Goal: Task Accomplishment & Management: Use online tool/utility

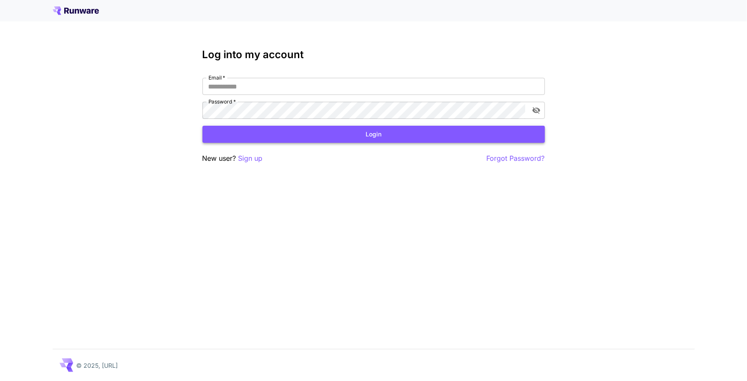
type input "**********"
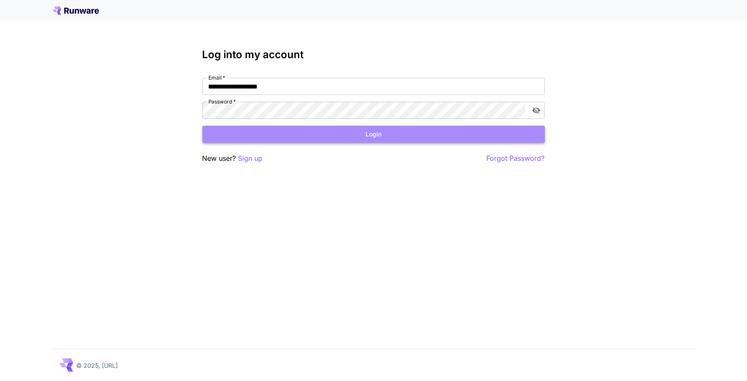
click at [359, 133] on button "Login" at bounding box center [373, 135] width 342 height 18
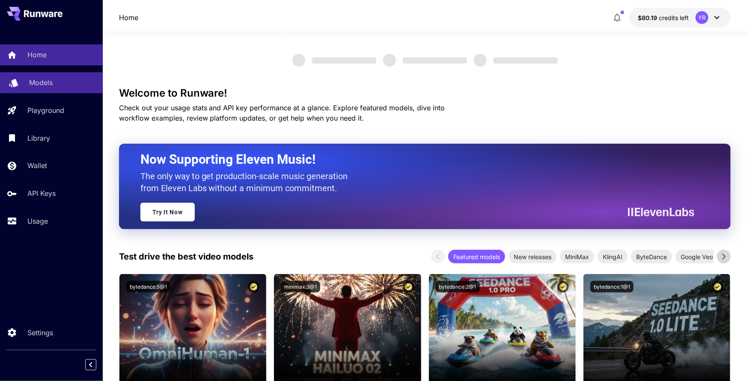
click at [62, 81] on div "Models" at bounding box center [62, 82] width 67 height 10
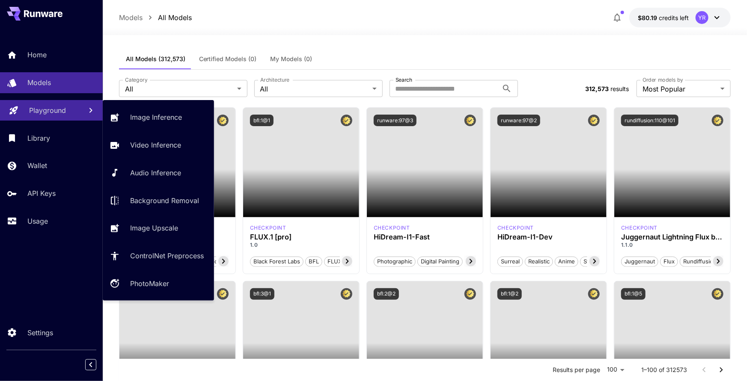
click at [61, 116] on link "Playground" at bounding box center [51, 110] width 103 height 21
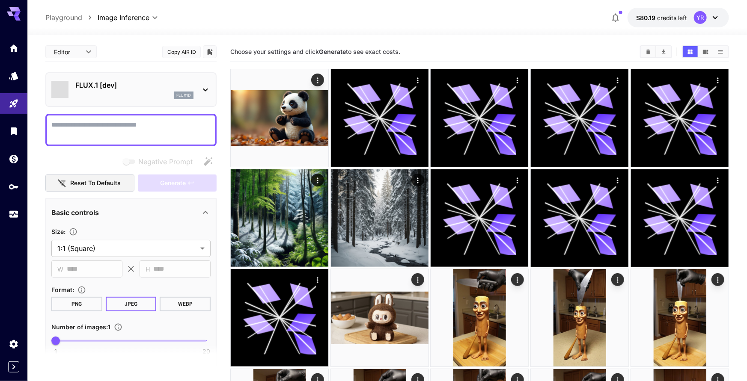
type input "**********"
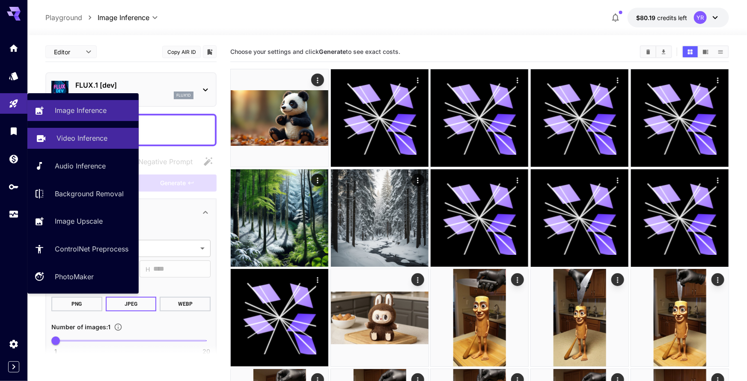
click at [84, 137] on p "Video Inference" at bounding box center [82, 138] width 51 height 10
type input "**********"
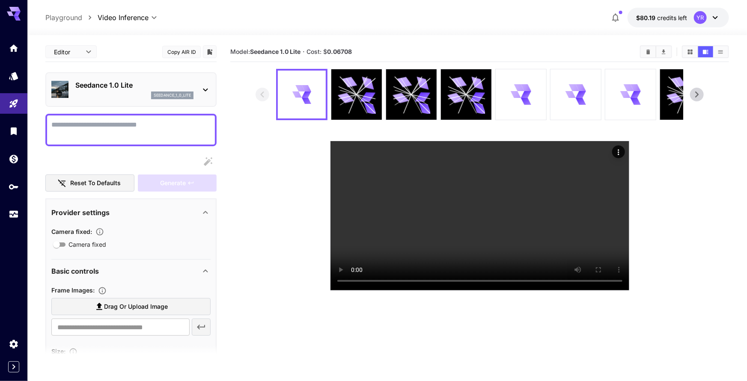
click at [123, 95] on div "seedance_1_0_lite" at bounding box center [134, 96] width 118 height 8
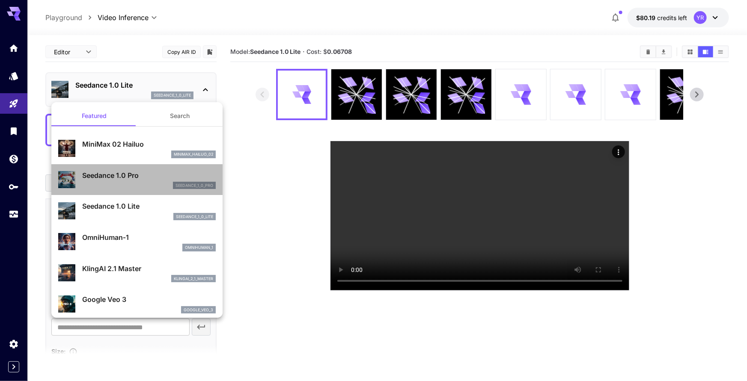
click at [130, 175] on p "Seedance 1.0 Pro" at bounding box center [149, 175] width 134 height 10
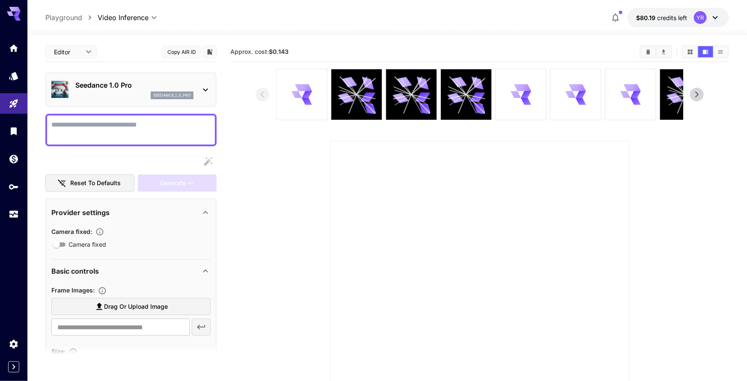
click at [124, 305] on span "Drag or upload image" at bounding box center [136, 307] width 64 height 11
click at [0, 0] on input "Drag or upload image" at bounding box center [0, 0] width 0 height 0
click at [140, 130] on textarea "Camera fixed" at bounding box center [130, 130] width 159 height 21
type textarea "*"
type input "**********"
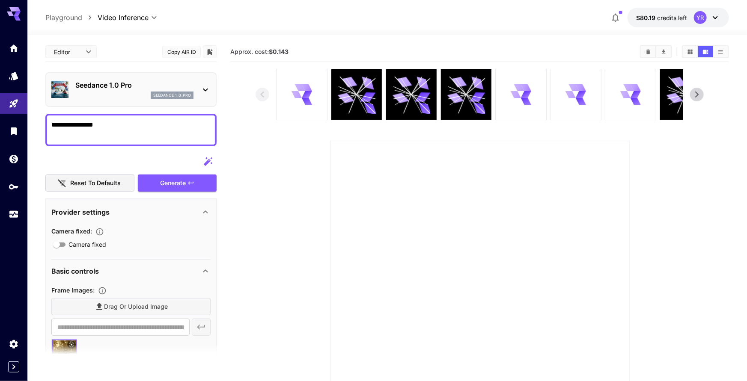
type textarea "**********"
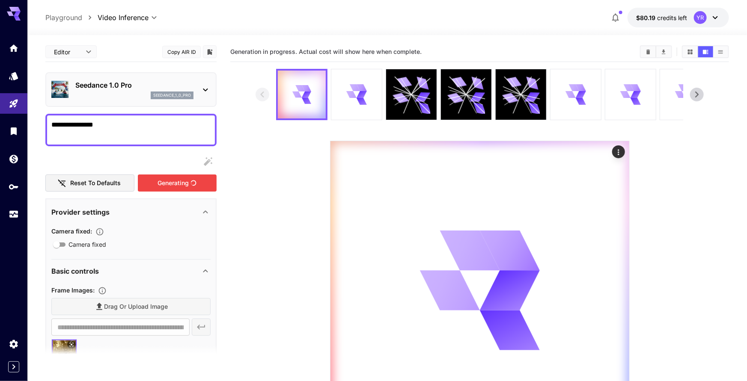
click at [167, 179] on div "Generating" at bounding box center [177, 184] width 79 height 18
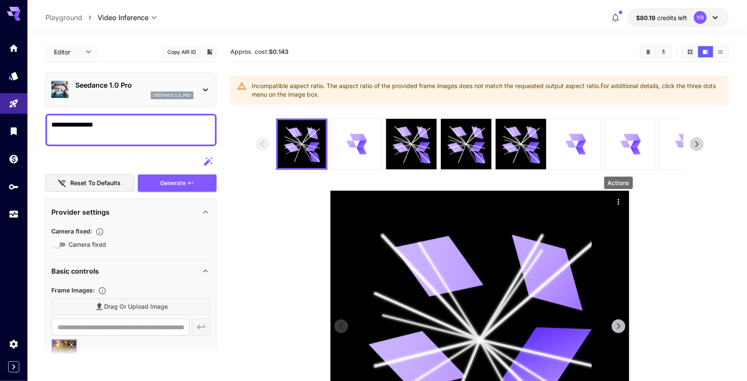
click at [614, 201] on icon "Actions" at bounding box center [618, 202] width 9 height 9
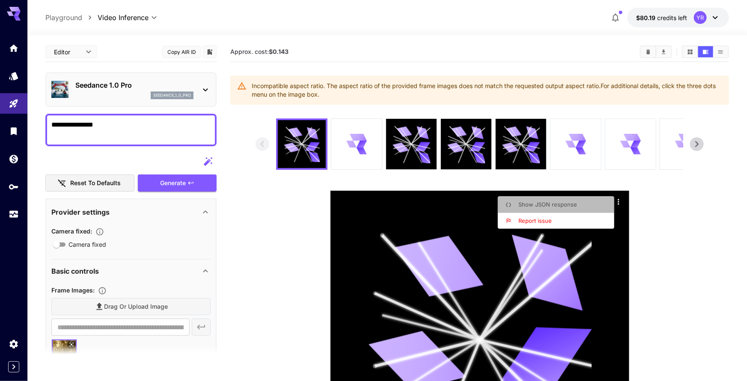
click at [581, 207] on li "Show JSON response" at bounding box center [559, 205] width 122 height 16
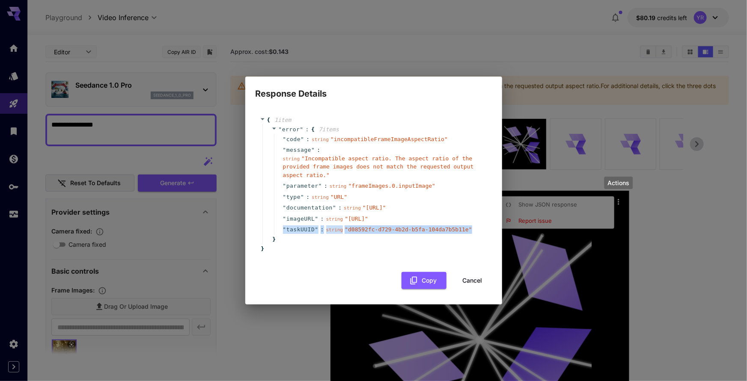
drag, startPoint x: 469, startPoint y: 245, endPoint x: 273, endPoint y: 246, distance: 196.5
click at [273, 235] on div "" code " : string " incompatibleFrameImageAspectRatio " " message " : string " …" at bounding box center [378, 184] width 214 height 101
copy div "" taskUUID " : string " d08592fc-d729-4b2d-b5fa-104da7b5b11e ""
click at [475, 290] on button "Cancel" at bounding box center [472, 281] width 39 height 18
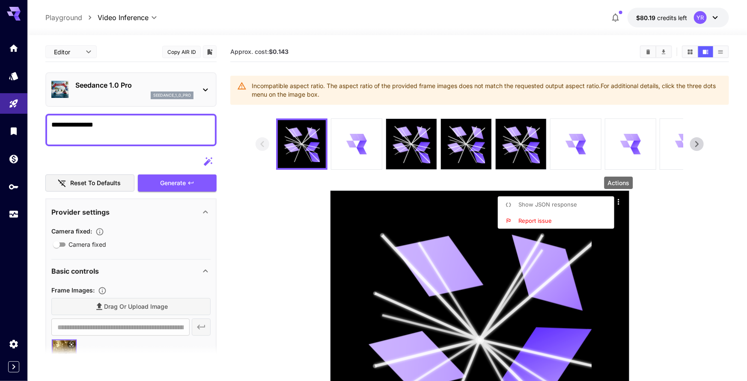
click at [710, 20] on div at bounding box center [373, 190] width 747 height 381
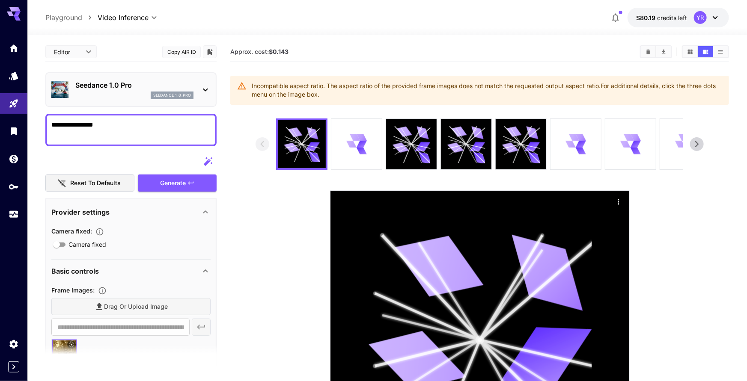
click at [714, 19] on icon at bounding box center [715, 17] width 10 height 10
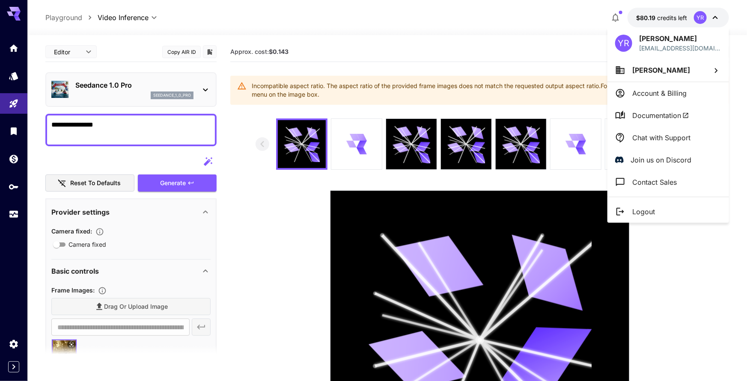
click at [657, 135] on p "Chat with Support" at bounding box center [661, 138] width 58 height 10
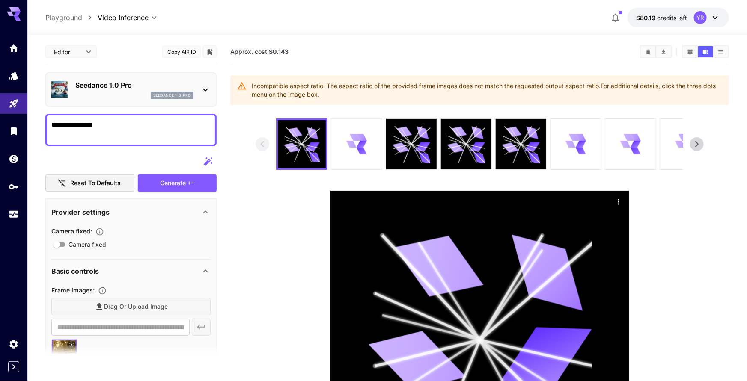
drag, startPoint x: 328, startPoint y: 96, endPoint x: 250, endPoint y: 87, distance: 78.4
click at [250, 86] on div "Incompatible aspect ratio. The aspect ratio of the provided frame images does n…" at bounding box center [479, 90] width 499 height 29
copy div "Incompatible aspect ratio. The aspect ratio of the provided frame images does n…"
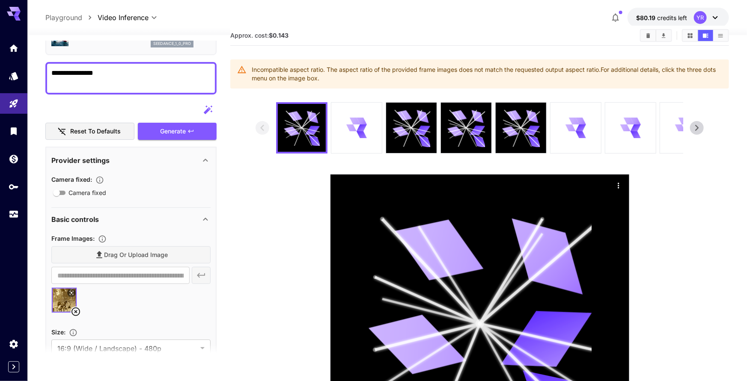
scroll to position [40, 0]
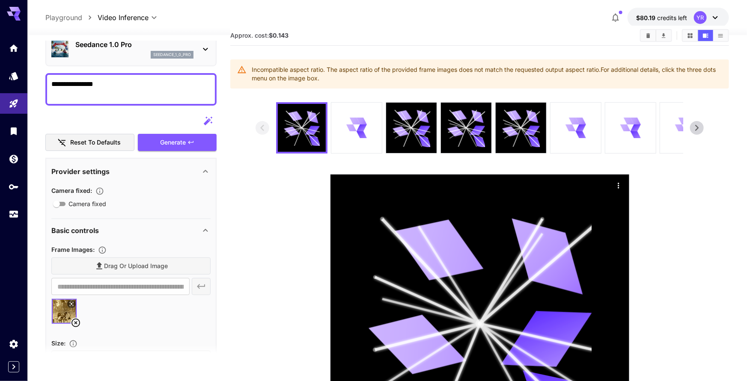
click at [140, 259] on div "Drag or upload image" at bounding box center [130, 267] width 159 height 18
click at [149, 264] on div "Drag or upload image" at bounding box center [130, 267] width 159 height 18
drag, startPoint x: 74, startPoint y: 321, endPoint x: 93, endPoint y: 304, distance: 25.2
click at [75, 321] on icon at bounding box center [75, 323] width 9 height 9
click at [119, 268] on span "Drag or upload image" at bounding box center [136, 266] width 64 height 11
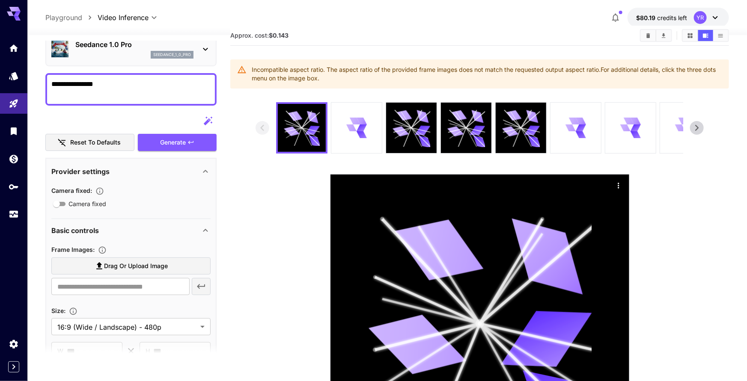
click at [0, 0] on input "Drag or upload image" at bounding box center [0, 0] width 0 height 0
type input "**********"
click at [187, 142] on div "Generate" at bounding box center [177, 143] width 79 height 18
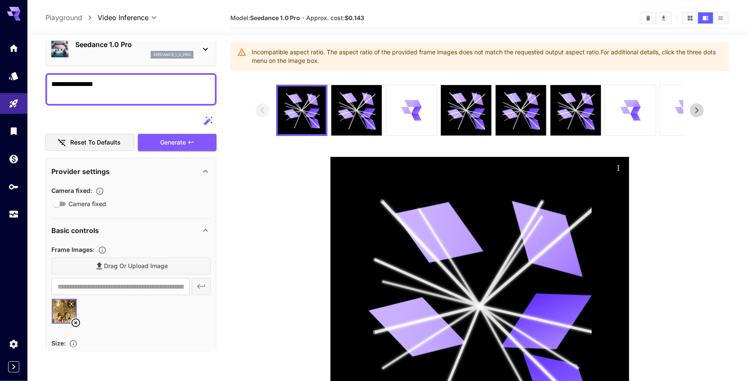
scroll to position [27, 0]
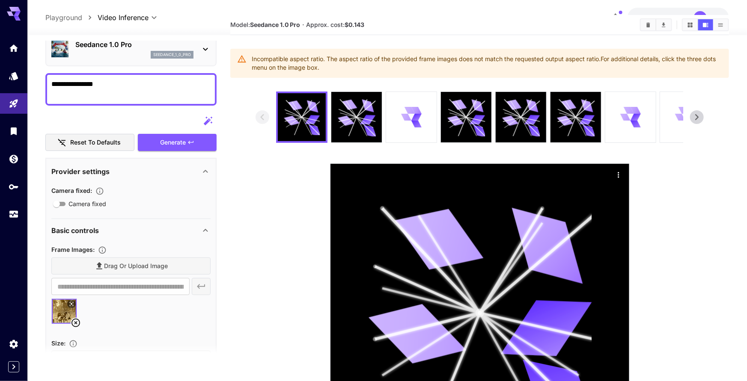
drag, startPoint x: 75, startPoint y: 322, endPoint x: 83, endPoint y: 308, distance: 16.3
click at [75, 322] on icon at bounding box center [75, 323] width 9 height 9
click at [110, 270] on span "Drag or upload image" at bounding box center [136, 266] width 64 height 11
click at [0, 0] on input "Drag or upload image" at bounding box center [0, 0] width 0 height 0
type input "**********"
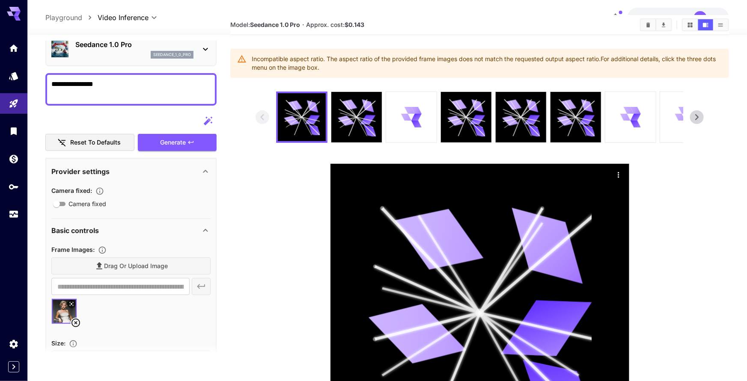
click at [178, 146] on div "Generate" at bounding box center [177, 143] width 79 height 18
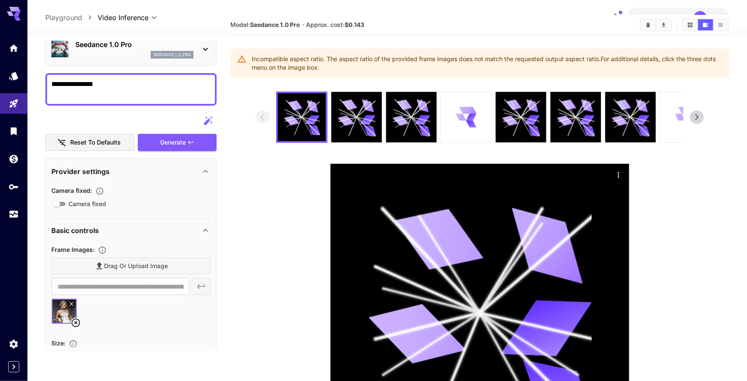
click at [181, 140] on div "Generate" at bounding box center [177, 143] width 79 height 18
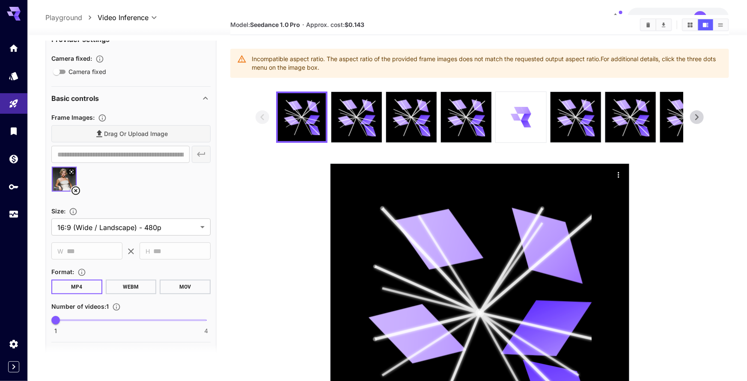
scroll to position [213, 0]
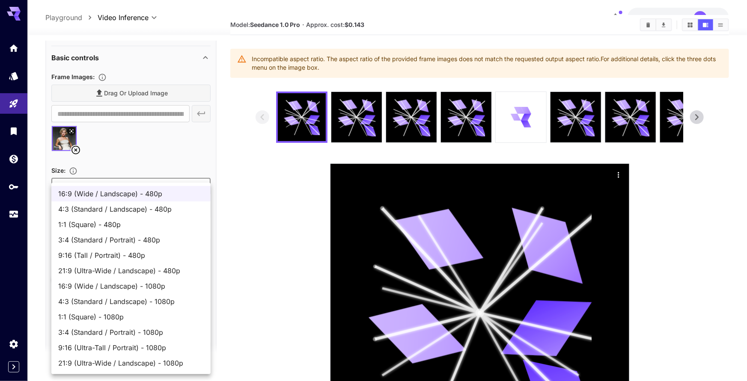
click at [134, 190] on body "**********" at bounding box center [373, 231] width 747 height 516
click at [155, 172] on div at bounding box center [373, 190] width 747 height 381
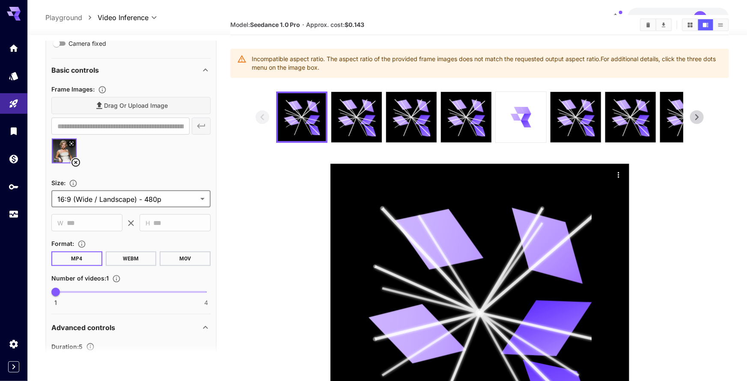
scroll to position [156, 0]
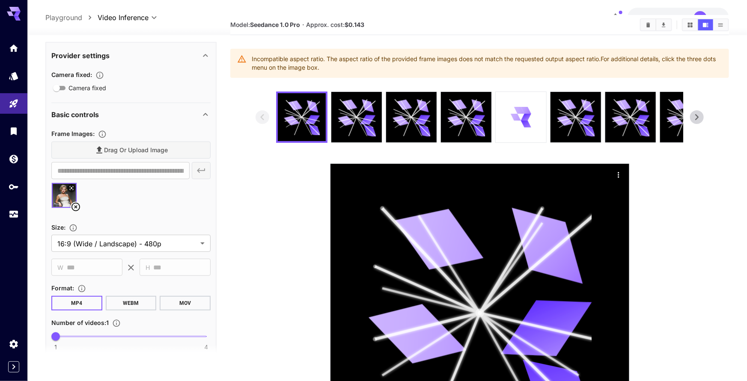
click at [148, 147] on div "Drag or upload image" at bounding box center [130, 151] width 159 height 18
click at [143, 150] on div "Drag or upload image" at bounding box center [130, 151] width 159 height 18
click at [73, 205] on icon at bounding box center [76, 207] width 10 height 10
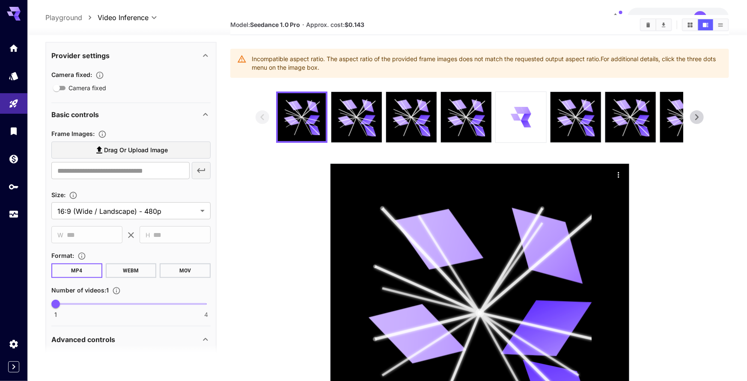
click at [119, 154] on span "Drag or upload image" at bounding box center [136, 150] width 64 height 11
click at [0, 0] on input "Drag or upload image" at bounding box center [0, 0] width 0 height 0
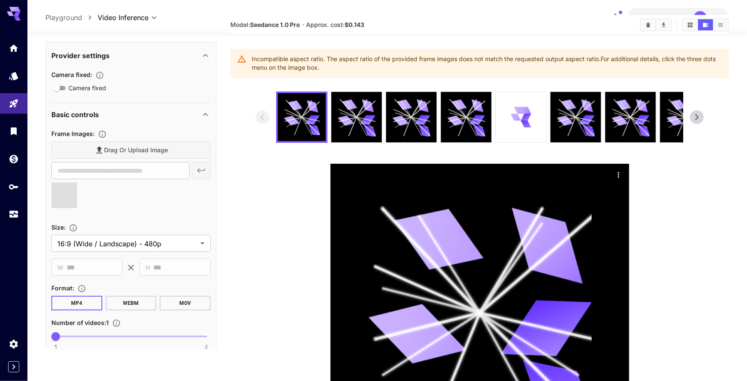
type input "**********"
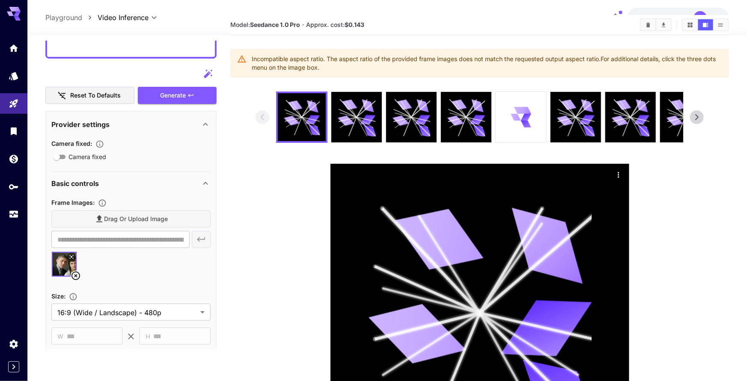
scroll to position [76, 0]
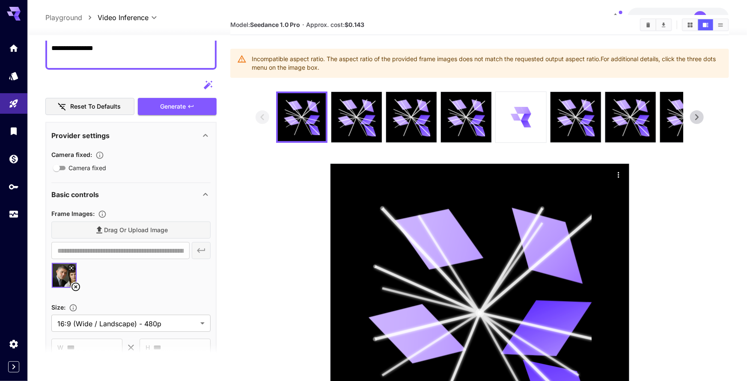
click at [173, 98] on div "Generate" at bounding box center [177, 107] width 79 height 18
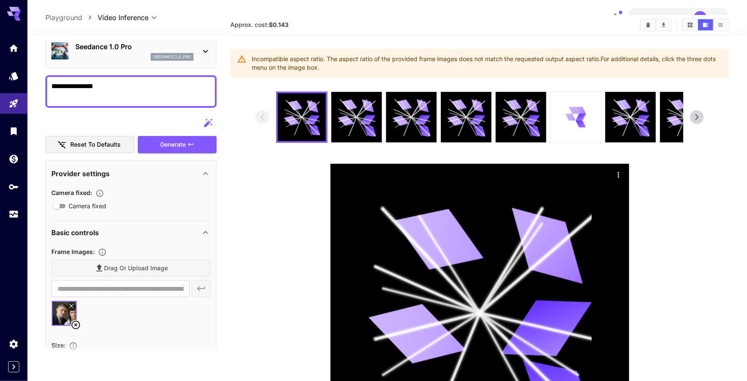
scroll to position [21, 0]
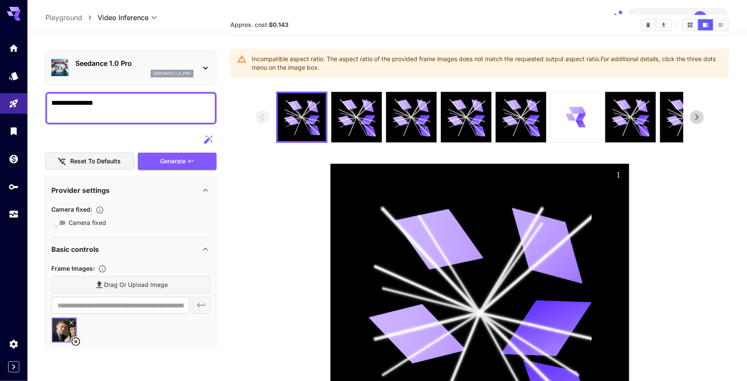
click at [117, 74] on div "seedance_1_0_pro" at bounding box center [134, 74] width 118 height 8
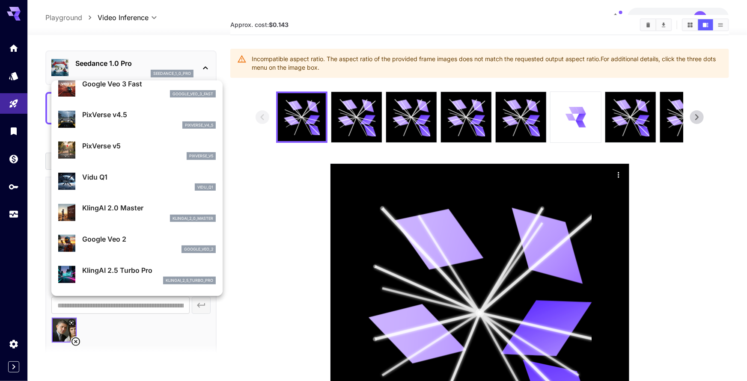
scroll to position [229, 0]
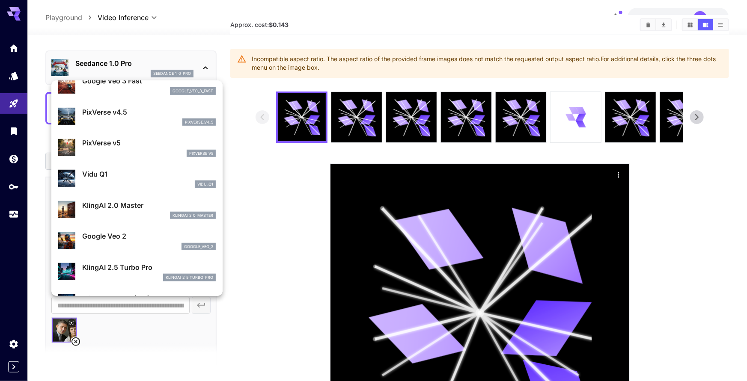
click at [250, 208] on div at bounding box center [373, 190] width 747 height 381
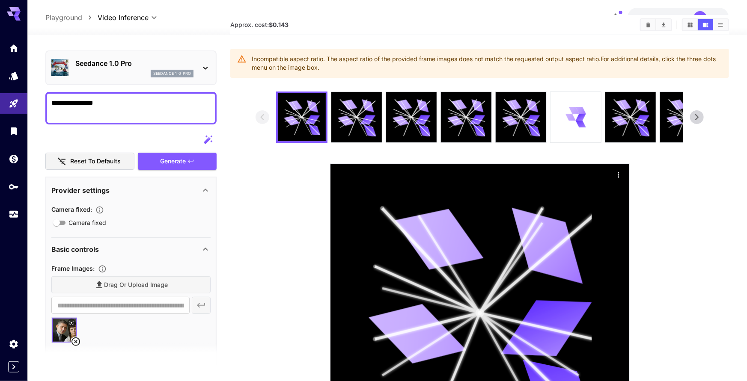
click at [109, 70] on div "seedance_1_0_pro" at bounding box center [134, 74] width 118 height 8
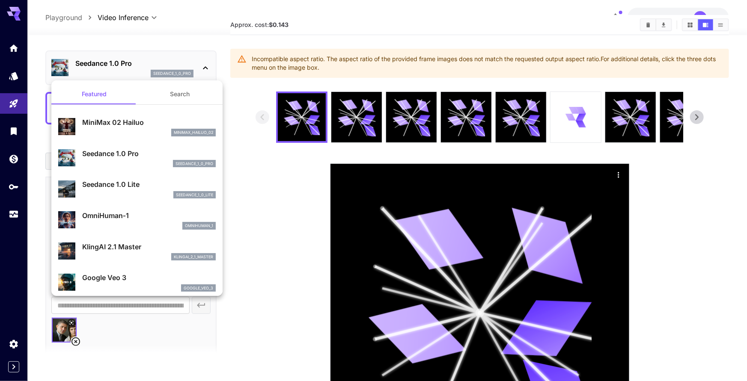
click at [136, 183] on p "Seedance 1.0 Lite" at bounding box center [149, 184] width 134 height 10
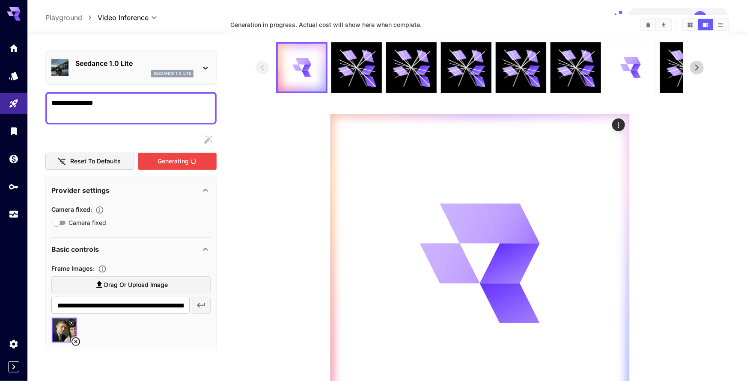
click at [159, 159] on div "Generating" at bounding box center [177, 162] width 79 height 18
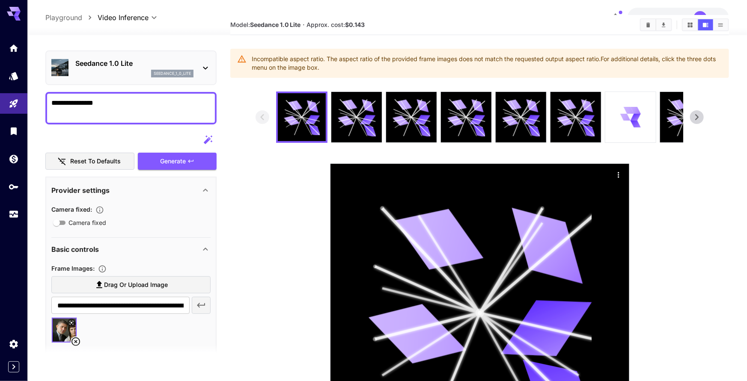
click at [139, 82] on div "Seedance 1.0 Lite seedance_1_0_lite" at bounding box center [130, 68] width 171 height 35
click at [125, 73] on div "seedance_1_0_lite" at bounding box center [134, 74] width 118 height 8
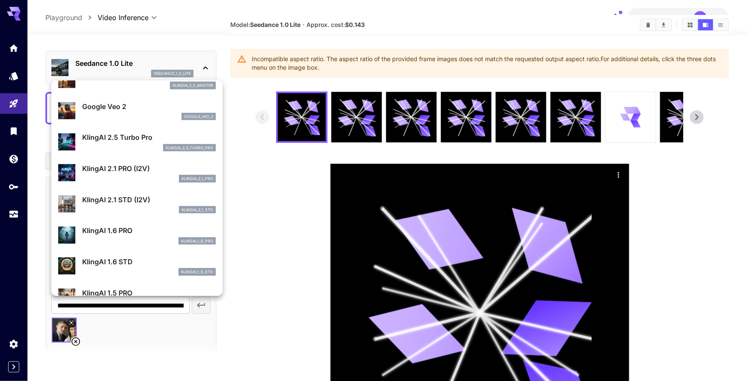
scroll to position [360, 0]
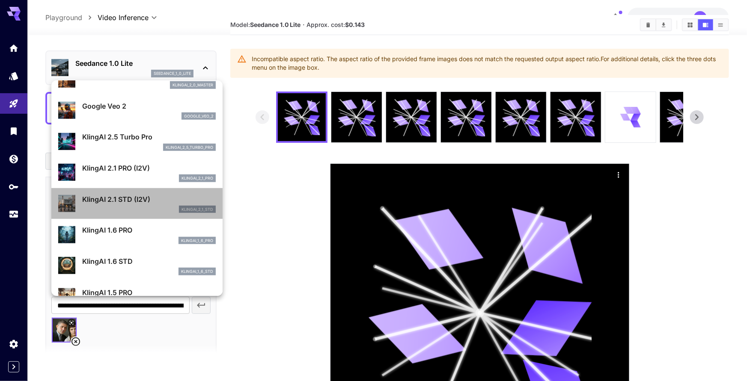
click at [154, 196] on p "KlingAI 2.1 STD (I2V)" at bounding box center [149, 199] width 134 height 10
type input "**********"
type input "****"
type input "***"
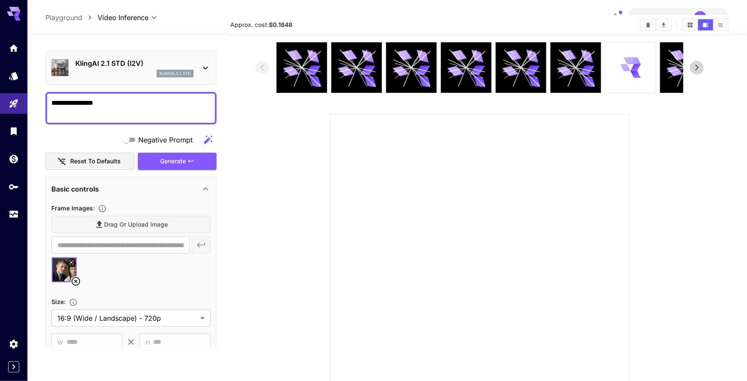
click at [170, 163] on div "Generate" at bounding box center [177, 162] width 79 height 18
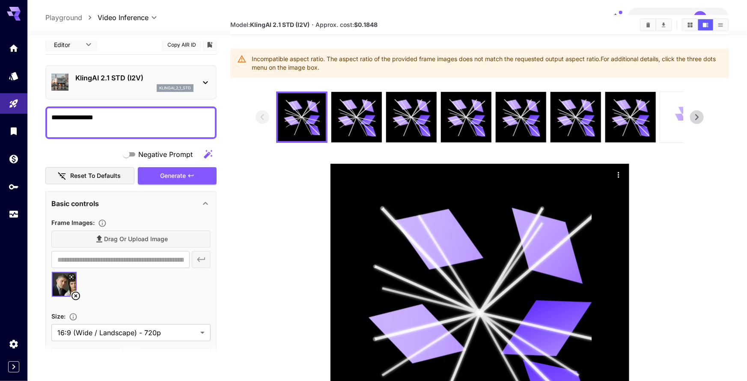
scroll to position [7, 0]
click at [170, 180] on div "Generate" at bounding box center [177, 176] width 79 height 18
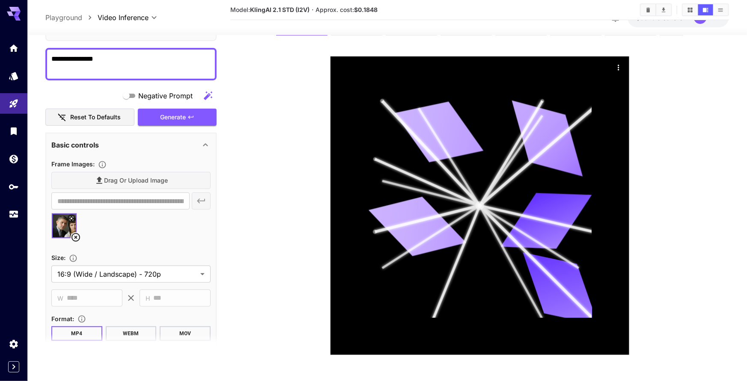
scroll to position [75, 0]
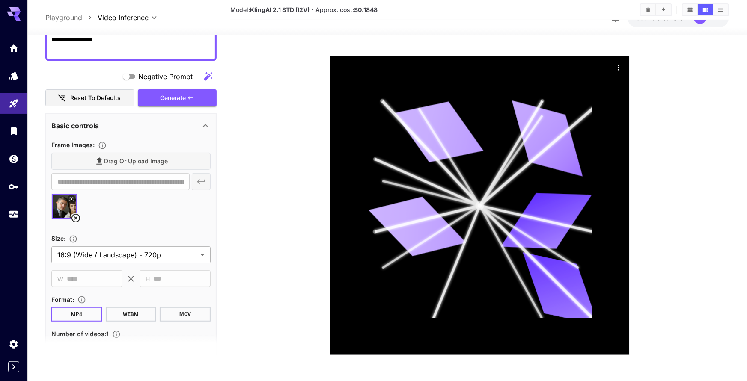
click at [135, 256] on body "**********" at bounding box center [373, 124] width 747 height 516
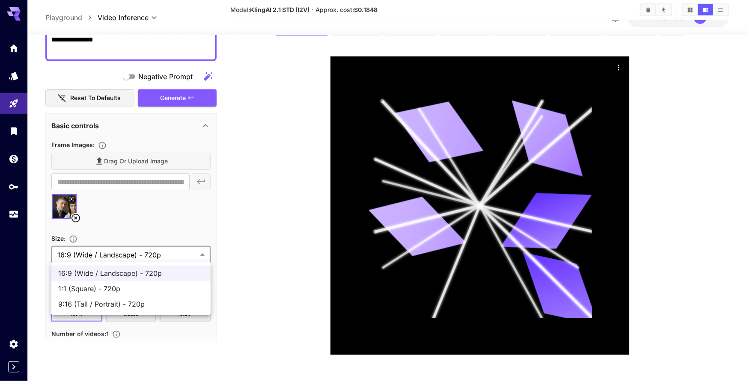
click at [122, 286] on span "1:1 (Square) - 720p" at bounding box center [131, 289] width 146 height 10
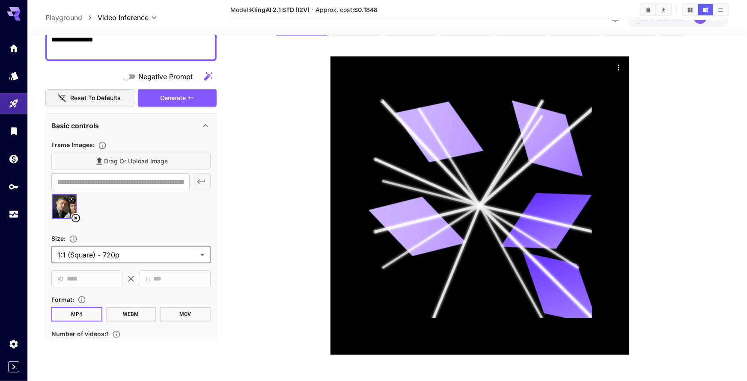
click at [175, 102] on div "Generate" at bounding box center [177, 98] width 79 height 18
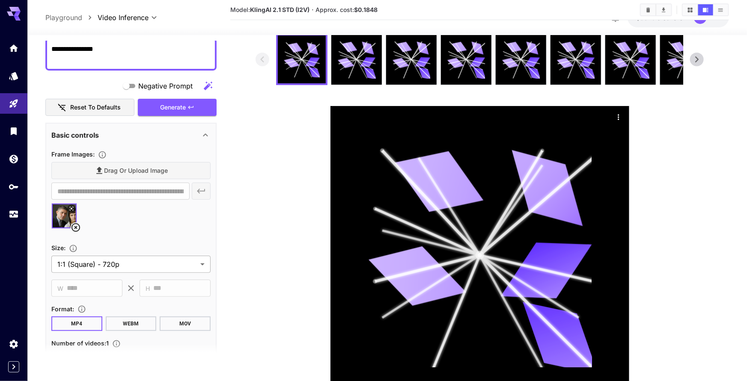
click at [154, 255] on body "**********" at bounding box center [373, 173] width 747 height 516
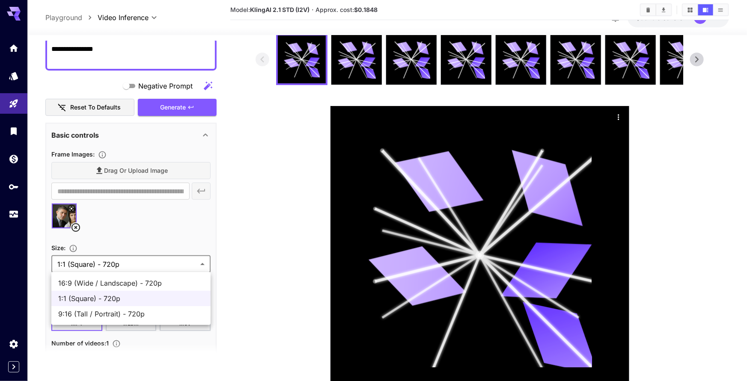
drag, startPoint x: 150, startPoint y: 263, endPoint x: 146, endPoint y: 273, distance: 10.7
click at [150, 263] on div at bounding box center [373, 190] width 747 height 381
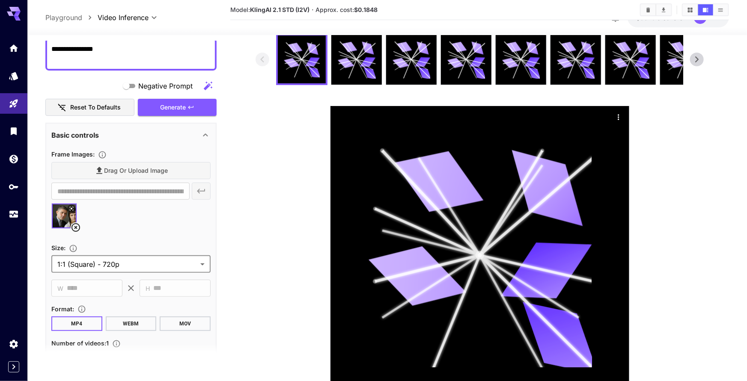
click at [132, 268] on body "**********" at bounding box center [373, 173] width 747 height 516
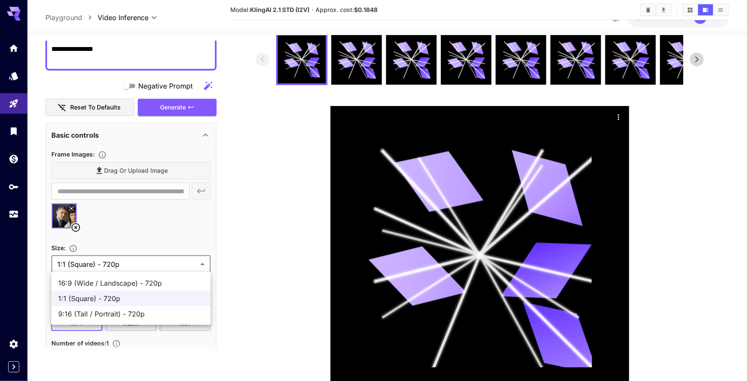
drag, startPoint x: 128, startPoint y: 315, endPoint x: 134, endPoint y: 309, distance: 8.2
click at [128, 315] on span "9:16 (Tall / Portrait) - 720p" at bounding box center [131, 314] width 146 height 10
type input "**********"
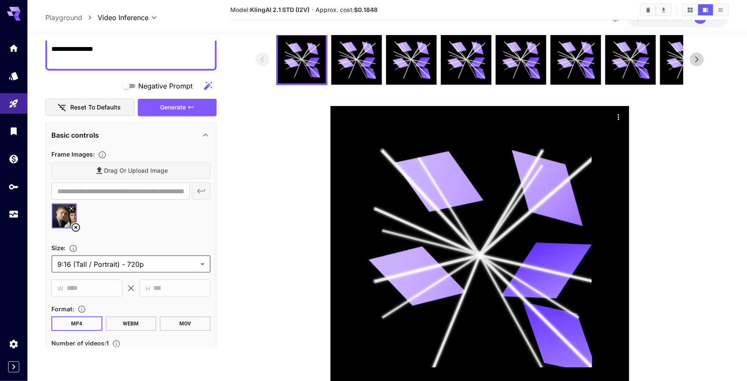
click at [167, 102] on div "Generate" at bounding box center [177, 108] width 79 height 18
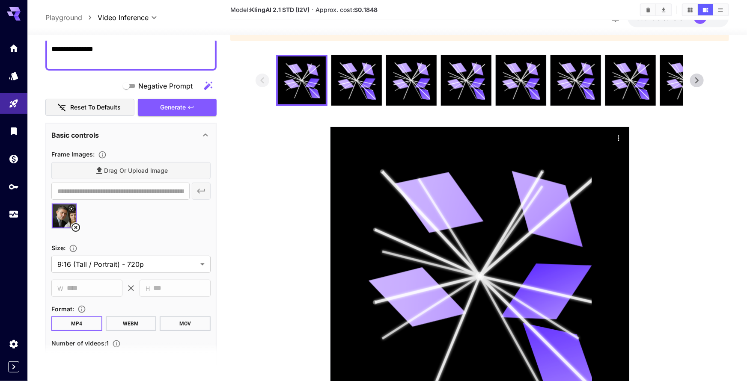
scroll to position [59, 0]
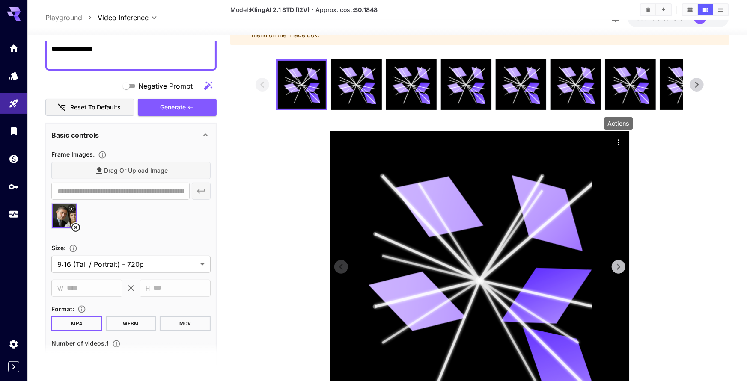
click at [618, 140] on icon "Actions" at bounding box center [618, 142] width 9 height 9
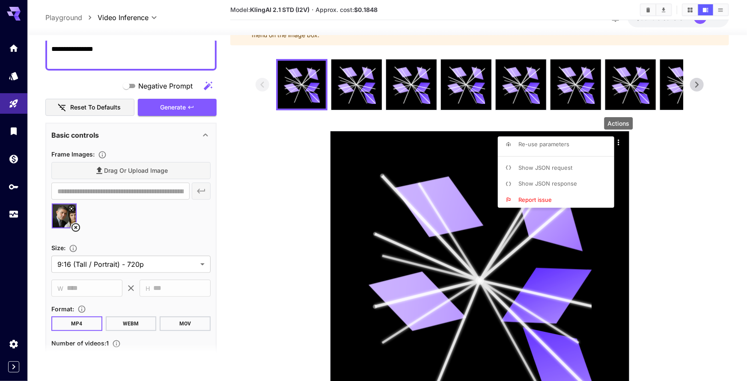
click at [538, 172] on li "Show JSON request" at bounding box center [559, 168] width 122 height 16
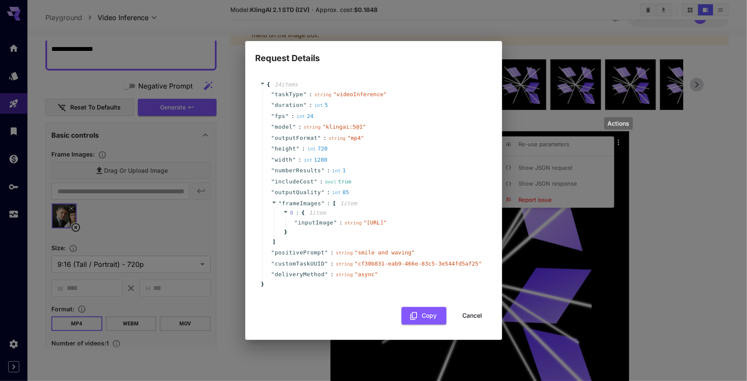
drag, startPoint x: 458, startPoint y: 324, endPoint x: 476, endPoint y: 294, distance: 34.4
click at [458, 324] on button "Cancel" at bounding box center [472, 316] width 39 height 18
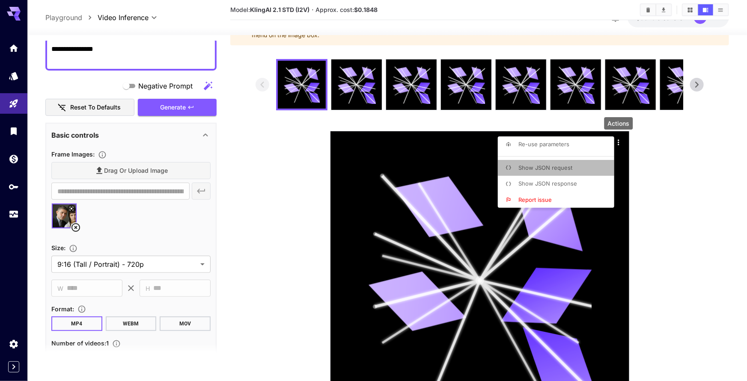
click at [557, 172] on li "Show JSON request" at bounding box center [559, 168] width 122 height 16
click at [558, 184] on span "Show JSON response" at bounding box center [547, 183] width 59 height 7
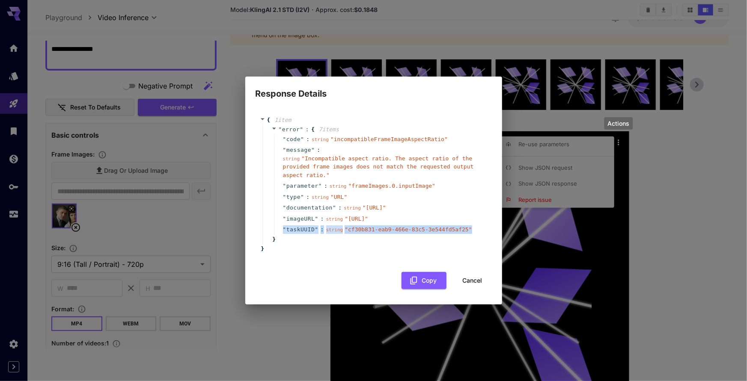
drag, startPoint x: 459, startPoint y: 246, endPoint x: 277, endPoint y: 246, distance: 182.3
click at [277, 235] on div "" taskUUID " : string " cf30b831-eab9-466e-83c5-3e544fd5af25 "" at bounding box center [379, 229] width 211 height 11
copy div "" taskUUID " : string " cf30b831-eab9-466e-83c5-3e544fd5af25 ""
click at [485, 290] on button "Cancel" at bounding box center [472, 281] width 39 height 18
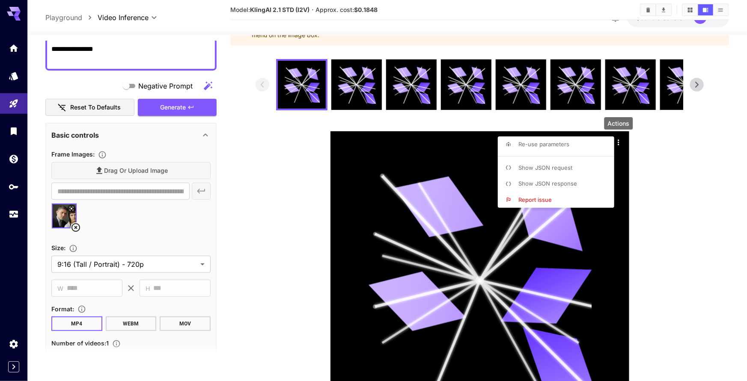
drag, startPoint x: 693, startPoint y: 250, endPoint x: 680, endPoint y: 153, distance: 97.6
click at [693, 250] on div at bounding box center [373, 190] width 747 height 381
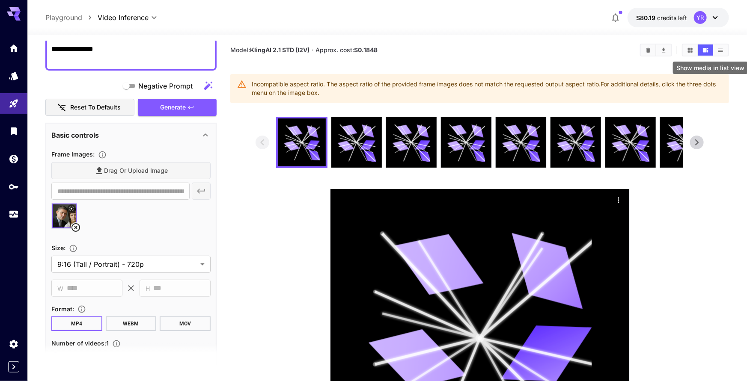
scroll to position [0, 0]
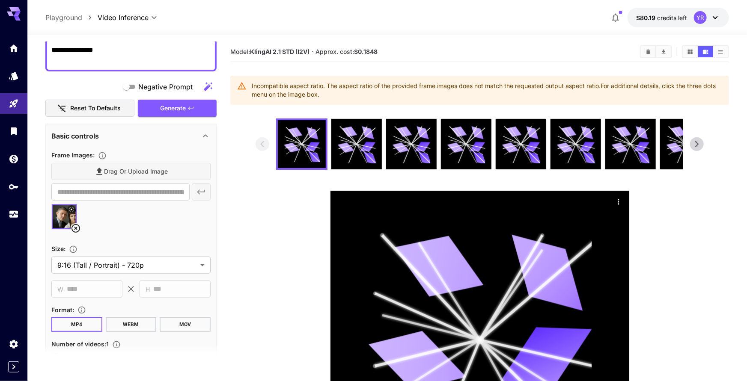
click at [698, 21] on div "YR" at bounding box center [700, 17] width 13 height 13
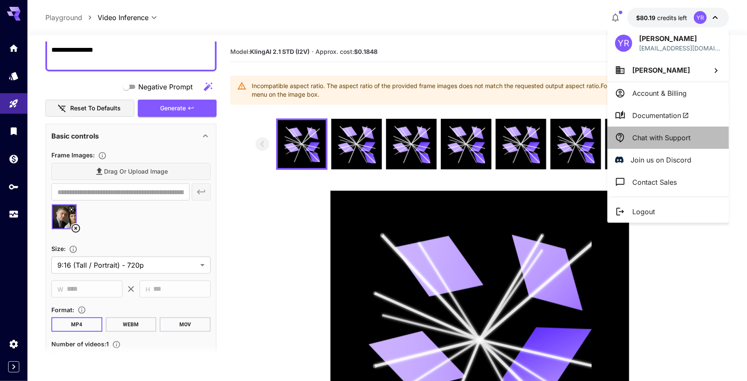
click at [649, 140] on p "Chat with Support" at bounding box center [661, 138] width 58 height 10
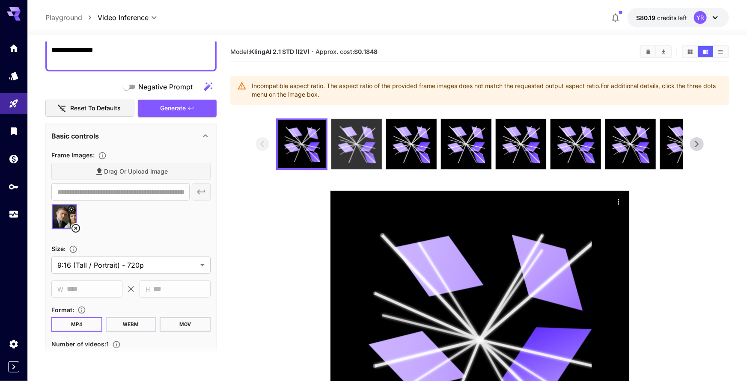
click at [372, 164] on div at bounding box center [356, 144] width 51 height 51
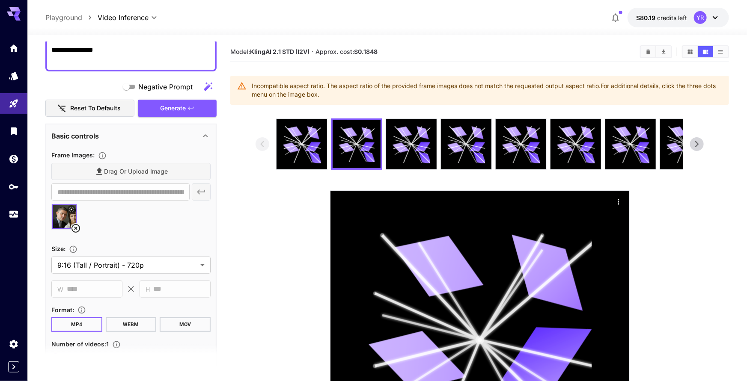
click at [714, 19] on icon at bounding box center [715, 17] width 10 height 10
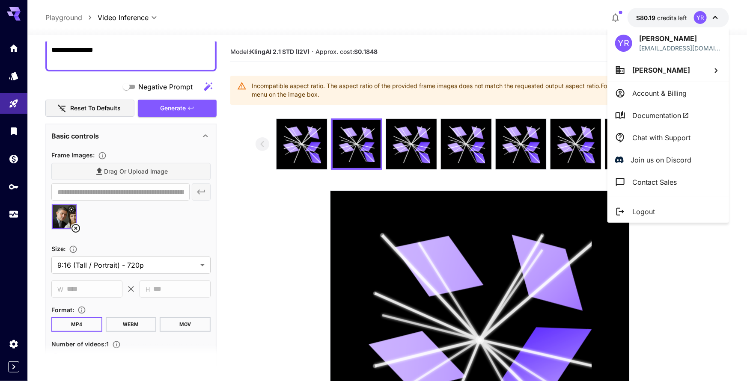
click at [661, 138] on p "Chat with Support" at bounding box center [661, 138] width 58 height 10
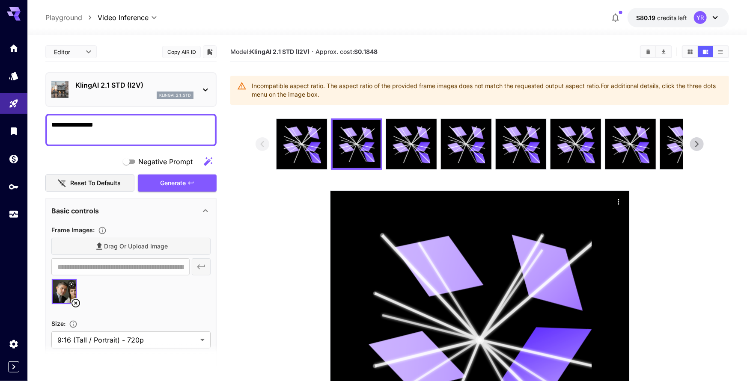
scroll to position [75, 0]
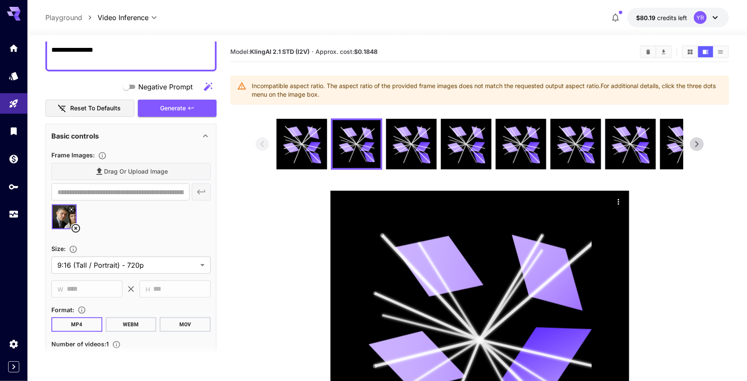
drag, startPoint x: 75, startPoint y: 228, endPoint x: 80, endPoint y: 226, distance: 4.5
click at [75, 228] on icon at bounding box center [75, 228] width 9 height 9
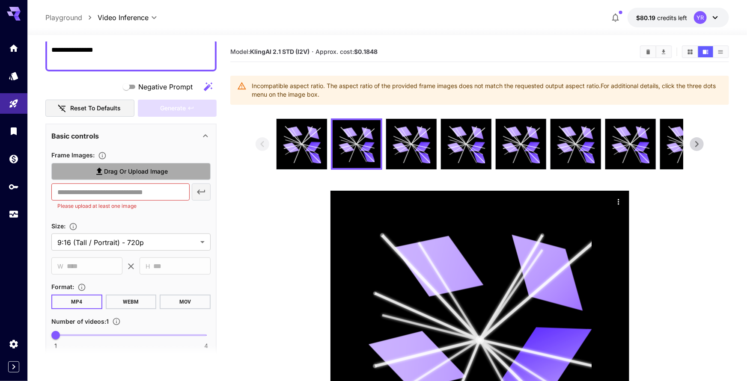
click at [127, 168] on span "Drag or upload image" at bounding box center [136, 172] width 64 height 11
click at [0, 0] on input "Drag or upload image" at bounding box center [0, 0] width 0 height 0
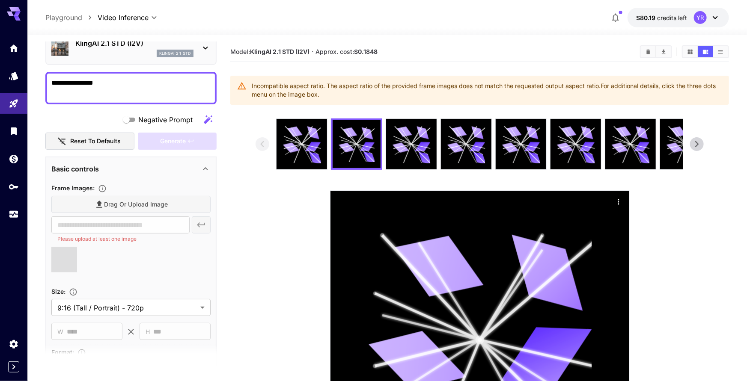
type input "**********"
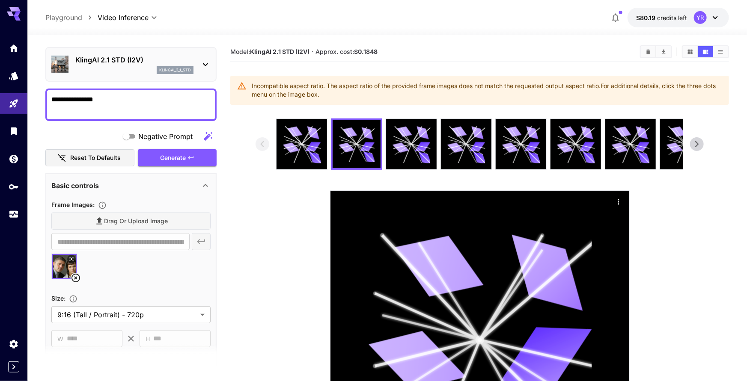
click at [135, 71] on div "klingai_2_1_std" at bounding box center [134, 70] width 118 height 8
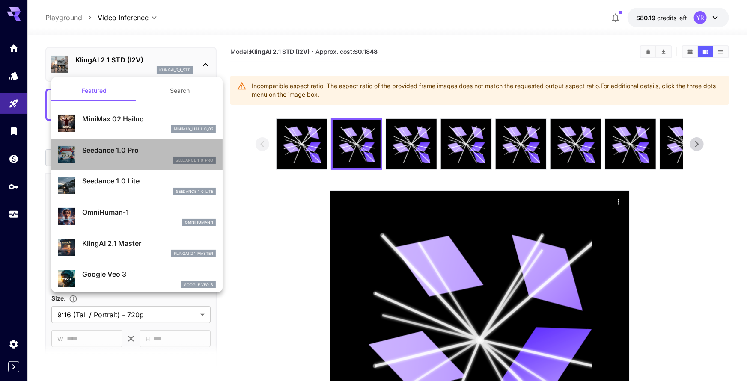
click at [125, 154] on p "Seedance 1.0 Pro" at bounding box center [149, 150] width 134 height 10
type input "**********"
type input "***"
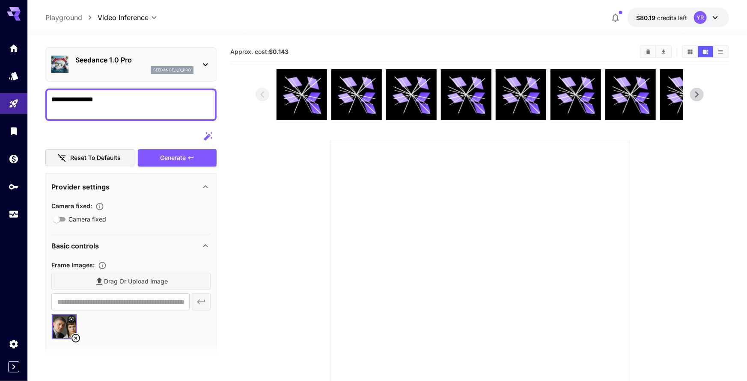
click at [167, 157] on div "Generate" at bounding box center [177, 158] width 79 height 18
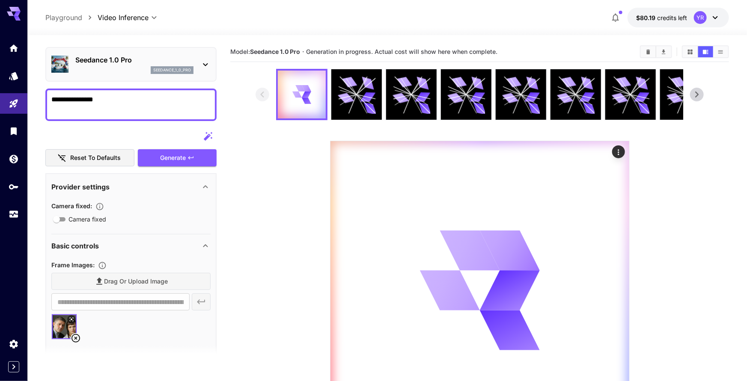
click at [128, 279] on div "Drag or upload image" at bounding box center [130, 282] width 159 height 18
click at [74, 338] on icon at bounding box center [76, 338] width 10 height 10
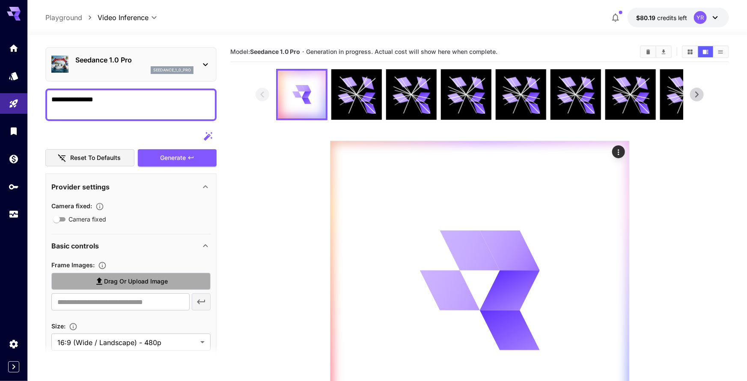
click at [104, 280] on span "Drag or upload image" at bounding box center [136, 282] width 64 height 11
click at [0, 0] on input "Drag or upload image" at bounding box center [0, 0] width 0 height 0
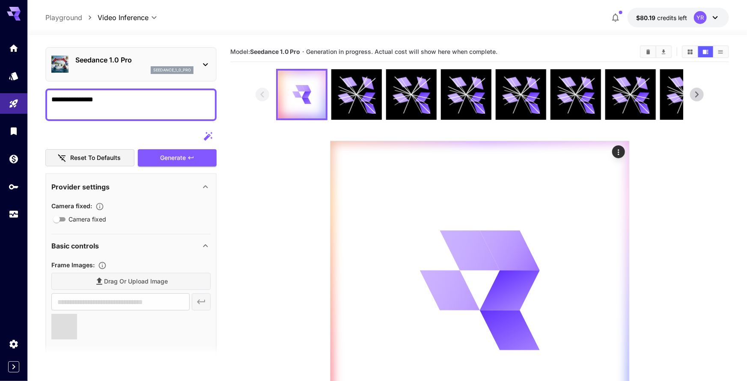
type input "**********"
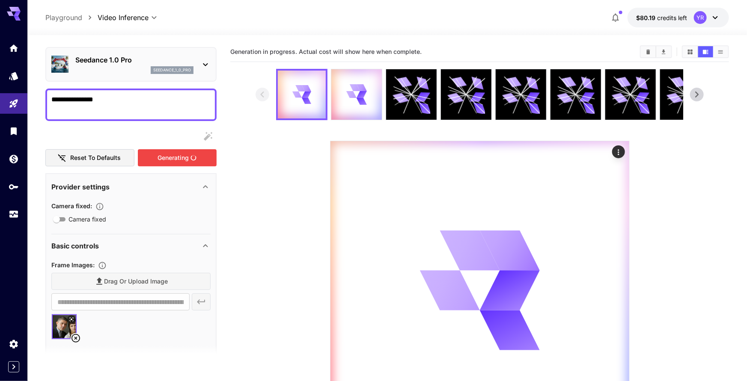
click at [158, 162] on div "Generating" at bounding box center [177, 158] width 79 height 18
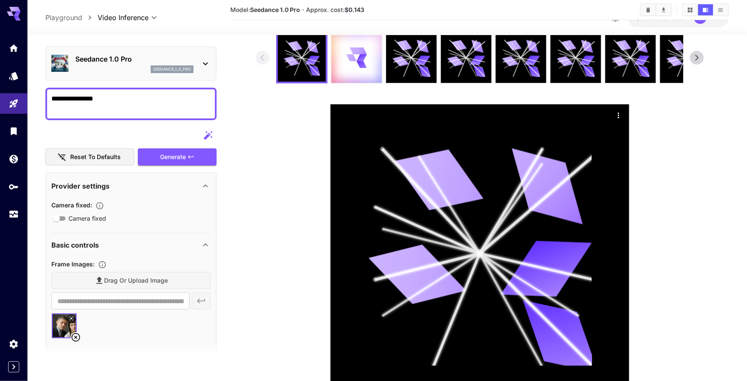
scroll to position [103, 0]
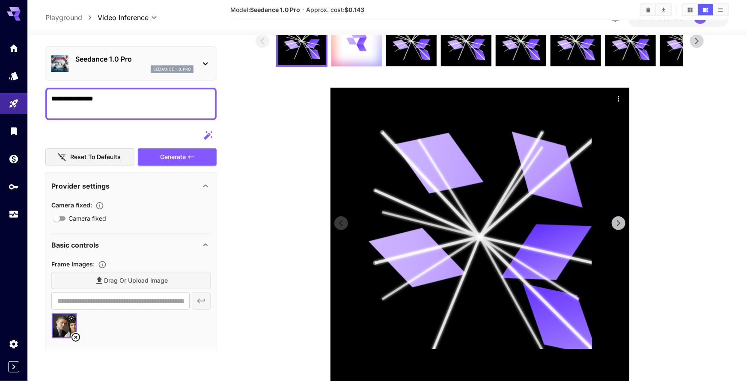
click at [616, 98] on icon "Actions" at bounding box center [618, 99] width 9 height 9
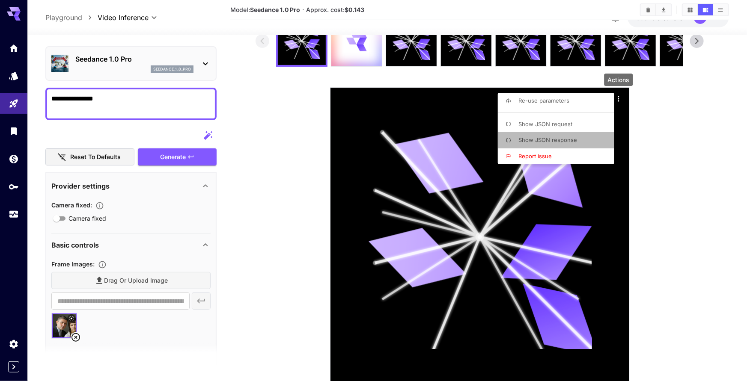
click at [547, 141] on span "Show JSON response" at bounding box center [547, 140] width 59 height 7
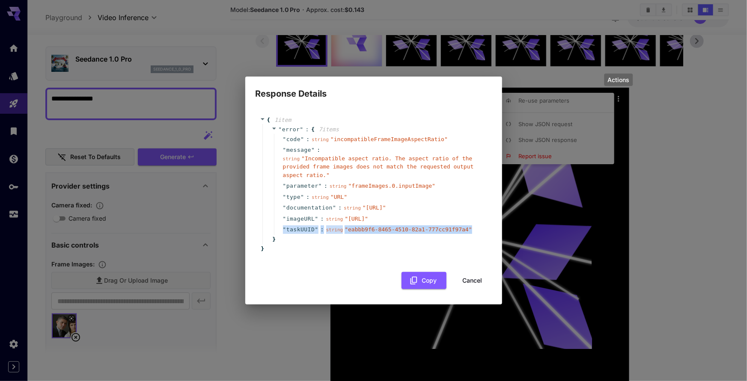
drag, startPoint x: 472, startPoint y: 246, endPoint x: 278, endPoint y: 247, distance: 193.9
click at [278, 235] on div "" taskUUID " : string " eabbb9f6-8465-4510-82a1-777cc91f97a4 "" at bounding box center [379, 229] width 211 height 11
copy div "" taskUUID " : string " eabbb9f6-8465-4510-82a1-777cc91f97a4 ""
click at [469, 290] on button "Cancel" at bounding box center [472, 281] width 39 height 18
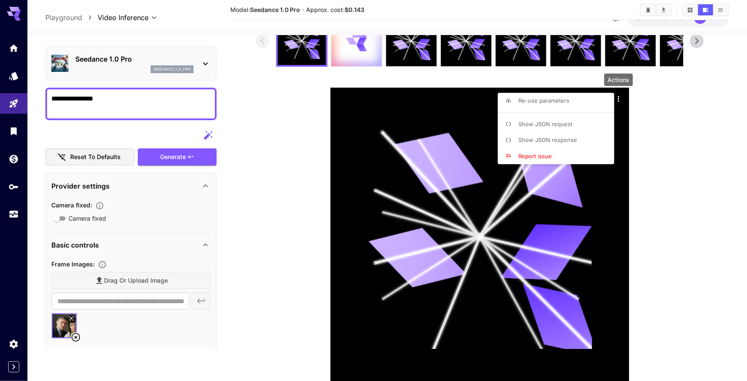
click at [679, 229] on div at bounding box center [373, 190] width 747 height 381
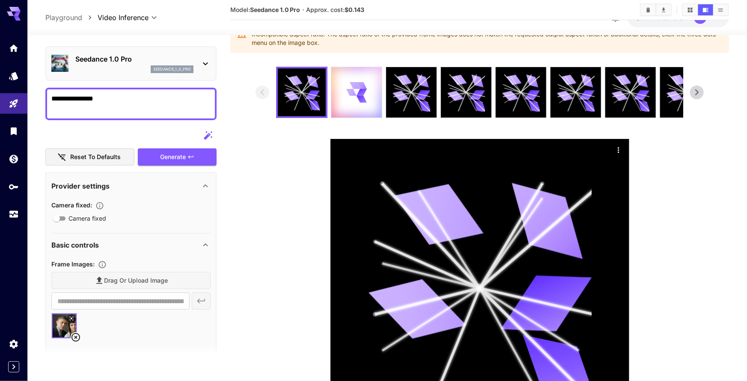
scroll to position [0, 0]
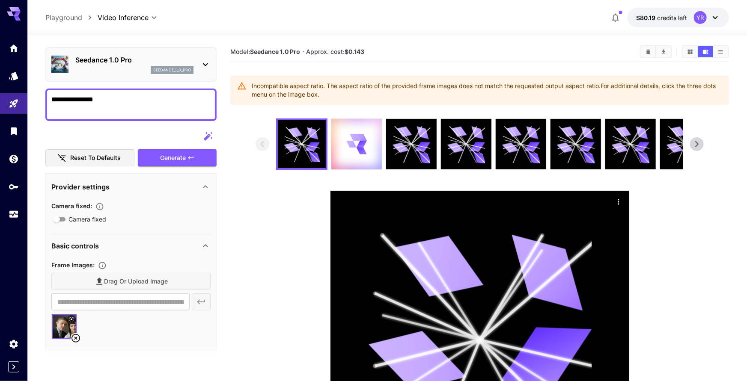
click at [708, 19] on div "YR" at bounding box center [707, 17] width 27 height 13
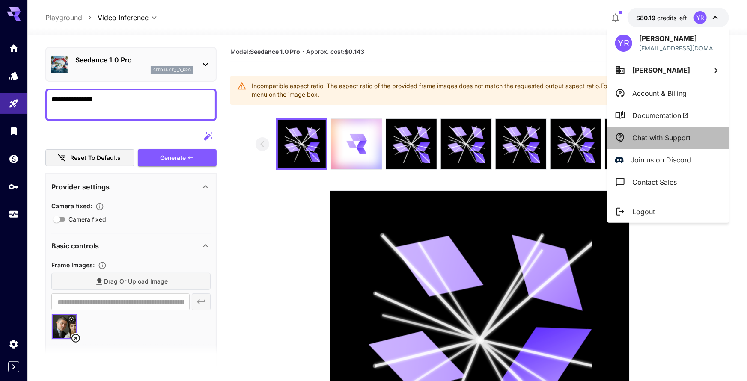
drag, startPoint x: 658, startPoint y: 138, endPoint x: 659, endPoint y: 142, distance: 4.5
click at [658, 138] on p "Chat with Support" at bounding box center [661, 138] width 58 height 10
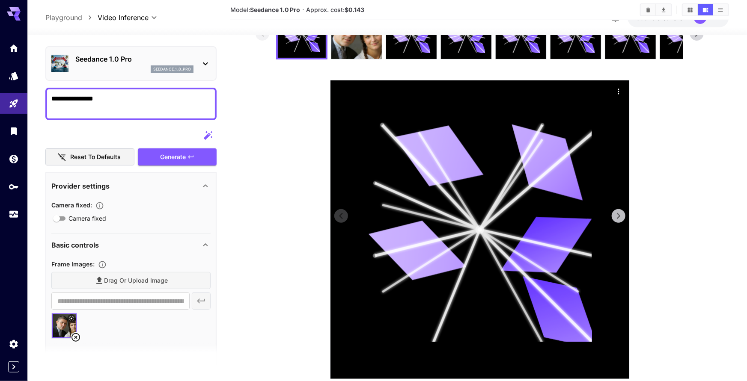
scroll to position [89, 0]
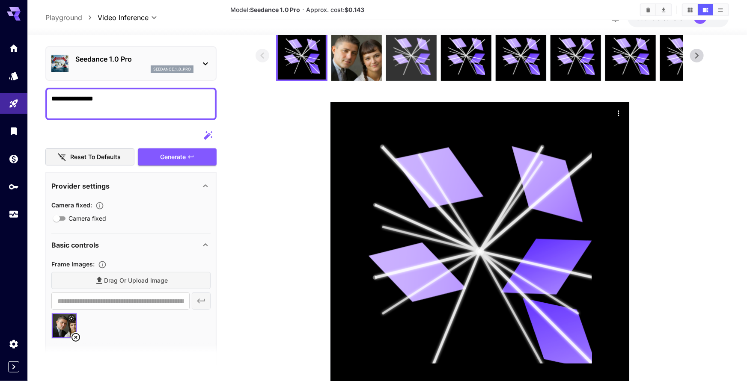
click at [423, 71] on icon at bounding box center [425, 70] width 15 height 12
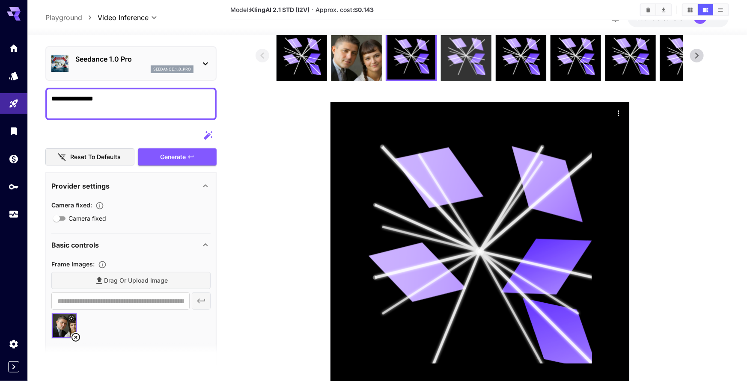
click at [464, 70] on icon at bounding box center [466, 56] width 38 height 38
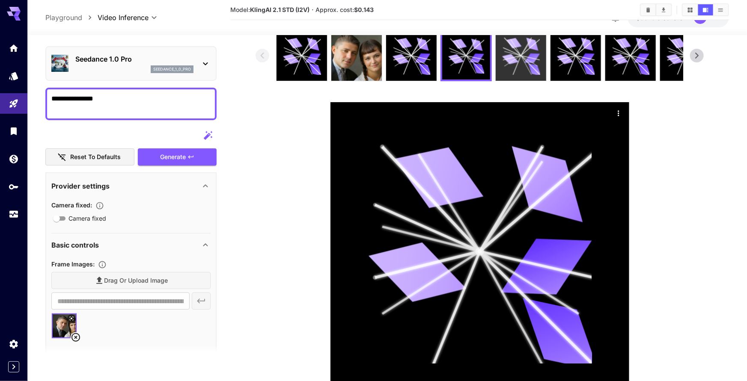
click at [515, 66] on icon at bounding box center [521, 56] width 38 height 38
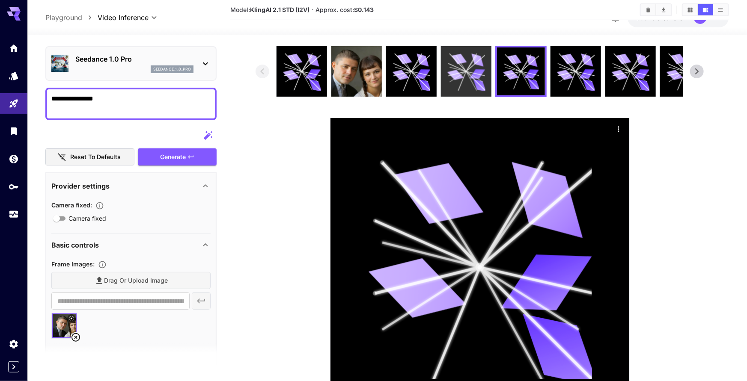
scroll to position [0, 0]
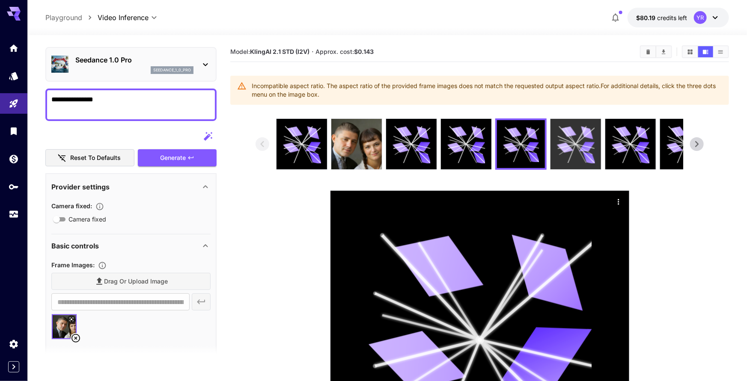
click at [554, 146] on div at bounding box center [575, 144] width 51 height 51
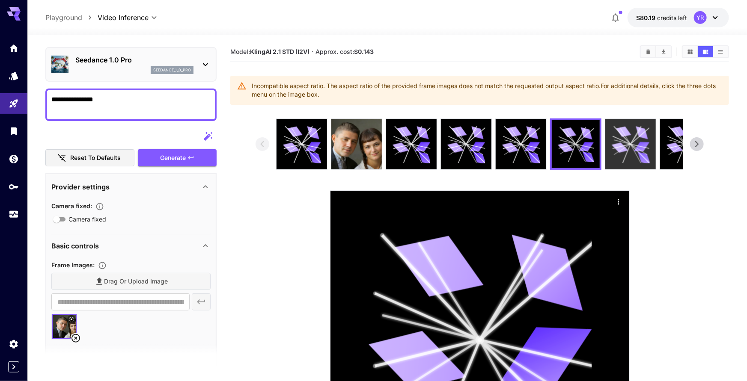
click at [608, 150] on div at bounding box center [630, 144] width 51 height 51
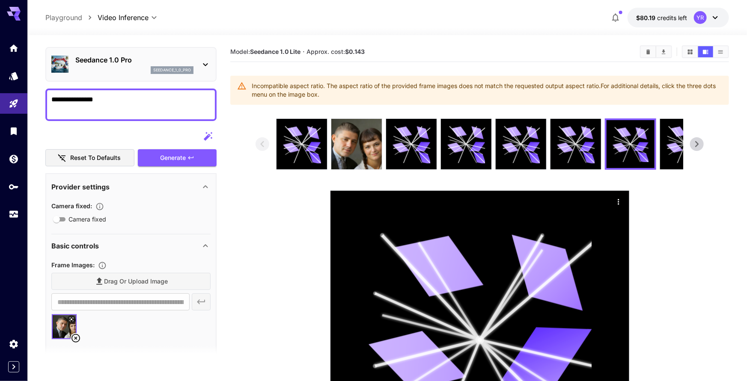
click at [693, 142] on icon at bounding box center [696, 144] width 13 height 13
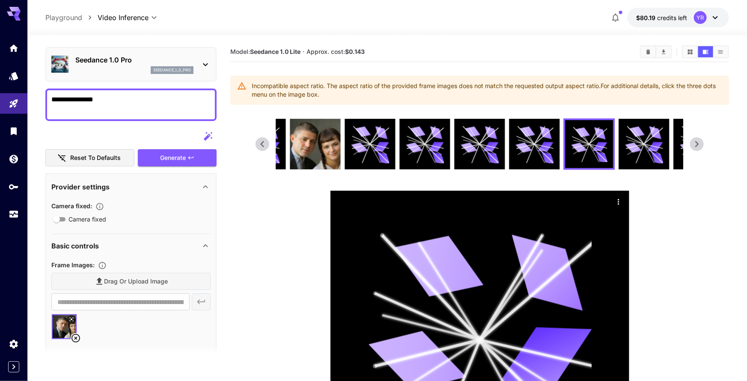
click at [693, 142] on icon at bounding box center [696, 144] width 13 height 13
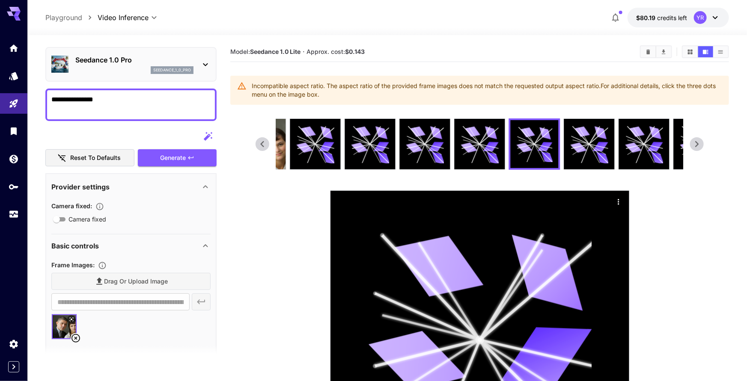
click at [693, 142] on icon at bounding box center [696, 144] width 13 height 13
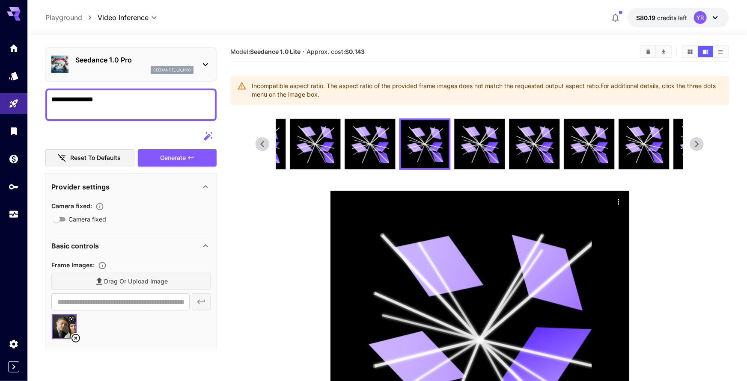
click at [693, 142] on icon at bounding box center [696, 144] width 13 height 13
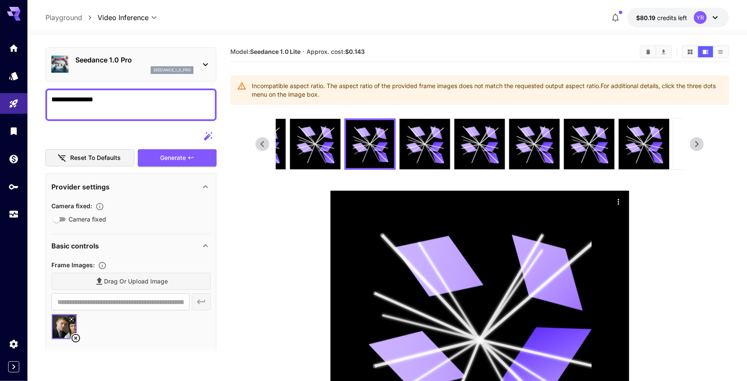
click at [693, 142] on icon at bounding box center [696, 144] width 13 height 13
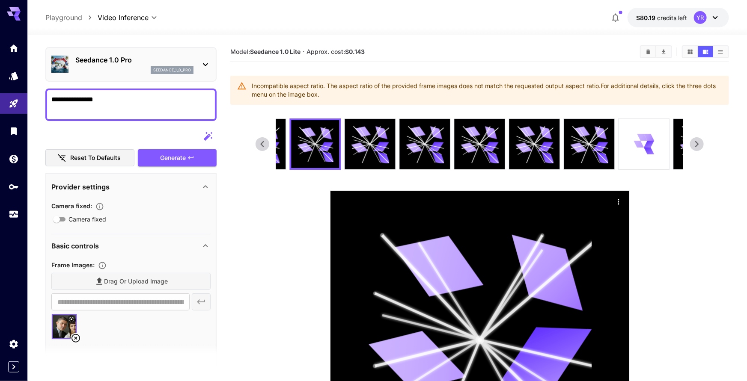
click at [693, 142] on icon at bounding box center [696, 144] width 13 height 13
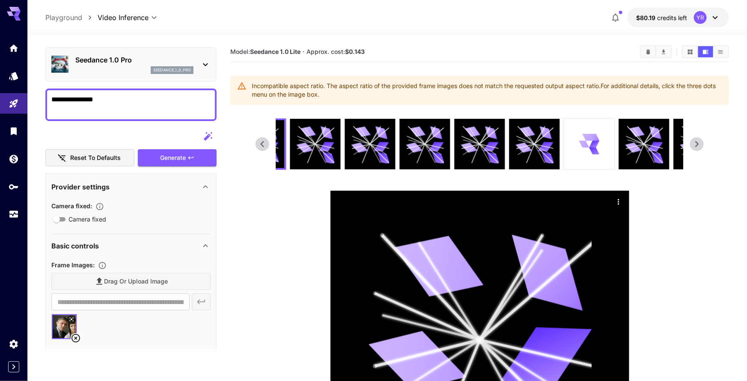
click at [693, 142] on icon at bounding box center [696, 144] width 13 height 13
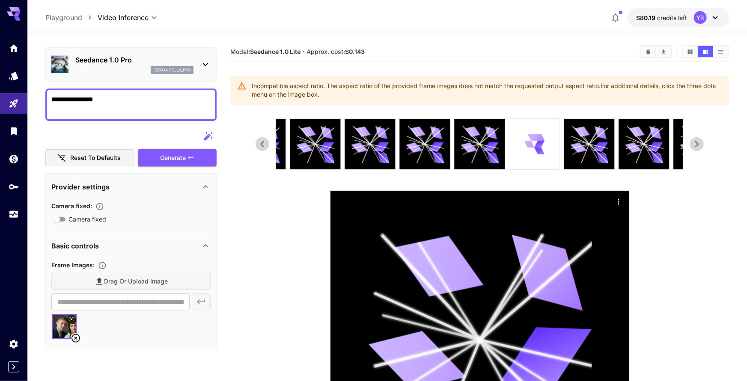
click at [506, 159] on div at bounding box center [479, 144] width 407 height 51
click at [517, 156] on div at bounding box center [534, 144] width 51 height 51
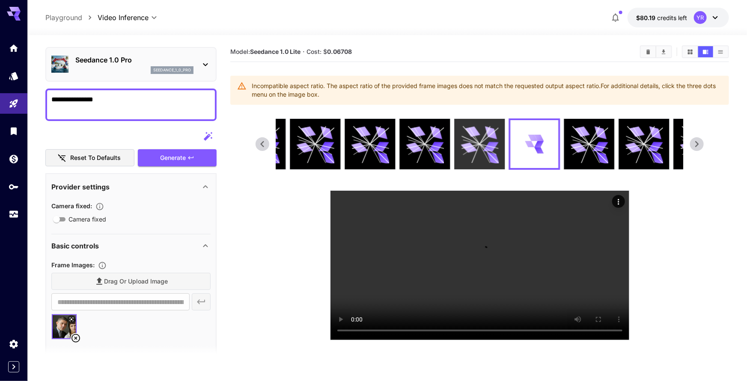
click at [473, 156] on icon at bounding box center [480, 144] width 38 height 38
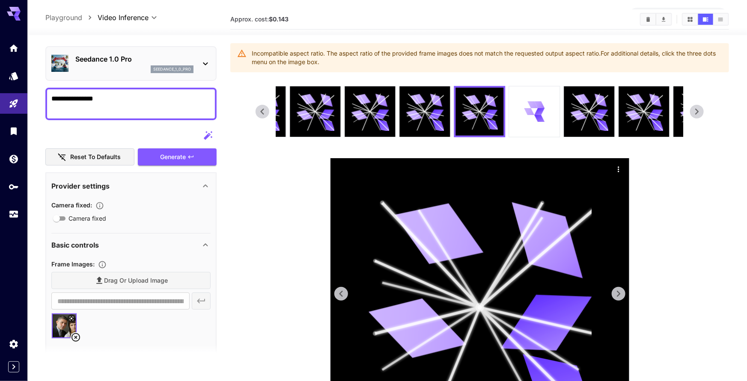
scroll to position [39, 0]
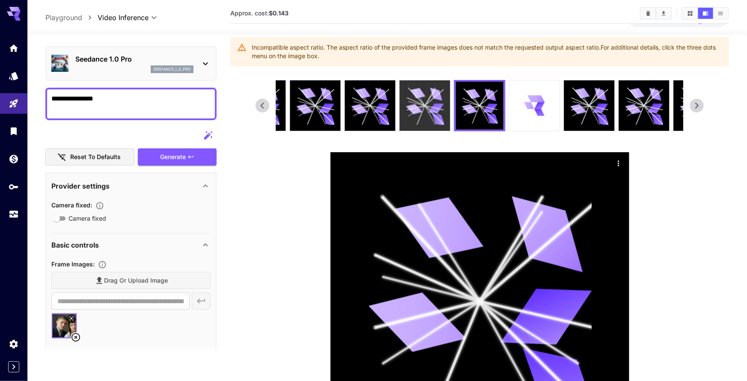
click at [424, 113] on icon at bounding box center [425, 106] width 38 height 38
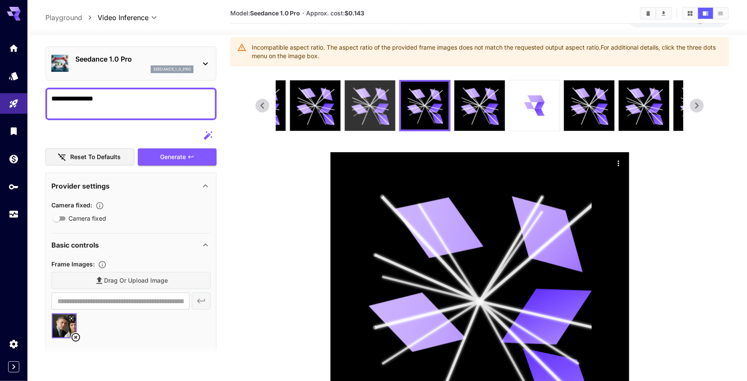
click at [374, 113] on icon at bounding box center [370, 106] width 38 height 38
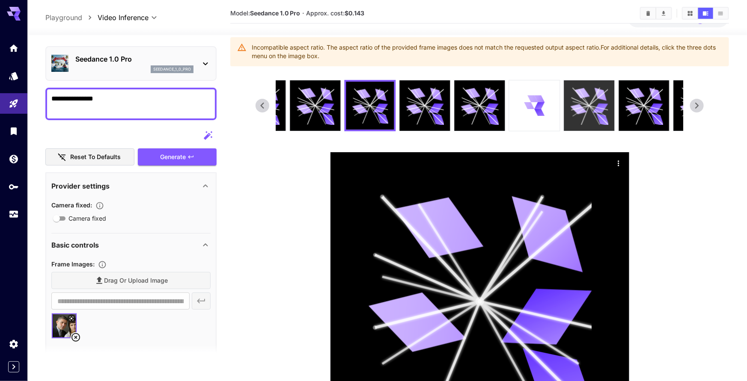
click at [578, 107] on icon at bounding box center [579, 109] width 17 height 12
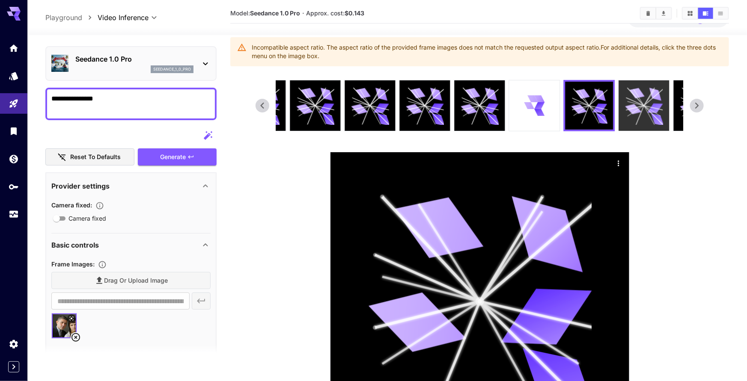
click at [636, 107] on icon at bounding box center [635, 108] width 18 height 4
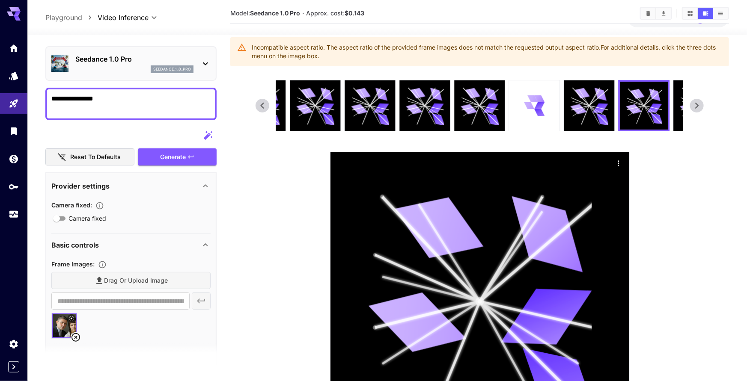
click at [698, 108] on icon at bounding box center [696, 105] width 13 height 13
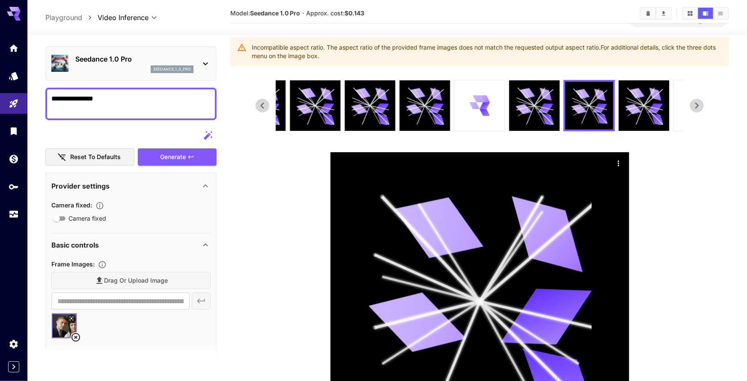
click at [698, 108] on icon at bounding box center [696, 105] width 13 height 13
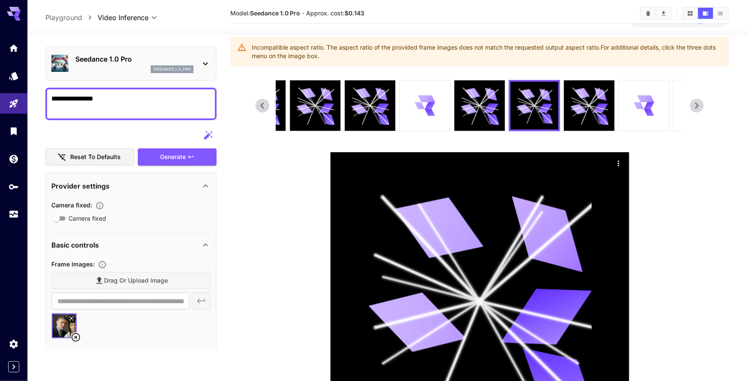
click at [698, 108] on icon at bounding box center [696, 105] width 13 height 13
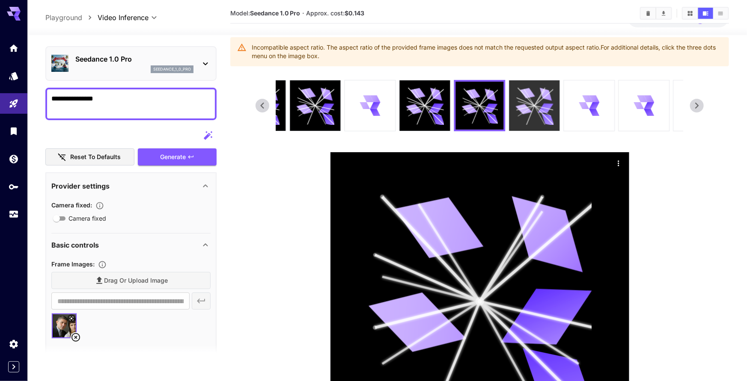
click at [543, 113] on icon at bounding box center [544, 115] width 19 height 19
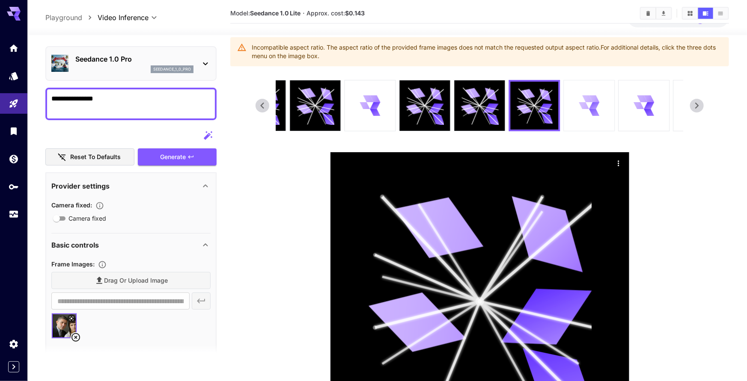
click at [574, 110] on div at bounding box center [589, 105] width 51 height 51
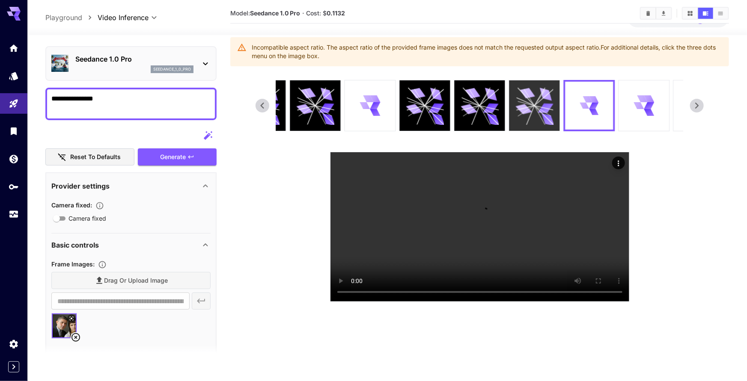
click at [528, 110] on icon at bounding box center [524, 109] width 17 height 12
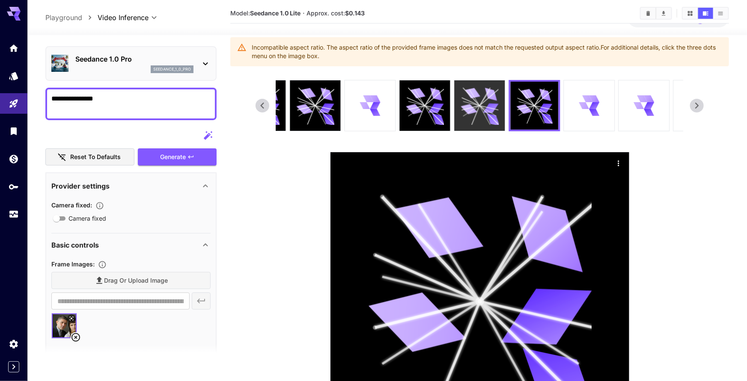
click at [478, 116] on icon at bounding box center [480, 106] width 38 height 38
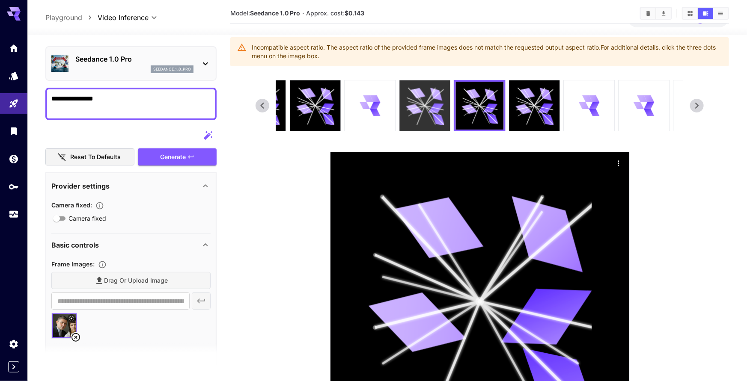
click at [420, 113] on icon at bounding box center [425, 106] width 38 height 38
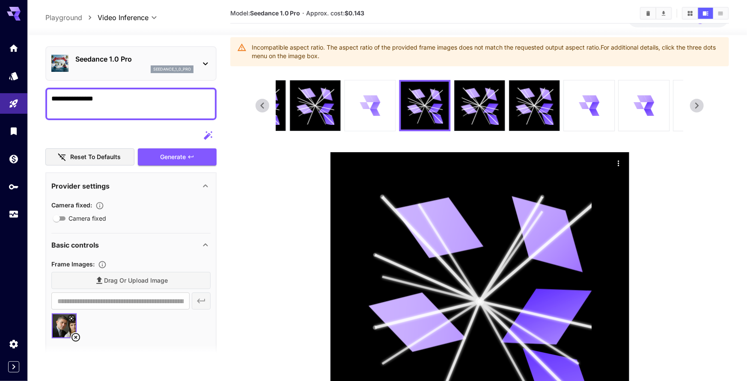
click at [367, 113] on icon at bounding box center [370, 105] width 20 height 20
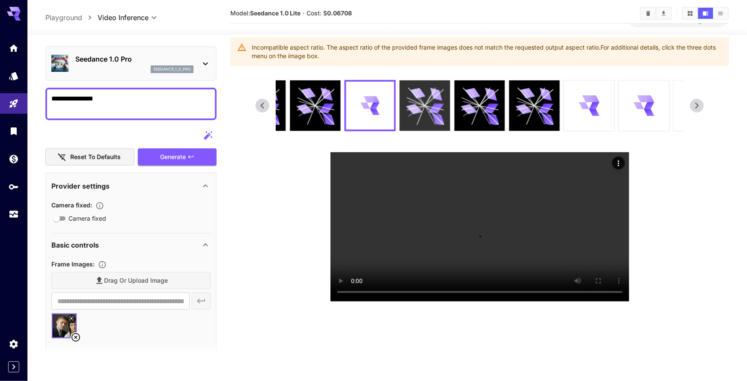
click at [420, 114] on icon at bounding box center [425, 106] width 38 height 38
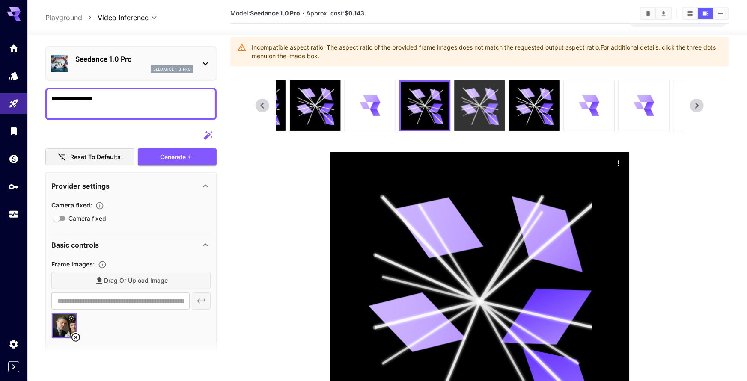
click at [476, 110] on icon at bounding box center [469, 109] width 17 height 12
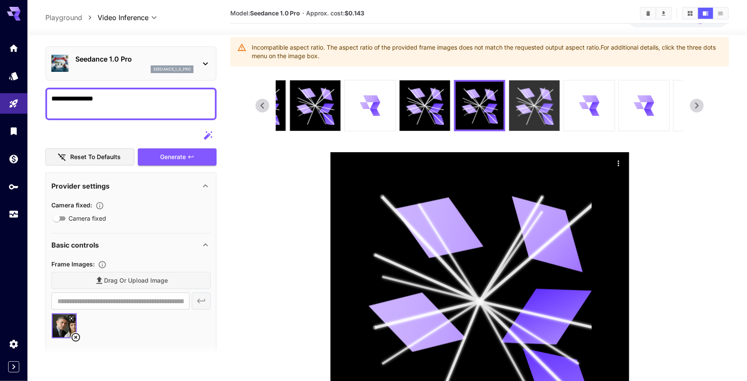
click at [523, 107] on icon at bounding box center [524, 109] width 17 height 12
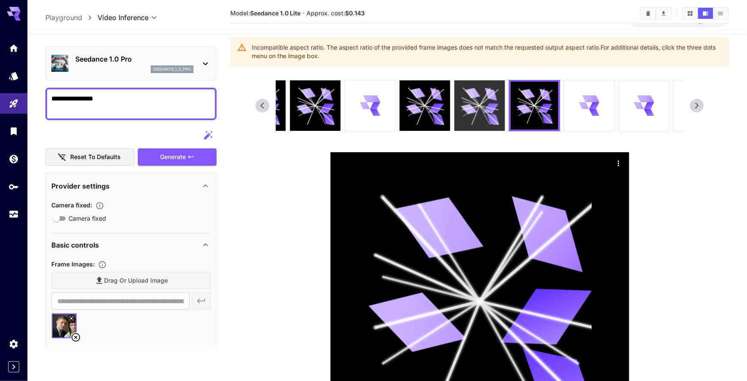
click at [475, 108] on icon at bounding box center [480, 106] width 38 height 38
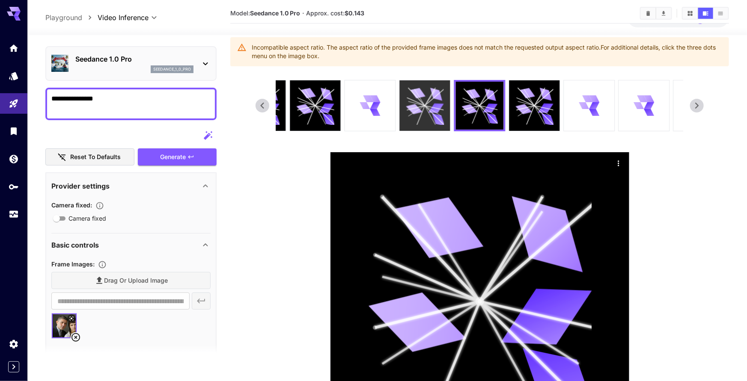
click at [426, 110] on icon at bounding box center [425, 106] width 38 height 38
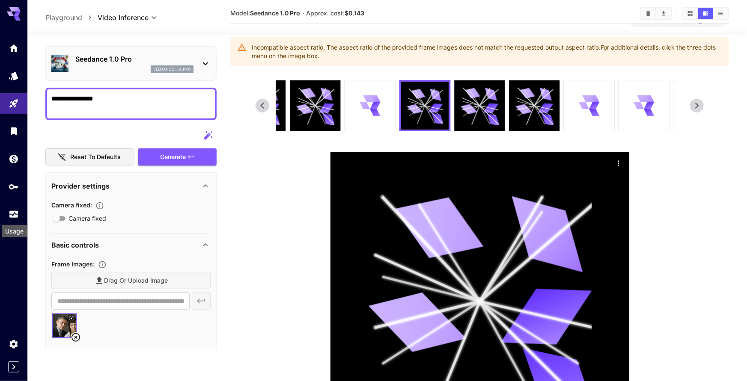
drag, startPoint x: 17, startPoint y: 210, endPoint x: 49, endPoint y: 214, distance: 32.3
click at [17, 210] on icon "Usage" at bounding box center [14, 212] width 10 height 10
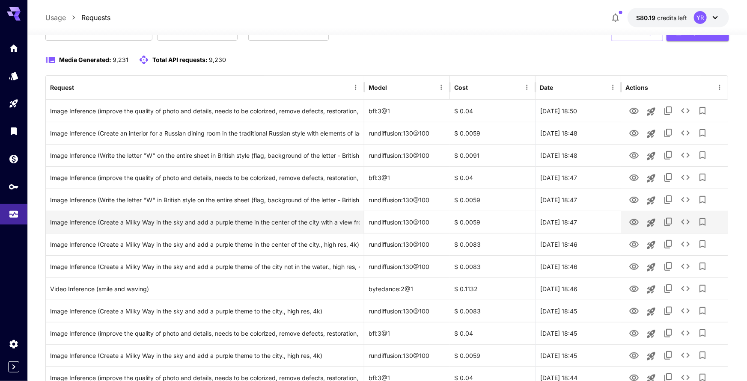
scroll to position [69, 0]
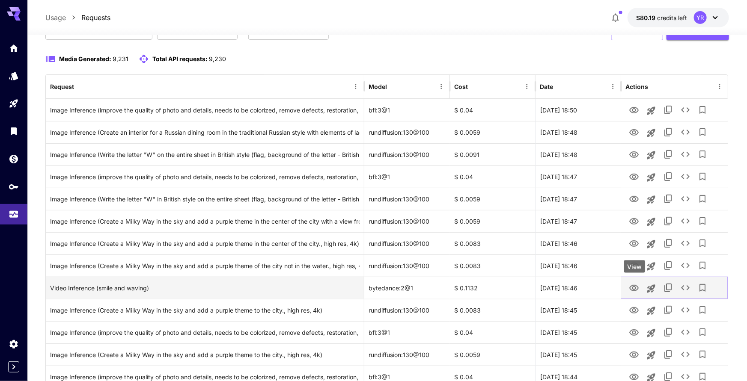
click at [634, 287] on icon "View" at bounding box center [634, 288] width 10 height 10
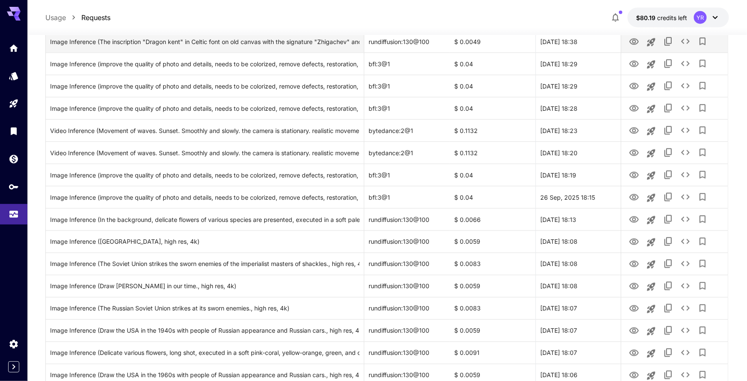
scroll to position [586, 0]
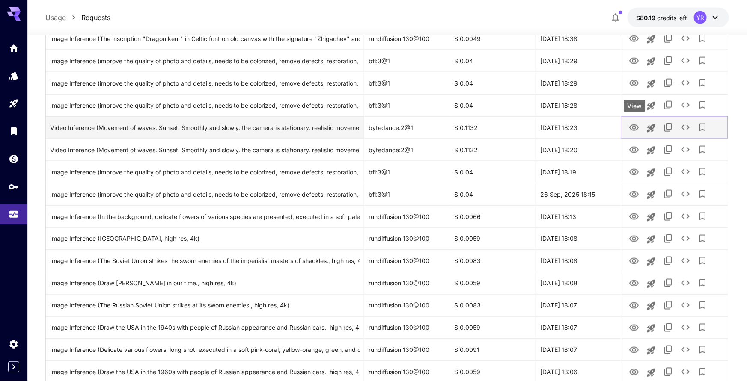
click at [631, 128] on icon "View" at bounding box center [633, 128] width 9 height 6
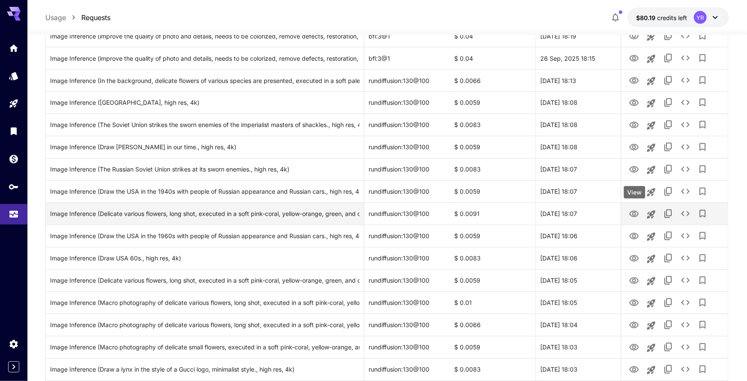
scroll to position [948, 0]
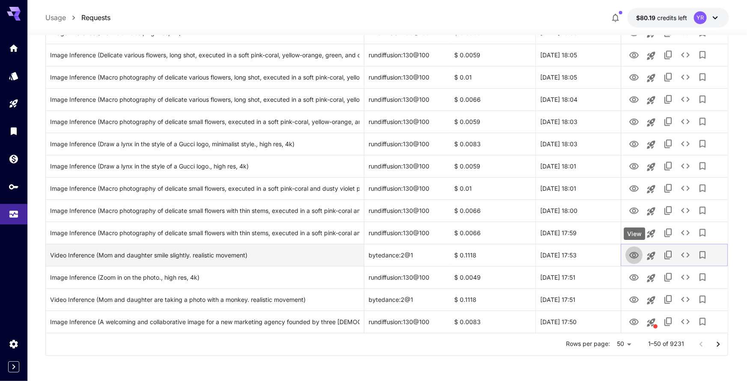
click at [632, 253] on icon "View" at bounding box center [633, 255] width 9 height 6
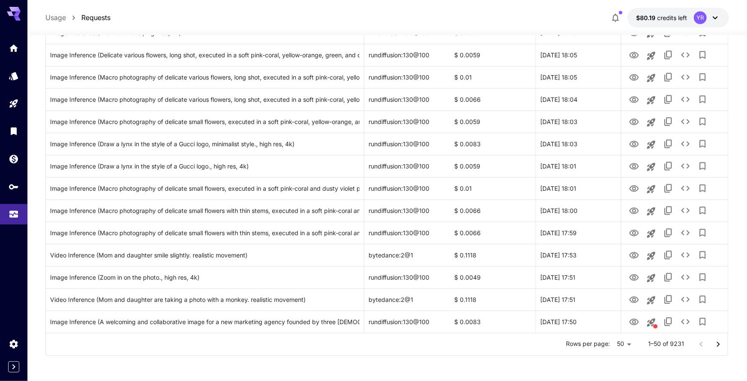
click at [715, 341] on icon "Go to next page" at bounding box center [718, 344] width 10 height 10
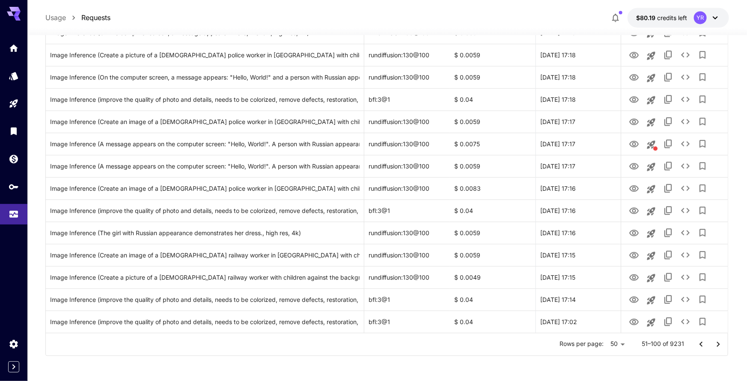
click at [718, 345] on icon "Go to next page" at bounding box center [718, 344] width 10 height 10
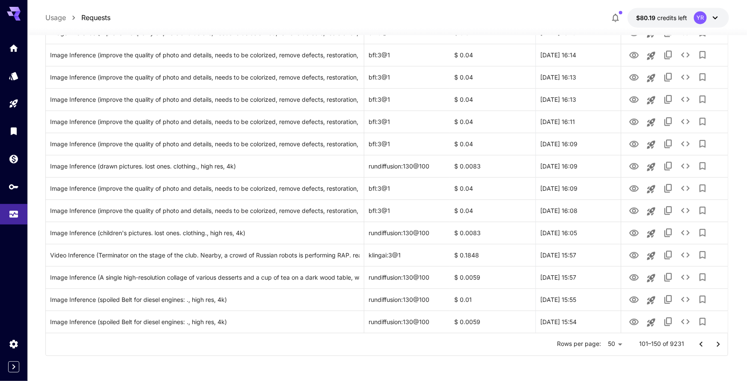
click at [718, 347] on icon "Go to next page" at bounding box center [718, 344] width 10 height 10
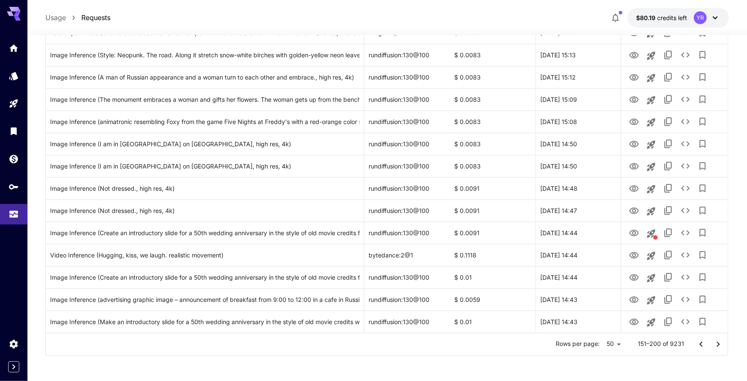
drag, startPoint x: 716, startPoint y: 346, endPoint x: 697, endPoint y: 352, distance: 19.8
click at [716, 347] on icon "Go to next page" at bounding box center [718, 344] width 10 height 10
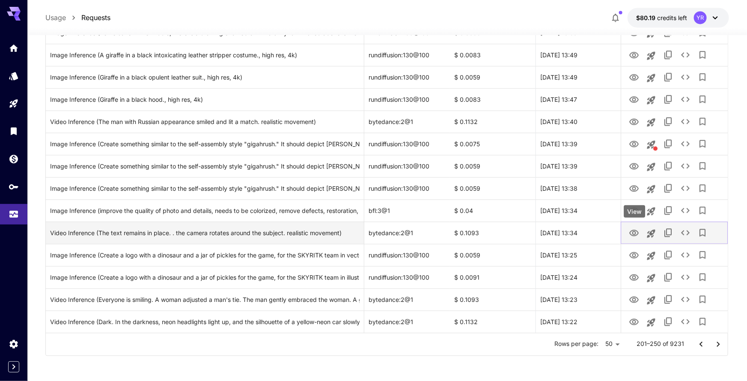
click at [631, 234] on icon "View" at bounding box center [633, 233] width 9 height 6
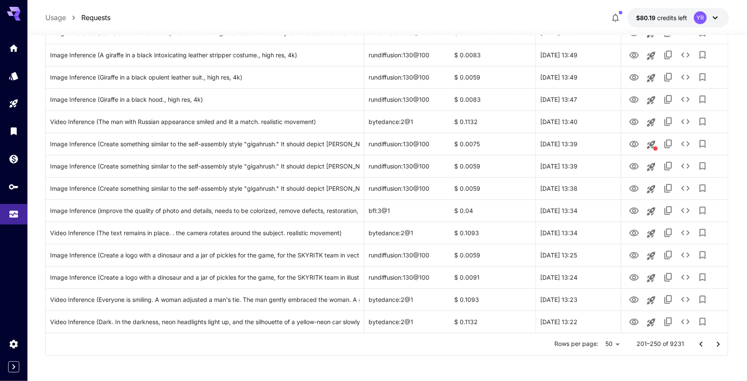
click at [723, 24] on button "$80.19 credits left YR" at bounding box center [678, 18] width 101 height 20
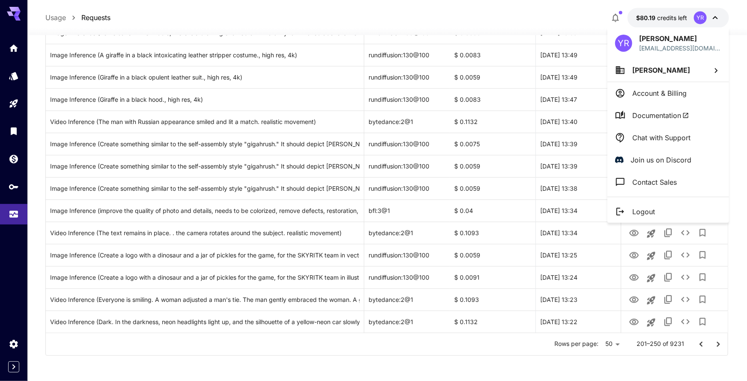
click at [711, 20] on div at bounding box center [373, 190] width 747 height 381
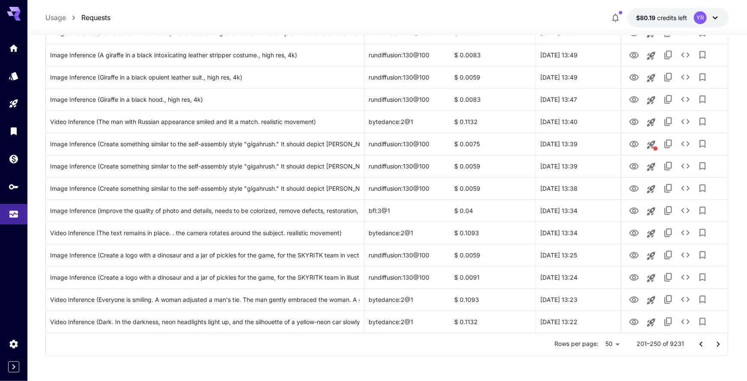
click at [708, 18] on div "YR" at bounding box center [707, 17] width 27 height 13
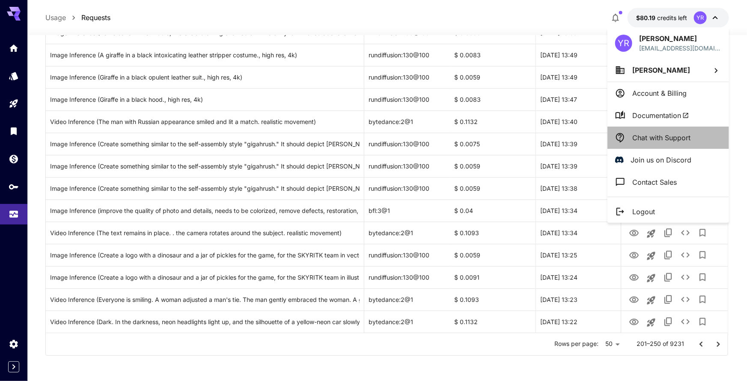
drag, startPoint x: 657, startPoint y: 137, endPoint x: 676, endPoint y: 158, distance: 28.5
click at [657, 137] on p "Chat with Support" at bounding box center [661, 138] width 58 height 10
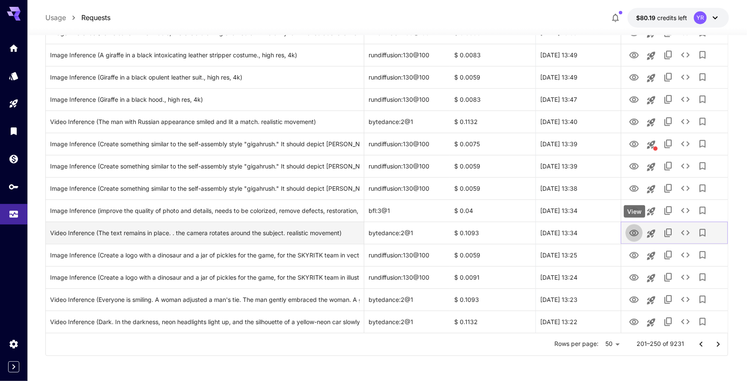
click at [636, 233] on icon "View" at bounding box center [633, 233] width 9 height 6
click at [683, 233] on icon "See details" at bounding box center [685, 233] width 10 height 10
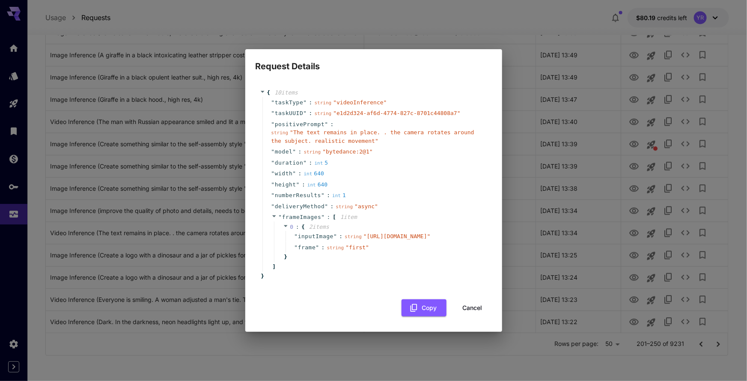
drag, startPoint x: 337, startPoint y: 247, endPoint x: 323, endPoint y: 241, distance: 15.3
click at [363, 238] on span "" https://admin.artinki.ru/uploads/1758879137715-143920902.jpg "" at bounding box center [396, 236] width 67 height 6
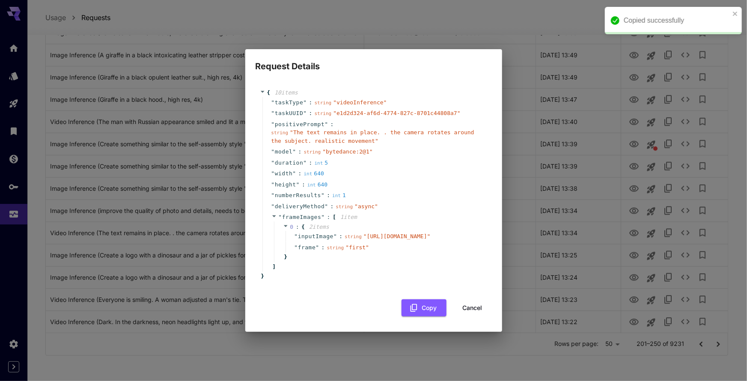
copy span "https://admin.artinki.ru/uploads/1758879137715-143920902.jpg"
drag, startPoint x: 468, startPoint y: 311, endPoint x: 467, endPoint y: 263, distance: 48.4
click at [468, 311] on button "Cancel" at bounding box center [472, 309] width 39 height 18
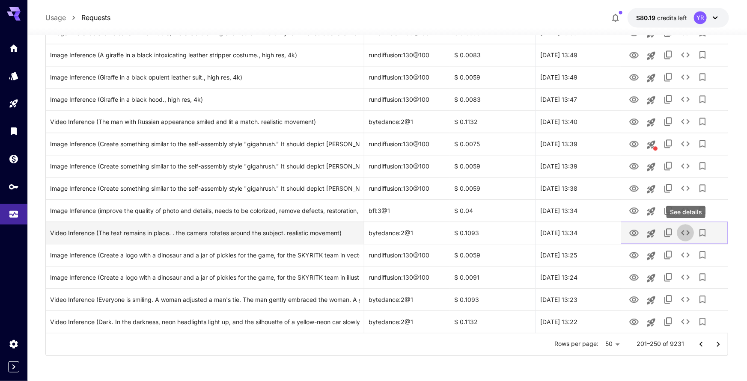
click at [679, 231] on button "See details" at bounding box center [685, 232] width 17 height 17
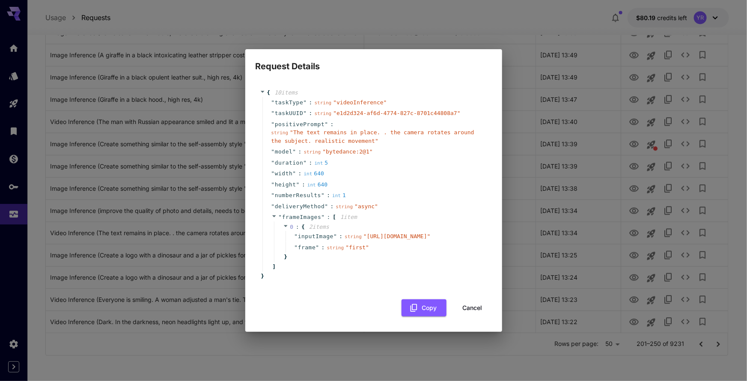
click at [344, 251] on span "string" at bounding box center [335, 248] width 17 height 6
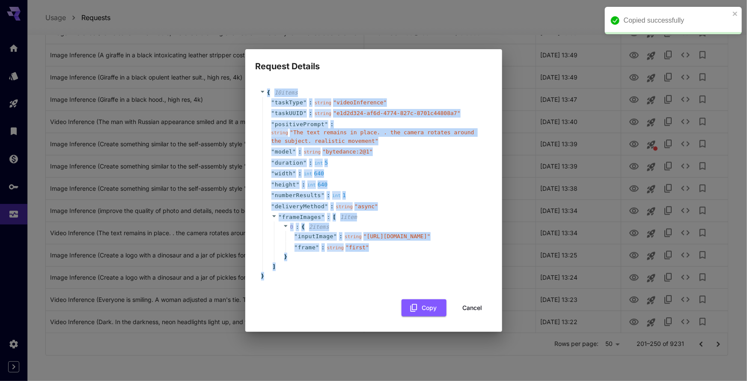
drag, startPoint x: 278, startPoint y: 283, endPoint x: 261, endPoint y: 81, distance: 201.9
click at [261, 89] on div "{ 10 item s " taskType " : string " videoInference " " taskUUID " : string " e1…" at bounding box center [374, 185] width 228 height 192
copy div "{ 10 item s " taskType " : string " videoInference " " taskUUID " : string " e1…"
click at [476, 313] on button "Cancel" at bounding box center [472, 309] width 39 height 18
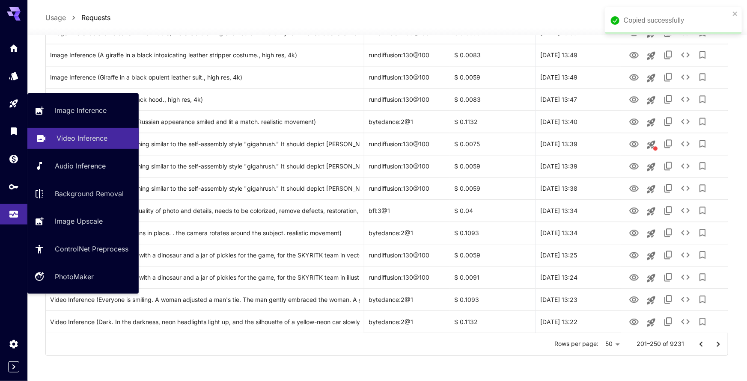
drag, startPoint x: 65, startPoint y: 136, endPoint x: 130, endPoint y: 137, distance: 65.5
click at [65, 136] on p "Video Inference" at bounding box center [82, 138] width 51 height 10
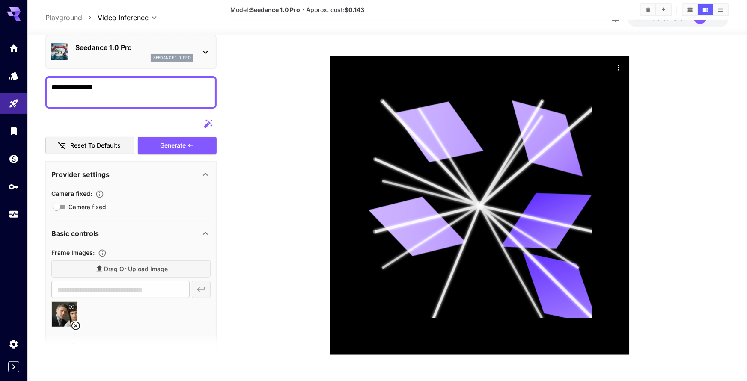
scroll to position [33, 0]
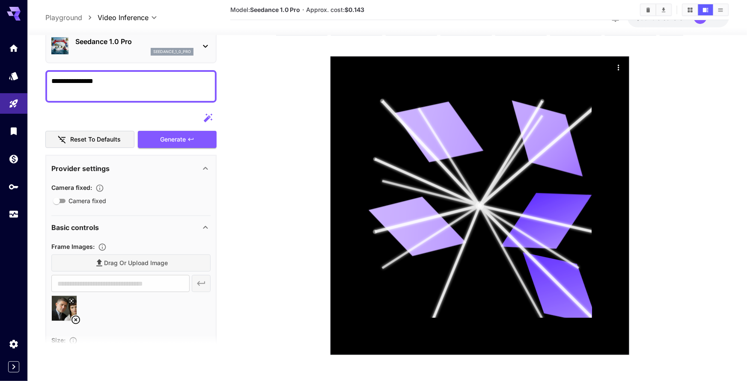
click at [74, 320] on icon at bounding box center [75, 320] width 9 height 9
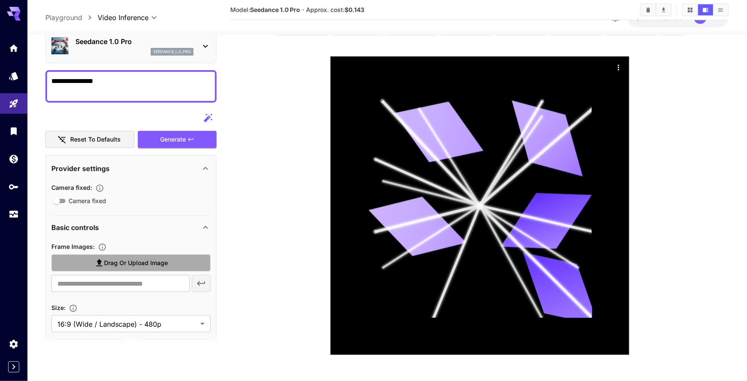
click at [119, 268] on label "Drag or upload image" at bounding box center [130, 263] width 159 height 18
click at [0, 0] on input "Drag or upload image" at bounding box center [0, 0] width 0 height 0
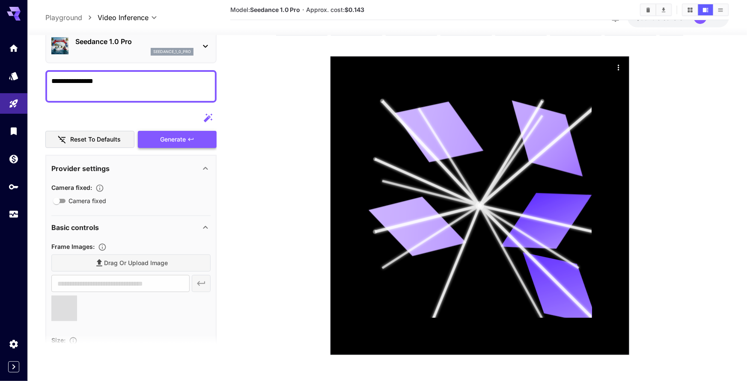
type input "**********"
click at [186, 141] on div "Generate" at bounding box center [177, 140] width 79 height 18
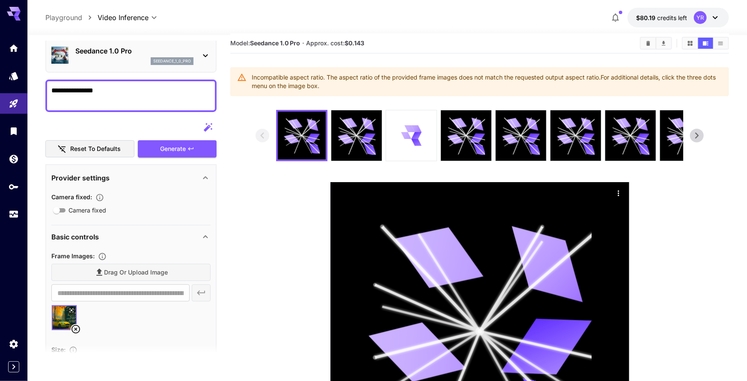
scroll to position [0, 0]
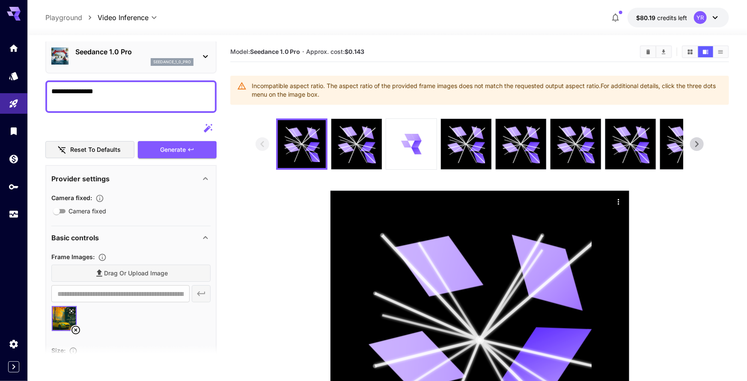
click at [704, 21] on div "YR" at bounding box center [700, 17] width 13 height 13
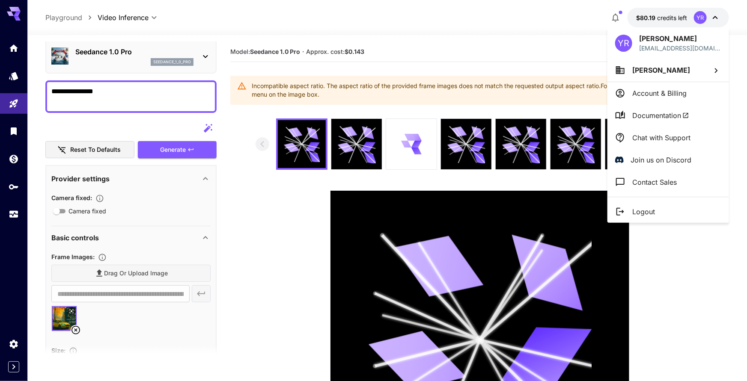
click at [653, 143] on li "Chat with Support" at bounding box center [668, 138] width 122 height 22
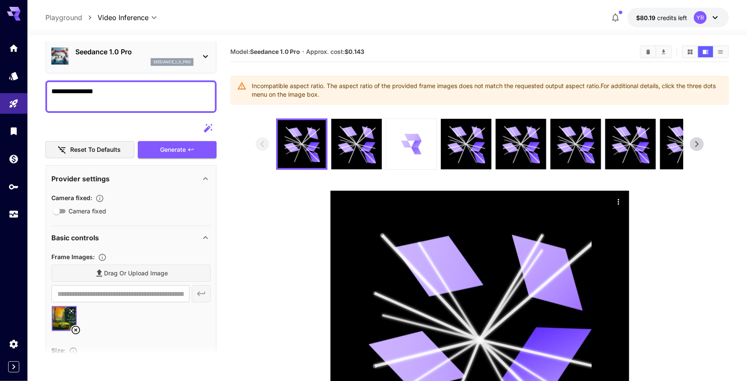
click at [399, 147] on div at bounding box center [411, 144] width 51 height 51
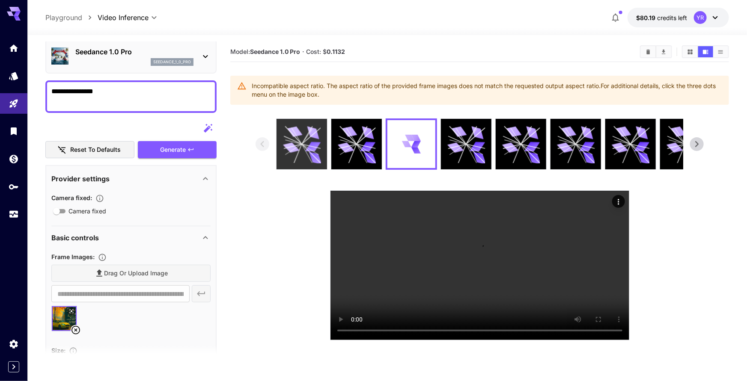
click at [320, 149] on icon at bounding box center [302, 144] width 38 height 38
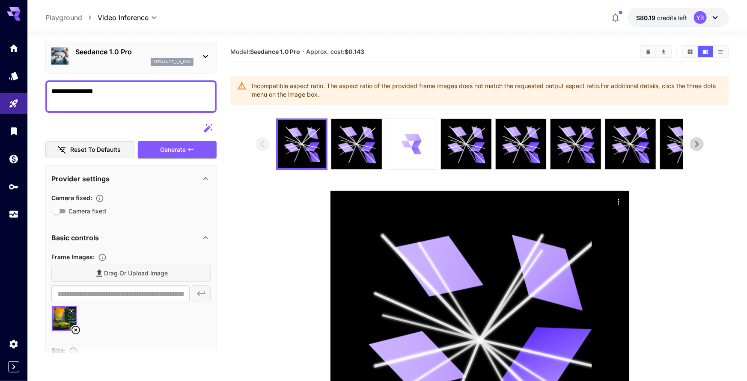
click at [408, 143] on icon at bounding box center [406, 144] width 10 height 7
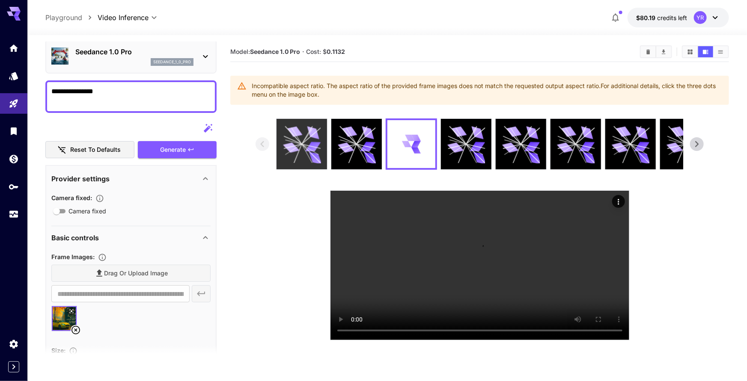
click at [316, 150] on icon at bounding box center [302, 144] width 38 height 38
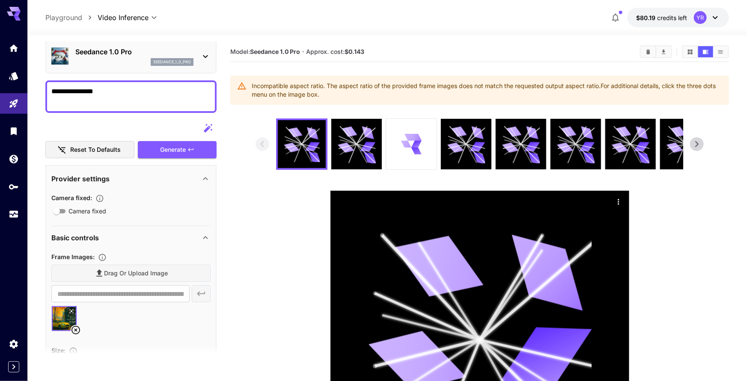
click at [130, 65] on div "Seedance 1.0 Pro seedance_1_0_pro" at bounding box center [130, 56] width 159 height 26
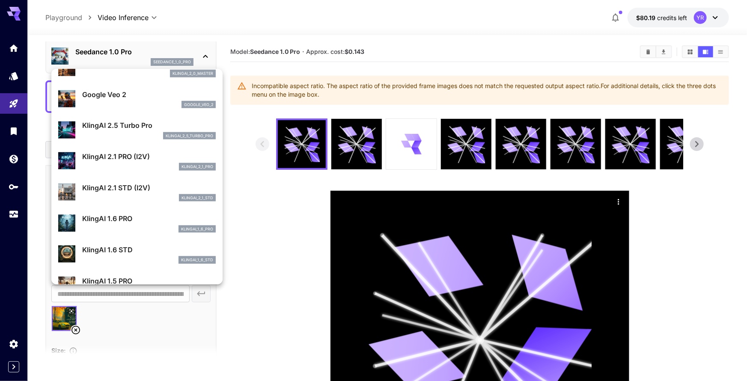
scroll to position [361, 0]
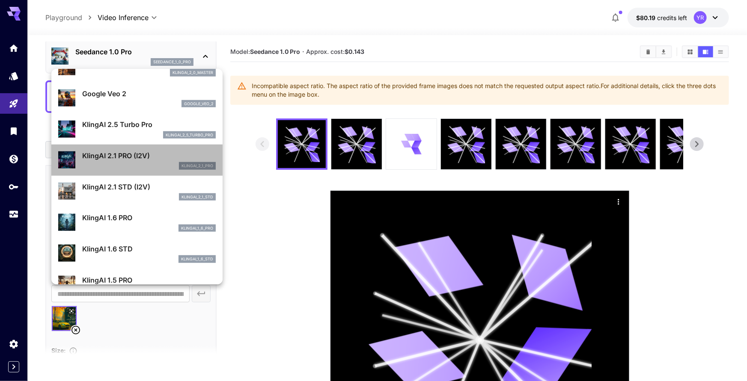
click at [137, 157] on p "KlingAI 2.1 PRO (I2V)" at bounding box center [149, 156] width 134 height 10
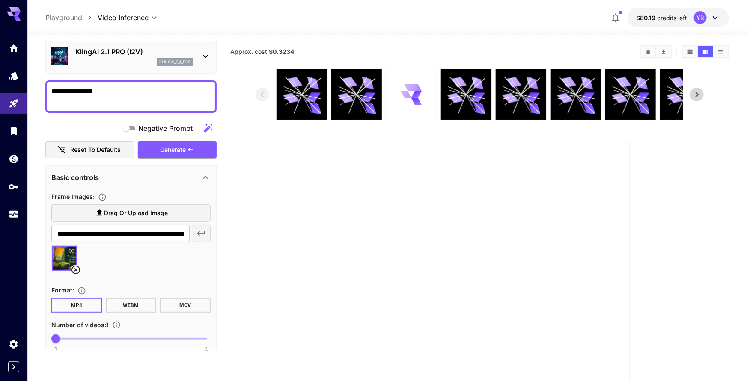
click at [161, 148] on div "Generate" at bounding box center [177, 150] width 79 height 18
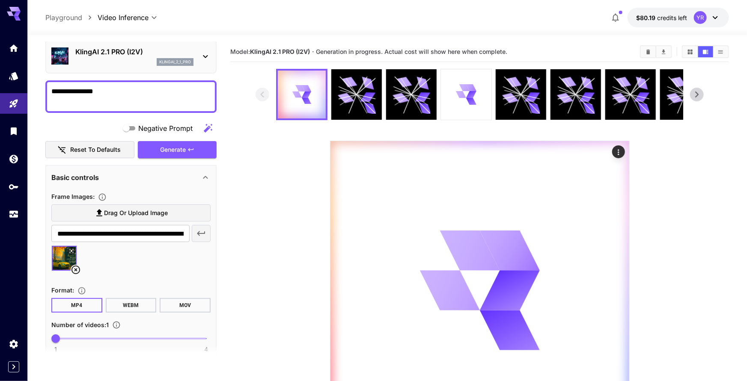
click at [135, 66] on div "KlingAI 2.1 PRO (I2V) klingai_2_1_pro" at bounding box center [130, 56] width 159 height 26
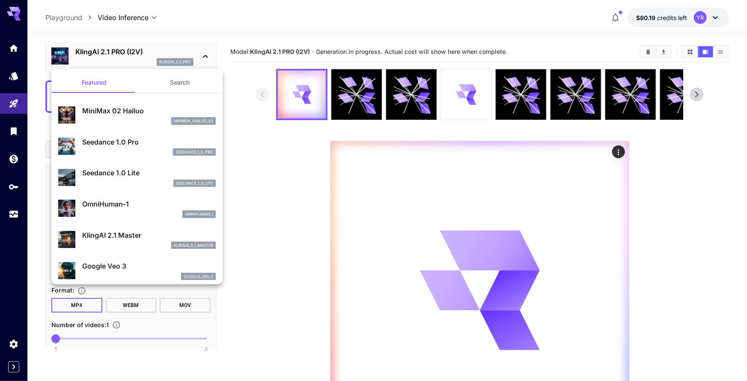
click at [132, 155] on div "seedance_1_0_pro" at bounding box center [149, 153] width 134 height 8
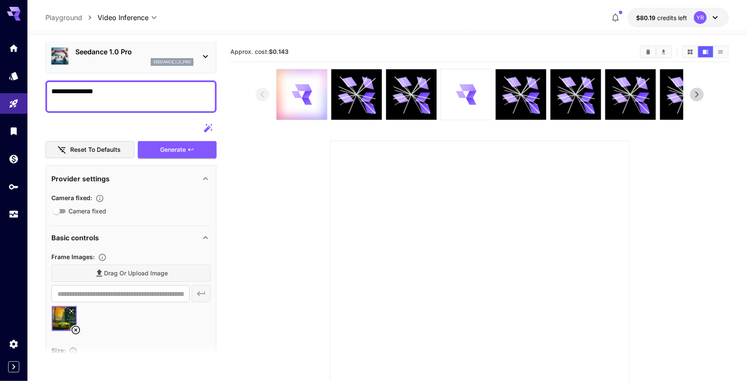
click at [172, 150] on div "Generate" at bounding box center [177, 150] width 79 height 18
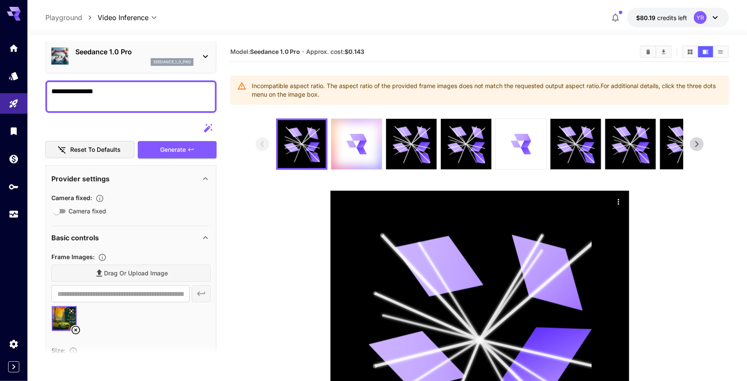
click at [157, 59] on p "seedance_1_0_pro" at bounding box center [172, 62] width 38 height 6
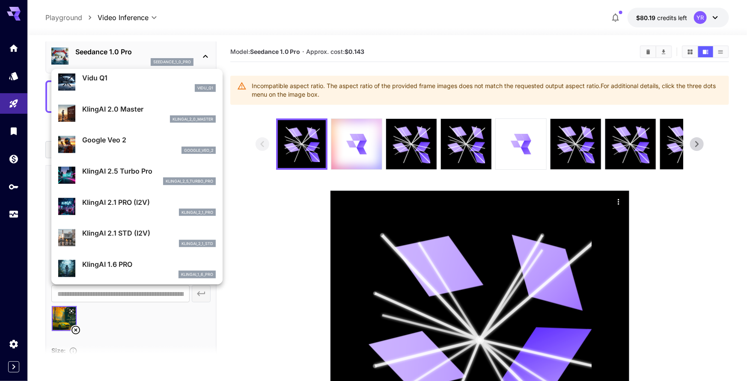
scroll to position [316, 0]
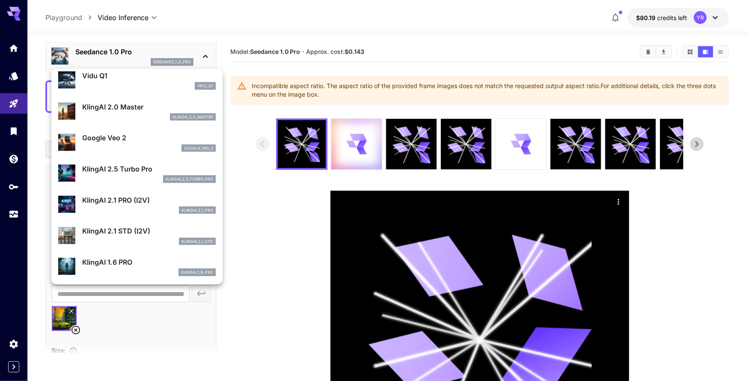
click at [148, 226] on p "KlingAI 2.1 STD (I2V)" at bounding box center [149, 231] width 134 height 10
type input "**********"
type input "****"
type input "***"
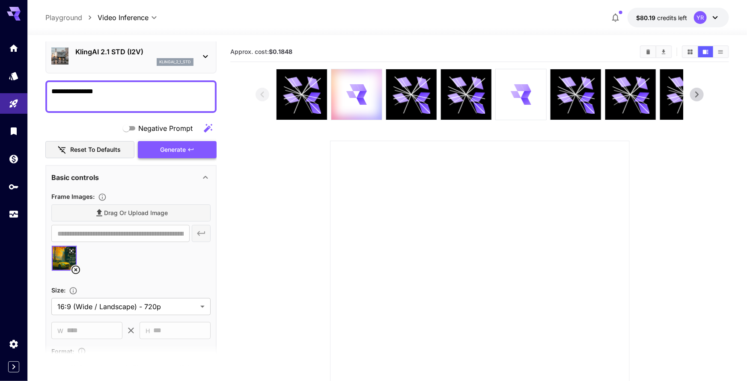
drag, startPoint x: 161, startPoint y: 153, endPoint x: 184, endPoint y: 164, distance: 26.3
click at [161, 153] on div "Generate" at bounding box center [177, 150] width 79 height 18
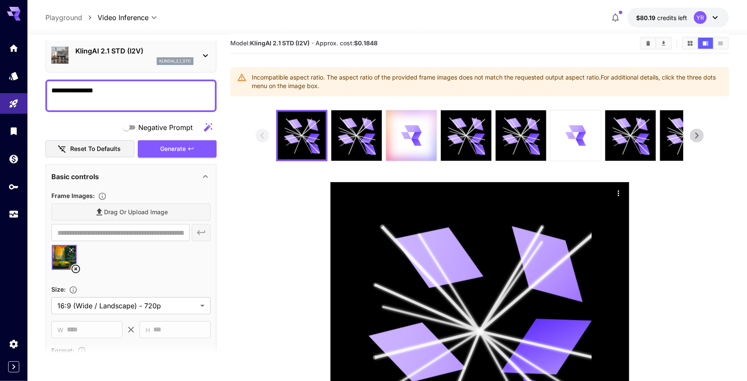
scroll to position [9, 0]
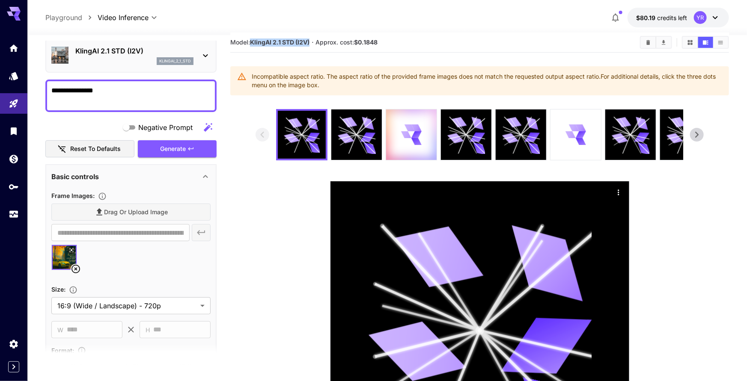
drag, startPoint x: 252, startPoint y: 42, endPoint x: 311, endPoint y: 42, distance: 58.6
click at [309, 42] on b "KlingAI 2.1 STD (I2V)" at bounding box center [279, 42] width 59 height 7
copy b "KlingAI 2.1 STD (I2V)"
click at [136, 59] on div "klingai_2_1_std" at bounding box center [134, 61] width 118 height 8
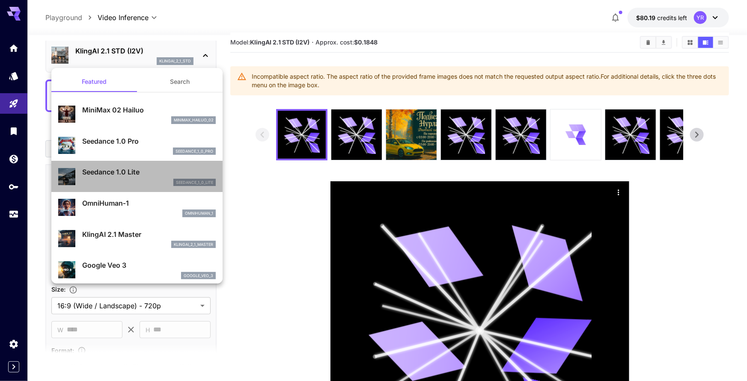
click at [130, 178] on div "Seedance 1.0 Lite seedance_1_0_lite" at bounding box center [149, 176] width 134 height 19
type input "**********"
type input "***"
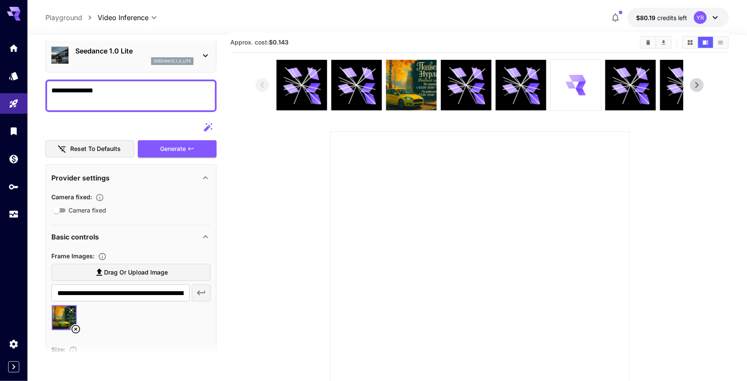
click at [167, 146] on div "Generate" at bounding box center [177, 149] width 79 height 18
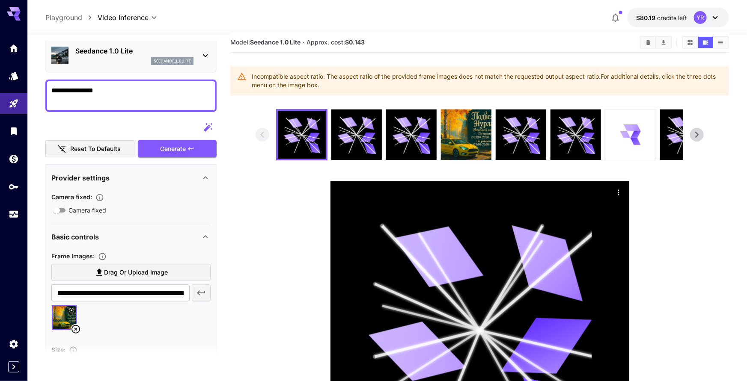
click at [132, 56] on p "Seedance 1.0 Lite" at bounding box center [134, 51] width 118 height 10
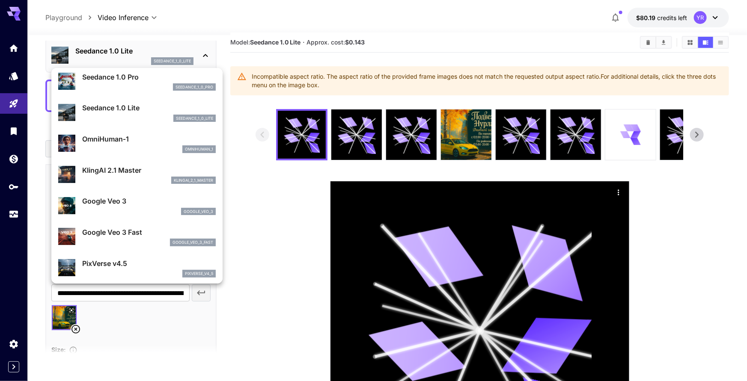
scroll to position [0, 0]
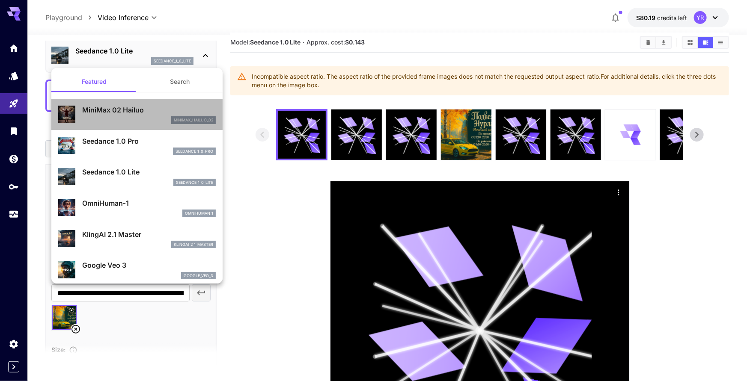
click at [137, 118] on div "minimax_hailuo_02" at bounding box center [149, 120] width 134 height 8
type input "*"
type input "**********"
type input "***"
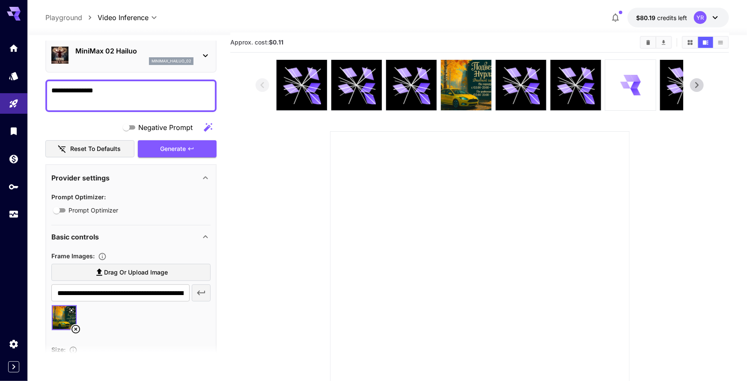
click at [167, 151] on div "Generate" at bounding box center [177, 149] width 79 height 18
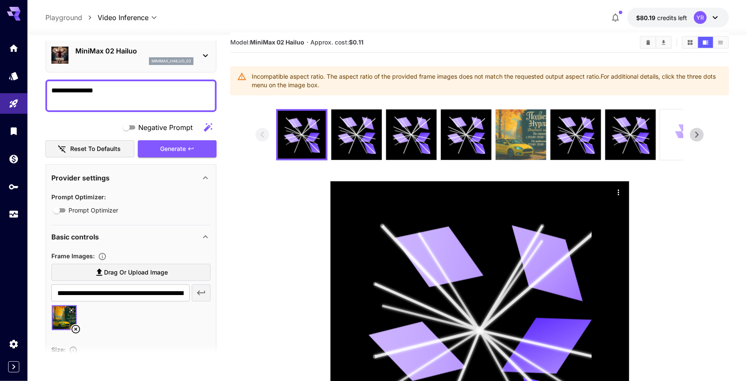
click at [522, 145] on img at bounding box center [521, 135] width 51 height 51
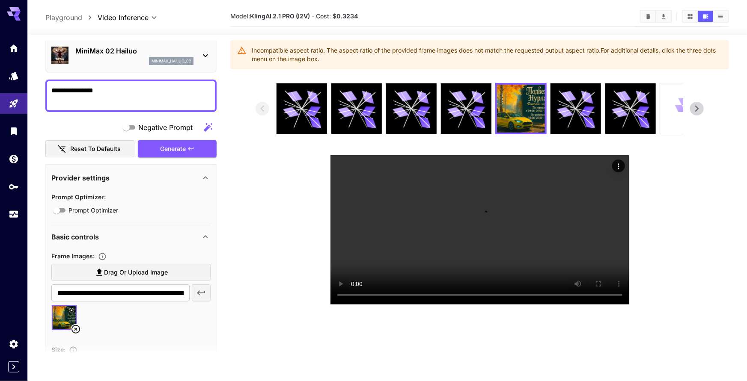
scroll to position [38, 0]
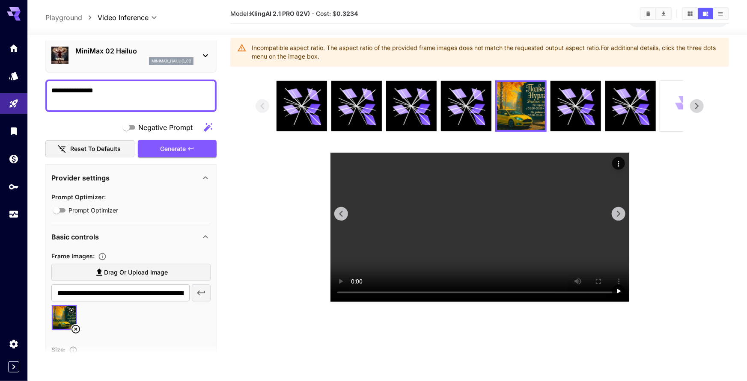
click at [442, 205] on video at bounding box center [479, 227] width 299 height 149
click at [113, 65] on div "MiniMax 02 Hailuo minimax_hailuo_02" at bounding box center [130, 55] width 159 height 26
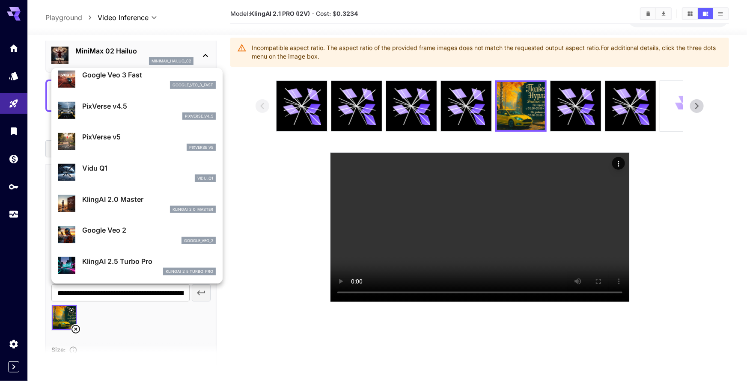
scroll to position [223, 0]
click at [134, 147] on div "pixverse_v5" at bounding box center [149, 147] width 134 height 8
type input "*"
type input "**********"
type input "****"
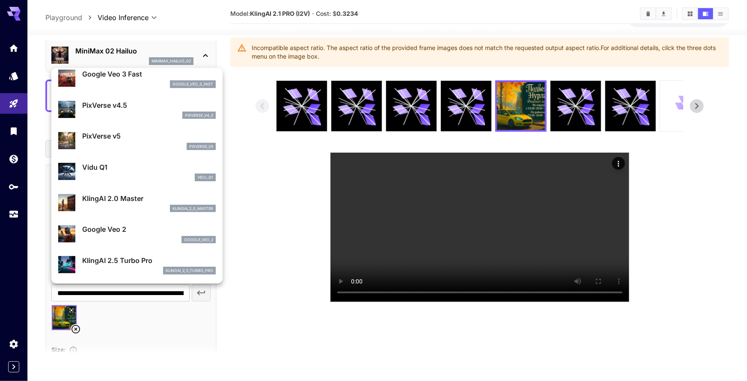
type input "****"
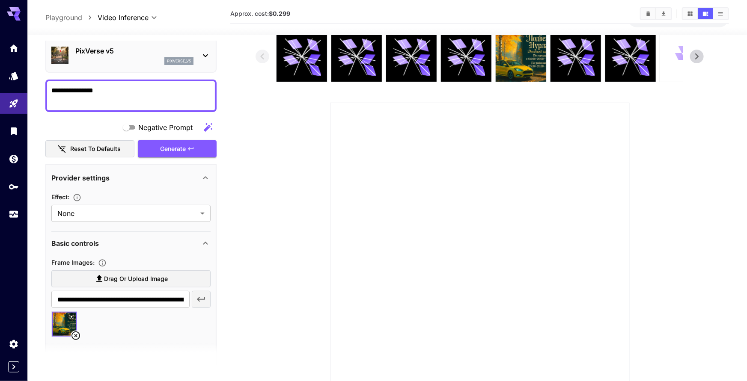
click at [175, 152] on div "Generate" at bounding box center [177, 149] width 79 height 18
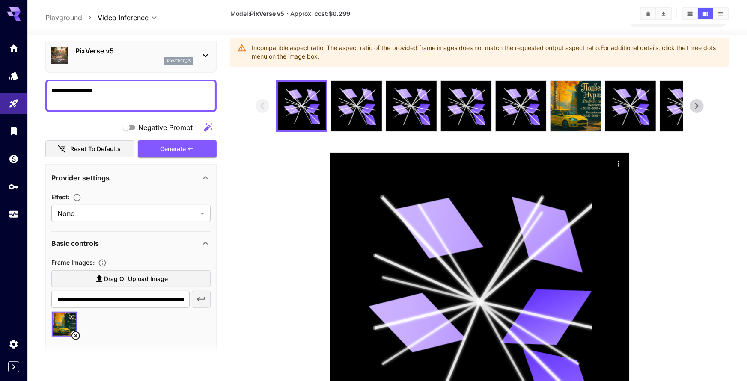
click at [131, 63] on div "pixverse_v5" at bounding box center [134, 61] width 118 height 8
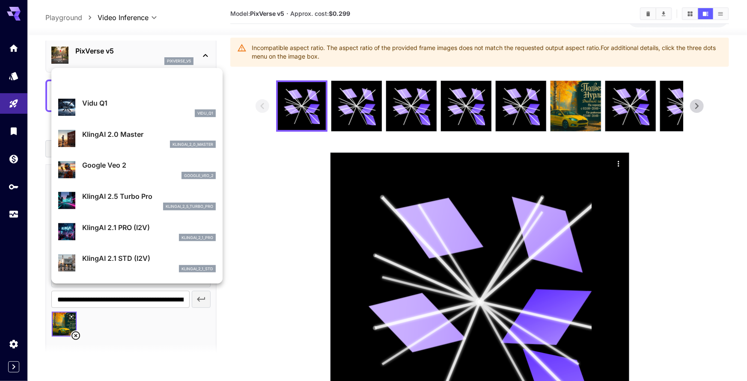
scroll to position [362, 0]
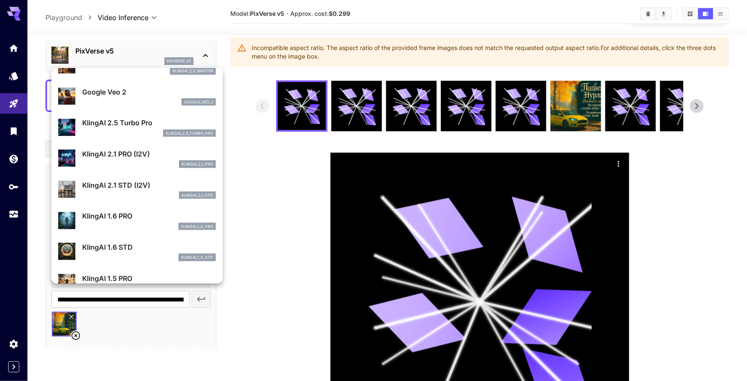
click at [133, 135] on div "klingai_2_5_turbo_pro" at bounding box center [149, 134] width 134 height 8
type input "**********"
type input "****"
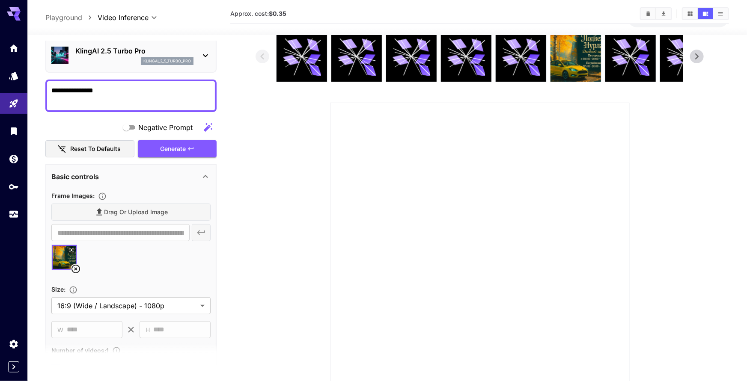
click at [144, 61] on p "klingai_2_5_turbo_pro" at bounding box center [167, 61] width 48 height 6
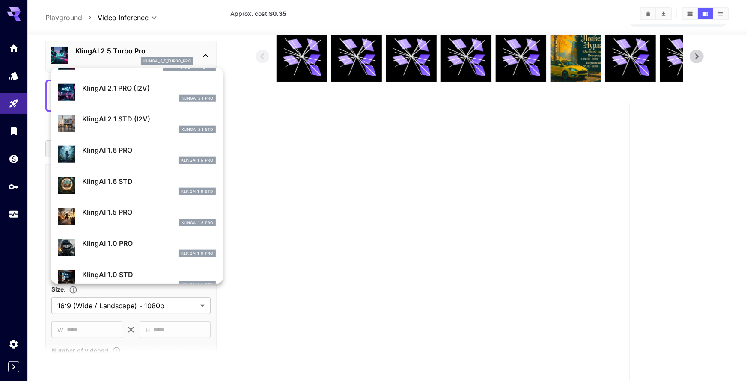
scroll to position [429, 0]
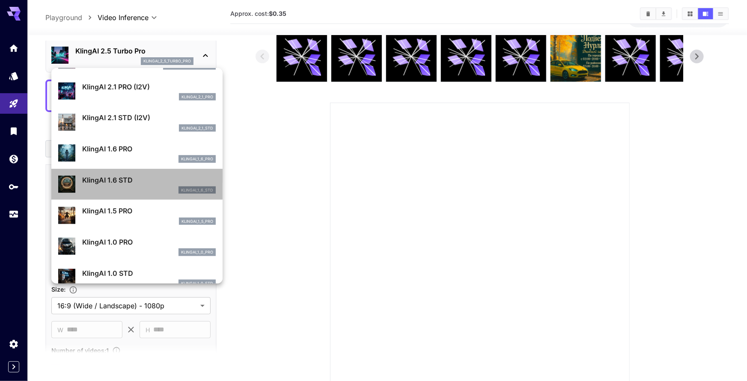
click at [143, 178] on p "KlingAI 1.6 STD" at bounding box center [149, 180] width 134 height 10
type input "**********"
type input "****"
type input "***"
type input "**"
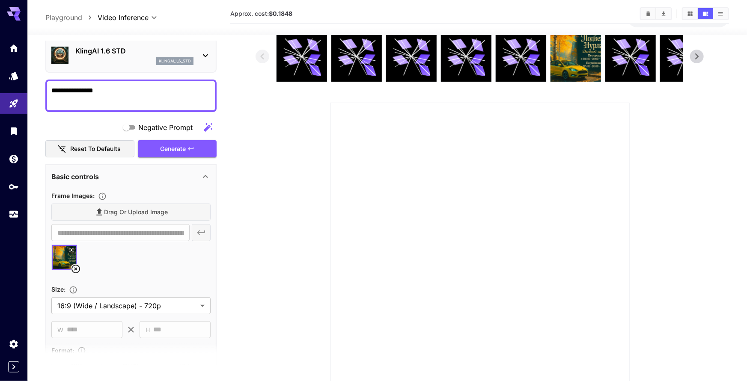
click at [161, 151] on div "Generate" at bounding box center [177, 149] width 79 height 18
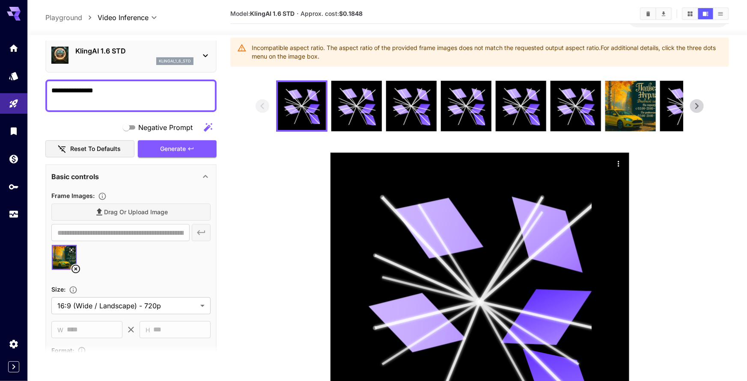
click at [128, 71] on div "KlingAI 1.6 STD klingai_1_6_std" at bounding box center [130, 55] width 171 height 35
click at [129, 60] on div "klingai_1_6_std" at bounding box center [134, 61] width 118 height 8
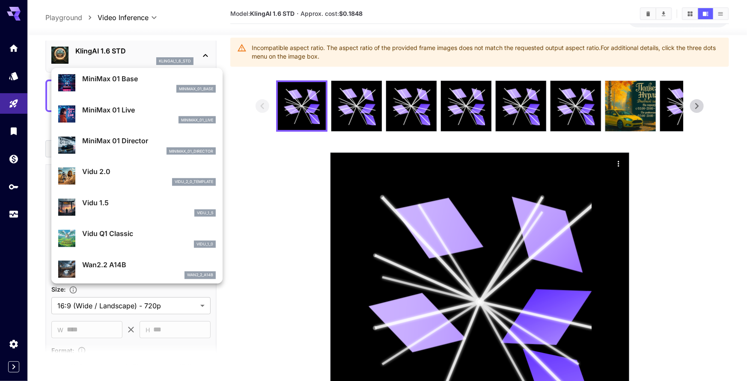
scroll to position [723, 0]
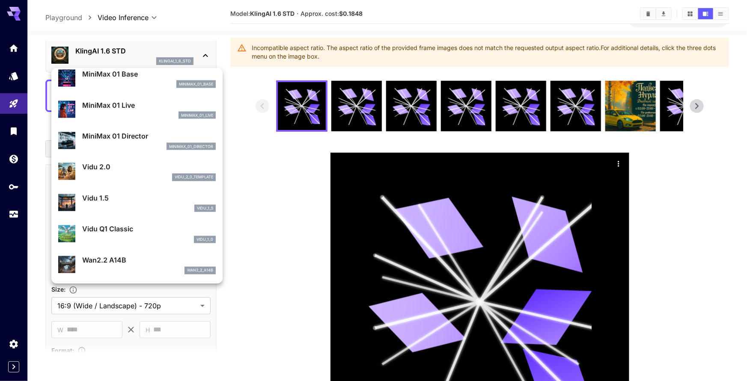
click at [143, 262] on p "Wan2.2 A14B" at bounding box center [149, 261] width 134 height 10
type input "**********"
type input "****"
type input "***"
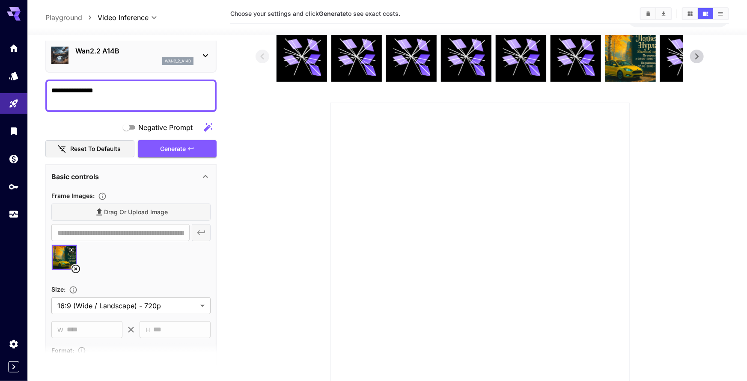
click at [184, 150] on div "Generate" at bounding box center [177, 149] width 79 height 18
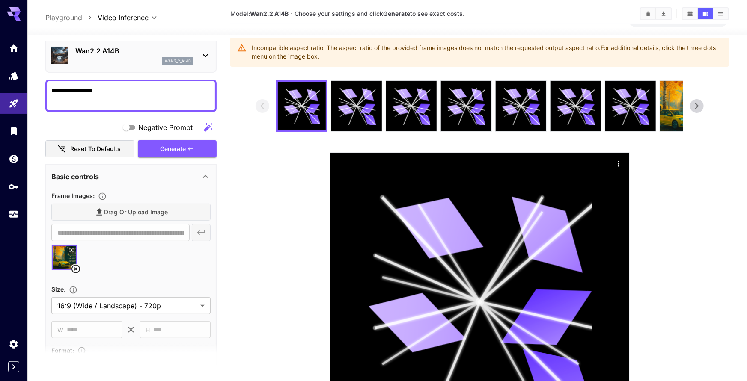
click at [113, 56] on div "Wan2.2 A14B wan2_2_a14b" at bounding box center [134, 55] width 118 height 19
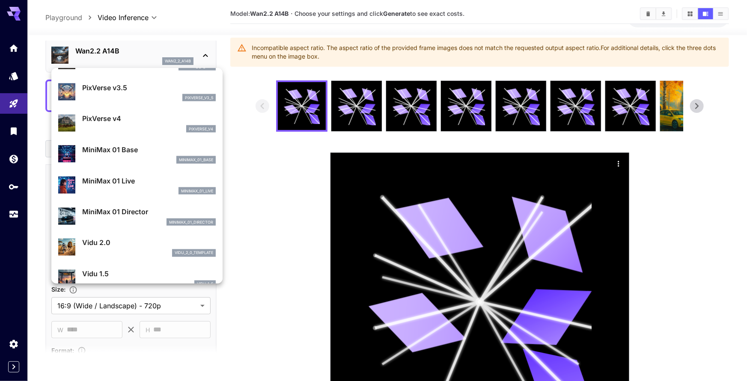
scroll to position [645, 0]
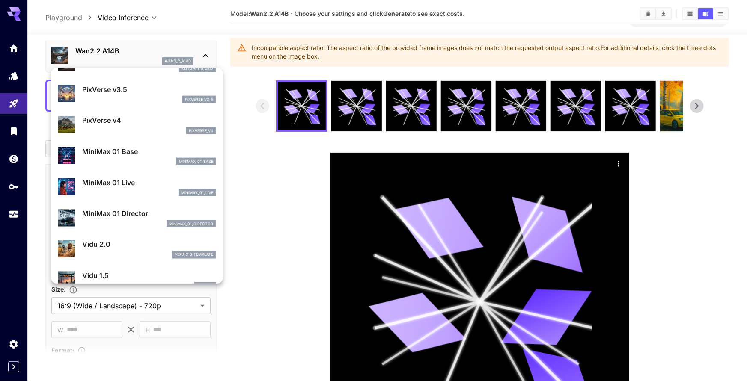
click at [128, 198] on div "MiniMax 01 Live minimax_01_live" at bounding box center [137, 187] width 158 height 26
type input "*"
type input "**********"
type input "****"
type input "***"
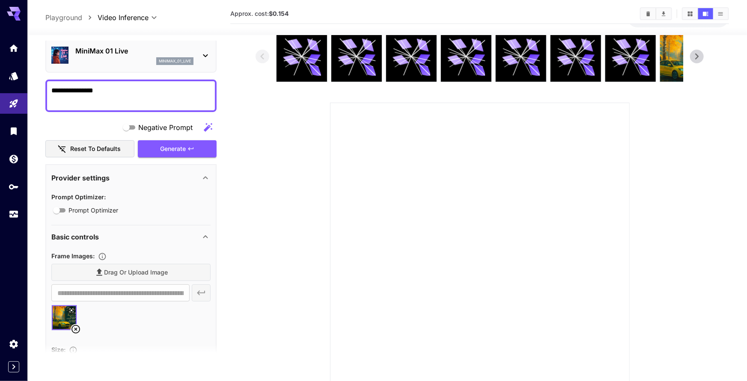
click at [178, 149] on div "Generate" at bounding box center [177, 149] width 79 height 18
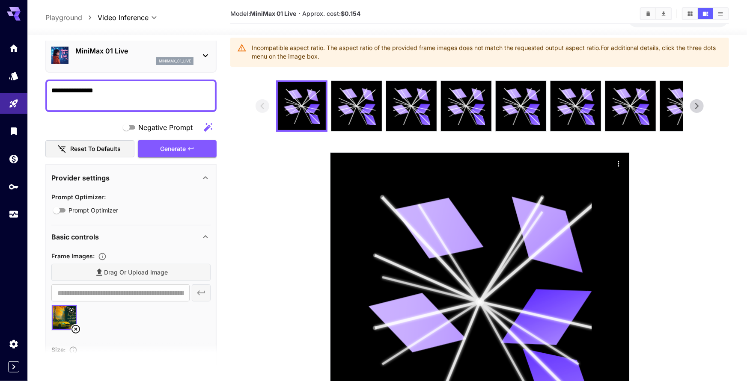
click at [130, 62] on div "minimax_01_live" at bounding box center [134, 61] width 118 height 8
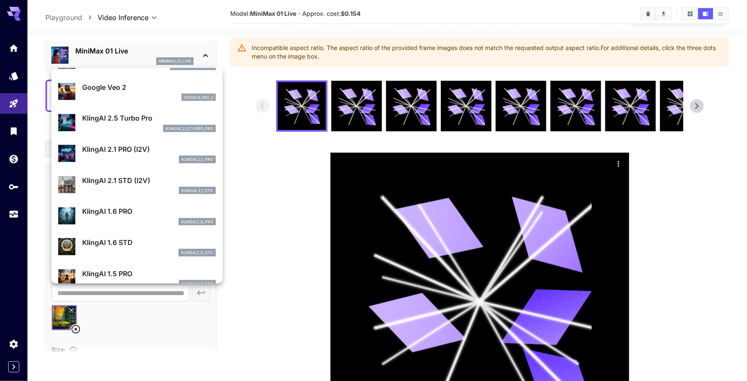
scroll to position [343, 0]
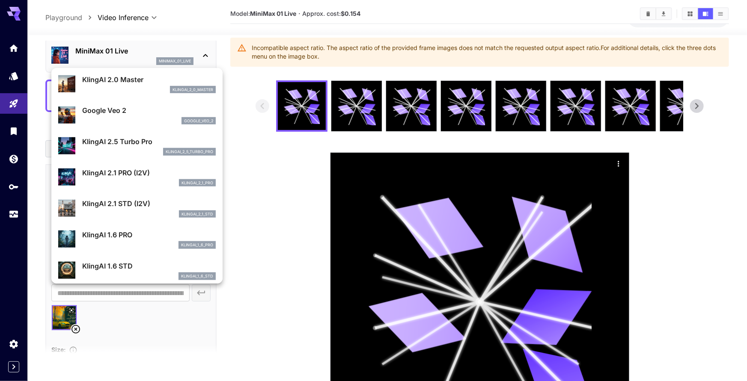
click at [140, 152] on div "klingai_2_5_turbo_pro" at bounding box center [149, 152] width 134 height 8
type input "*"
type input "**********"
type input "****"
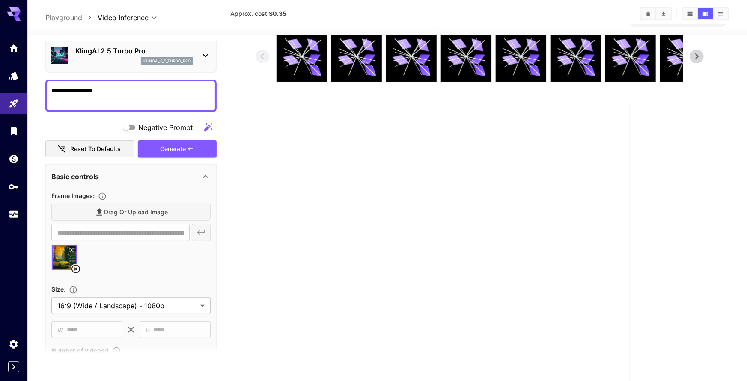
click at [163, 151] on div "Generate" at bounding box center [177, 149] width 79 height 18
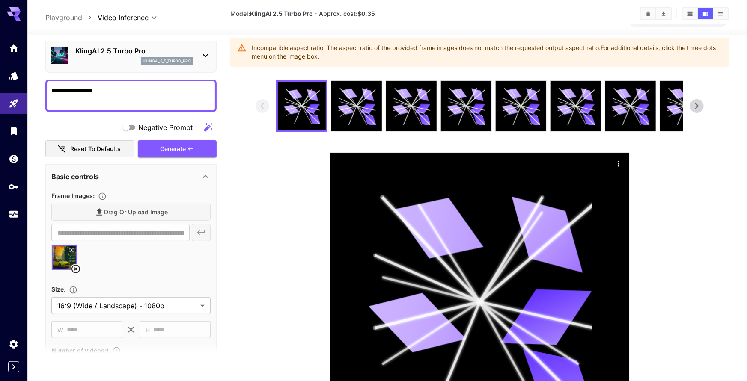
click at [101, 59] on div "klingai_2_5_turbo_pro" at bounding box center [134, 61] width 118 height 8
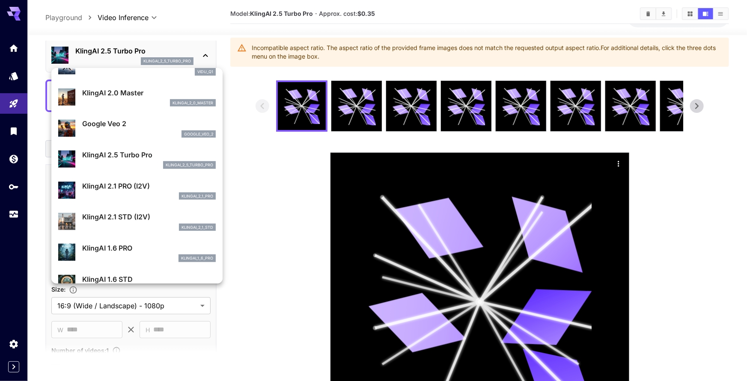
scroll to position [330, 0]
click at [131, 182] on p "KlingAI 2.1 PRO (I2V)" at bounding box center [149, 186] width 134 height 10
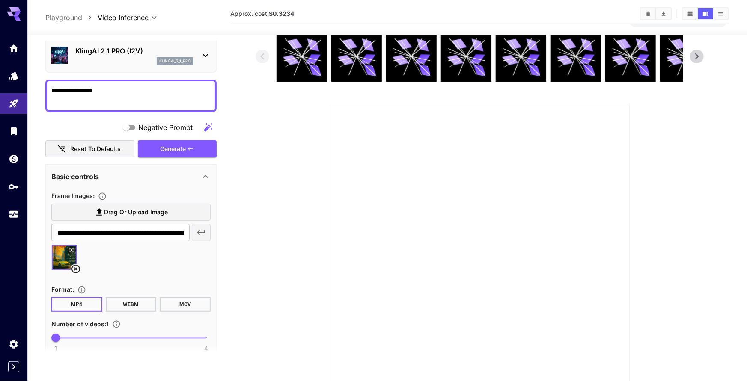
click at [159, 153] on div "Generate" at bounding box center [177, 149] width 79 height 18
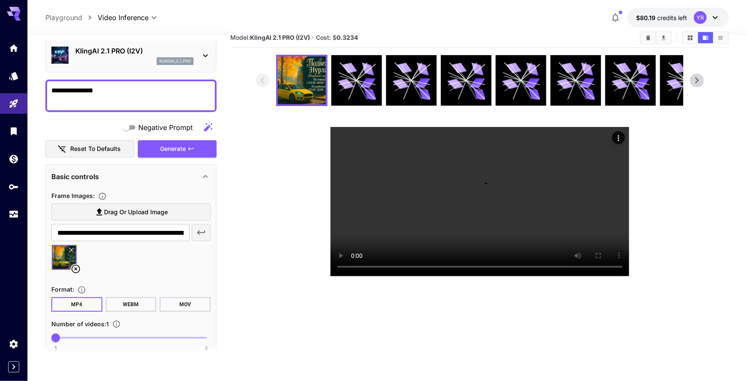
scroll to position [11, 0]
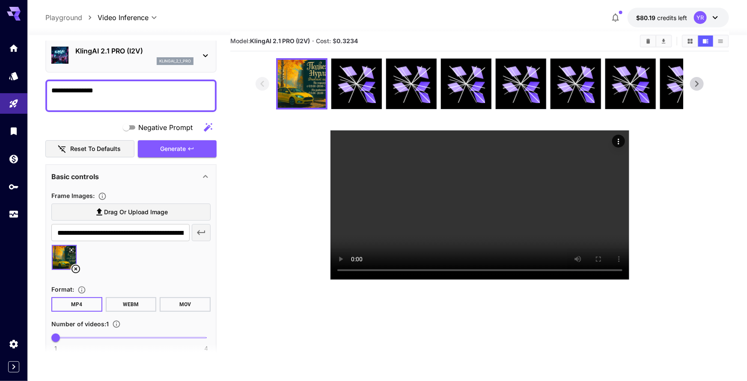
click at [104, 58] on div "klingai_2_1_pro" at bounding box center [134, 61] width 118 height 8
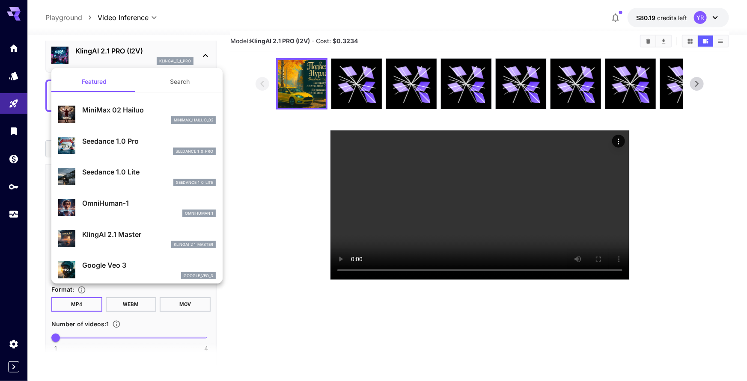
drag, startPoint x: 125, startPoint y: 144, endPoint x: 155, endPoint y: 141, distance: 30.9
click at [125, 144] on p "Seedance 1.0 Pro" at bounding box center [149, 141] width 134 height 10
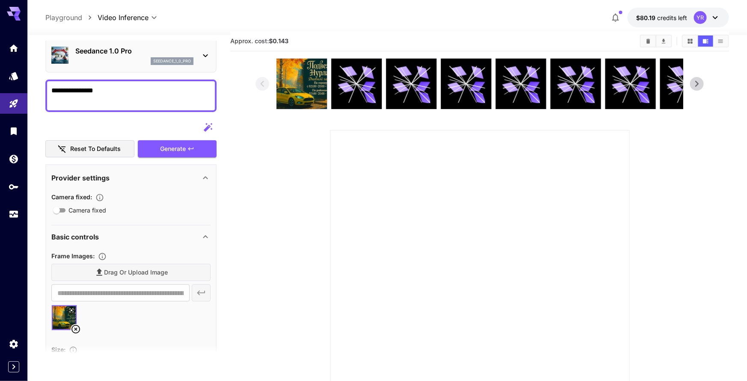
click at [170, 148] on div "Generate" at bounding box center [177, 149] width 79 height 18
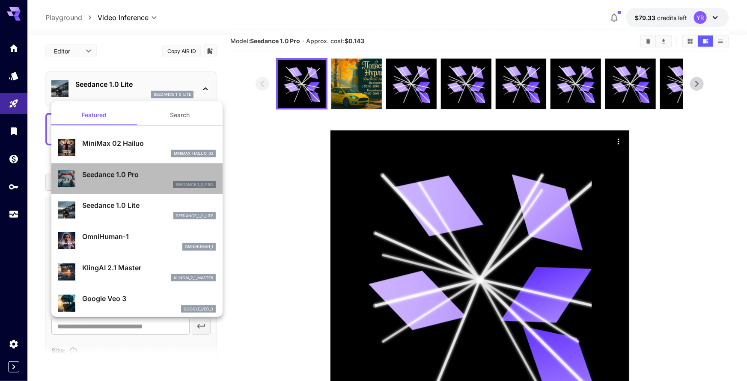
click at [128, 178] on p "Seedance 1.0 Pro" at bounding box center [149, 175] width 134 height 10
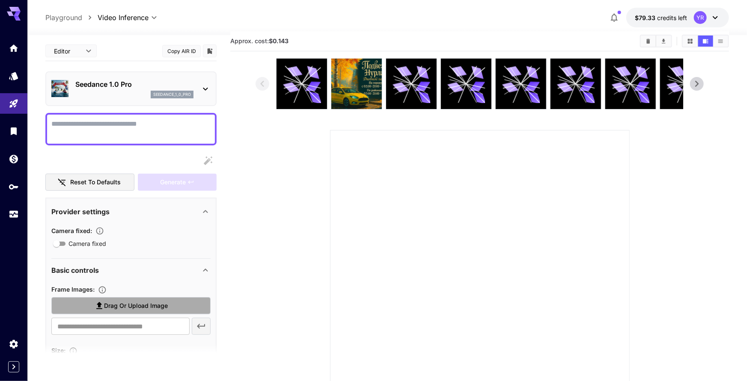
click at [146, 301] on span "Drag or upload image" at bounding box center [136, 306] width 64 height 11
click at [0, 0] on input "Drag or upload image" at bounding box center [0, 0] width 0 height 0
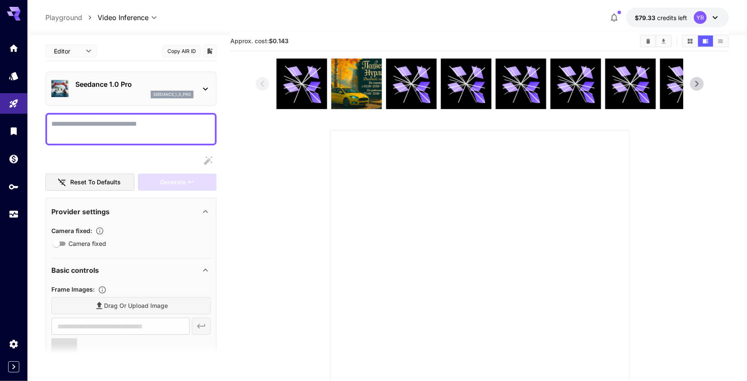
type input "**********"
click at [137, 139] on textarea "Camera fixed" at bounding box center [130, 129] width 159 height 21
type textarea "*"
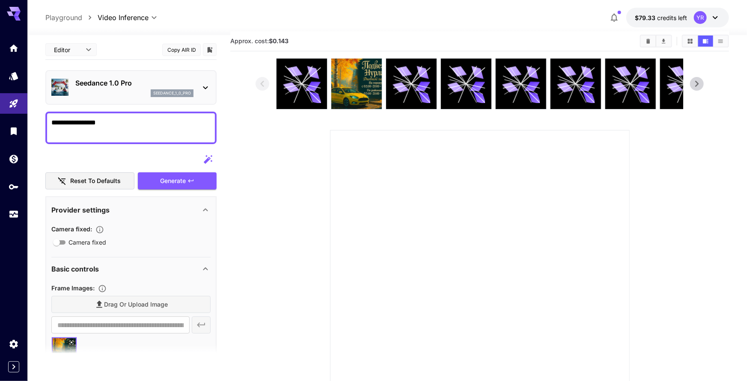
type textarea "**********"
click at [155, 181] on div "Generate" at bounding box center [177, 182] width 79 height 18
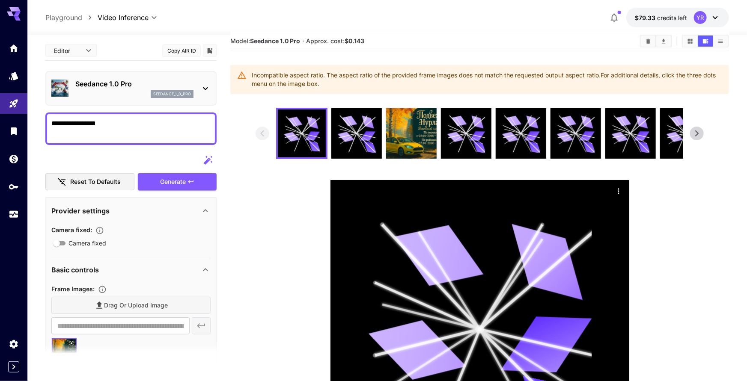
click at [700, 21] on div "YR" at bounding box center [700, 17] width 13 height 13
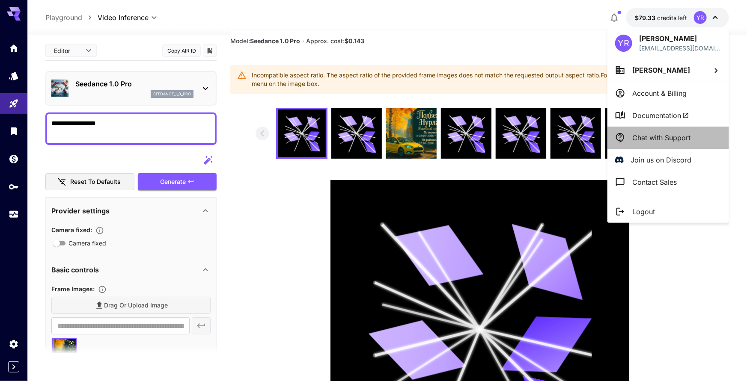
click at [666, 131] on li "Chat with Support" at bounding box center [668, 138] width 122 height 22
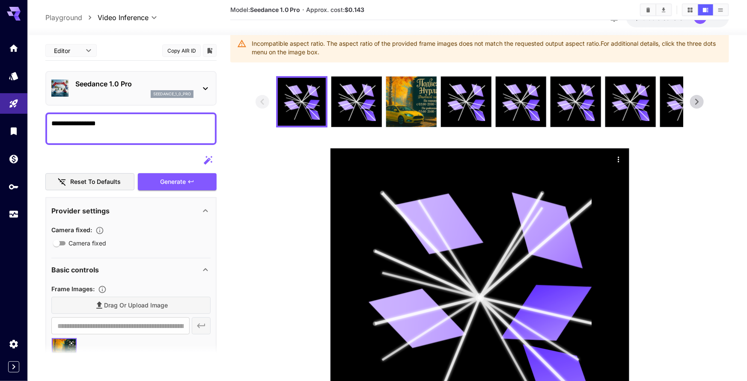
scroll to position [45, 0]
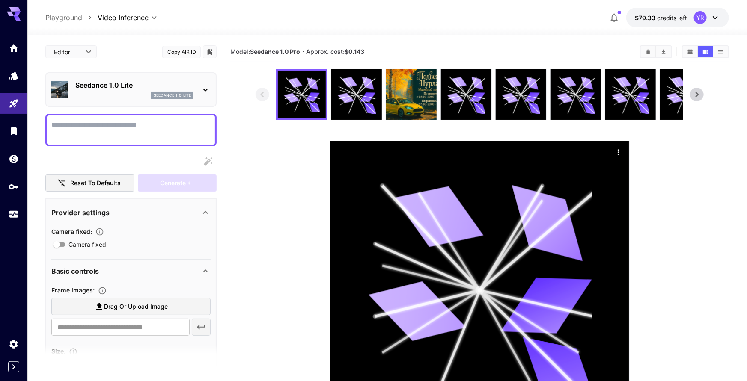
click at [701, 21] on div "YR" at bounding box center [700, 17] width 13 height 13
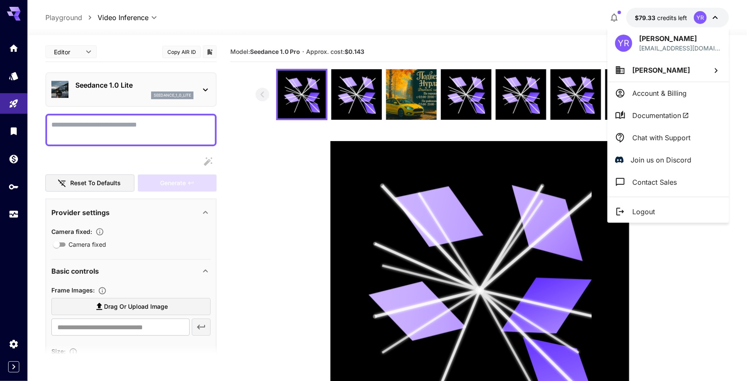
click at [666, 133] on p "Chat with Support" at bounding box center [661, 138] width 58 height 10
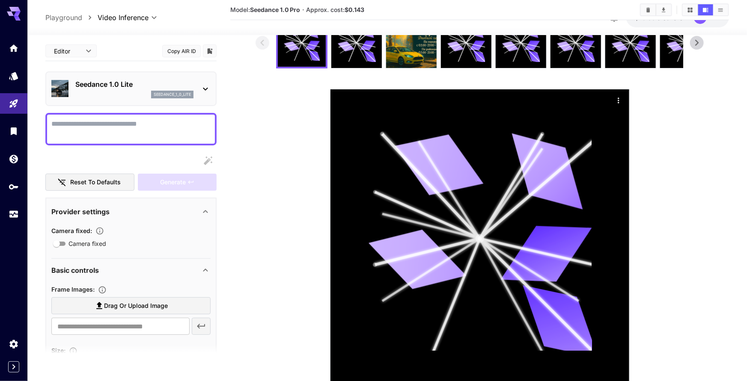
scroll to position [85, 0]
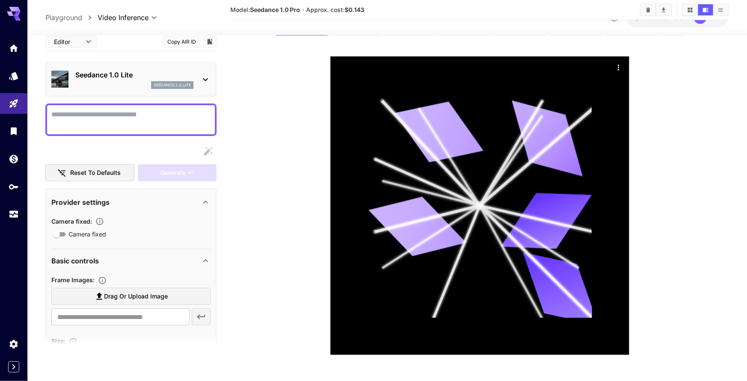
click at [130, 82] on div "seedance_1_0_lite" at bounding box center [134, 85] width 118 height 8
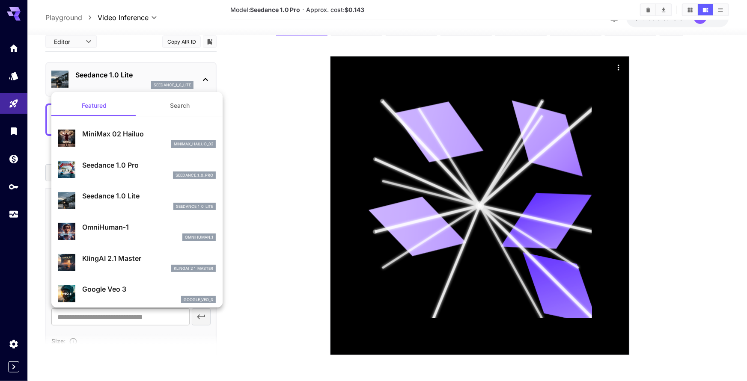
click at [129, 84] on div at bounding box center [373, 190] width 747 height 381
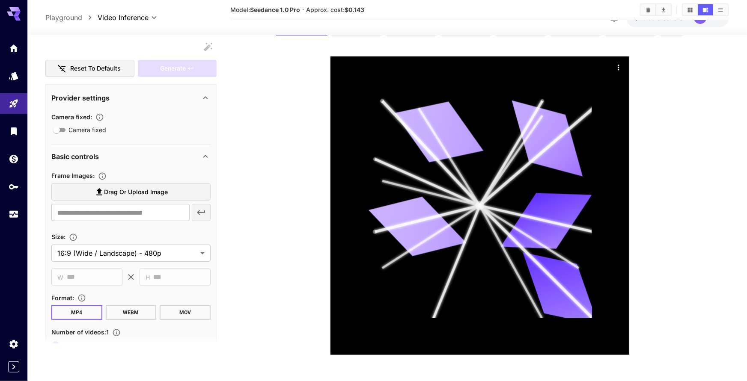
scroll to position [107, 0]
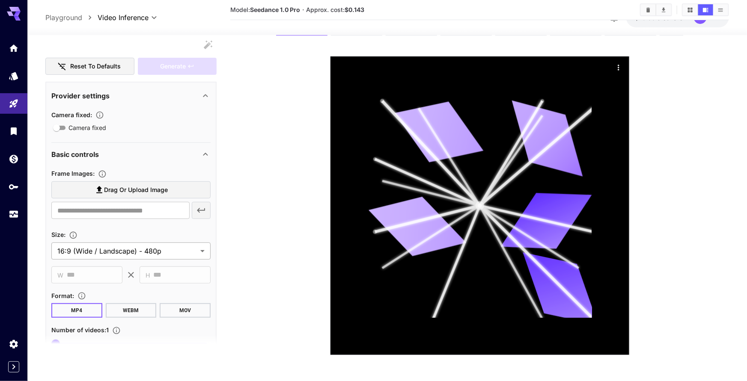
click at [146, 248] on body "**********" at bounding box center [373, 148] width 747 height 466
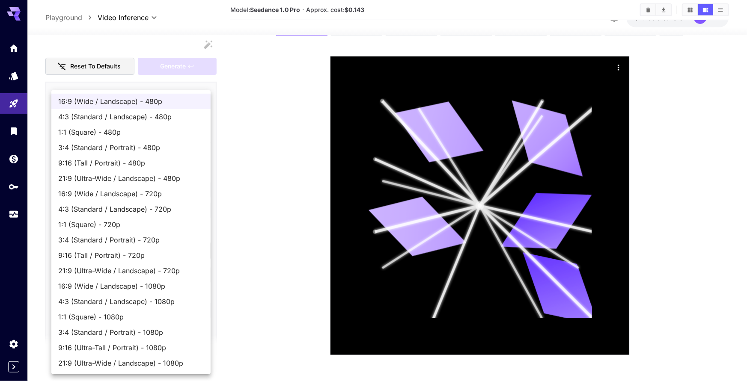
click at [255, 227] on div at bounding box center [373, 190] width 747 height 381
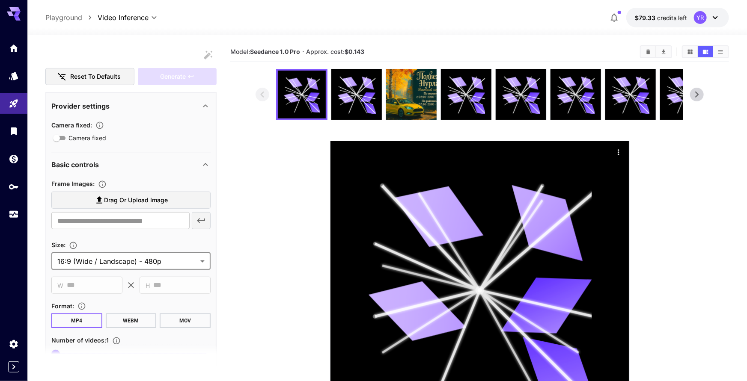
scroll to position [0, 0]
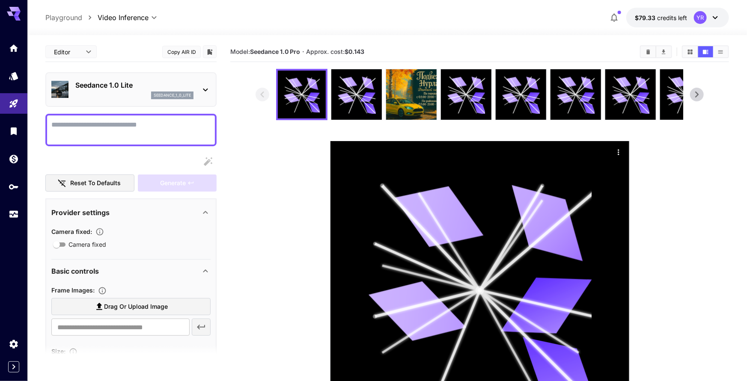
click at [107, 92] on div "seedance_1_0_lite" at bounding box center [134, 96] width 118 height 8
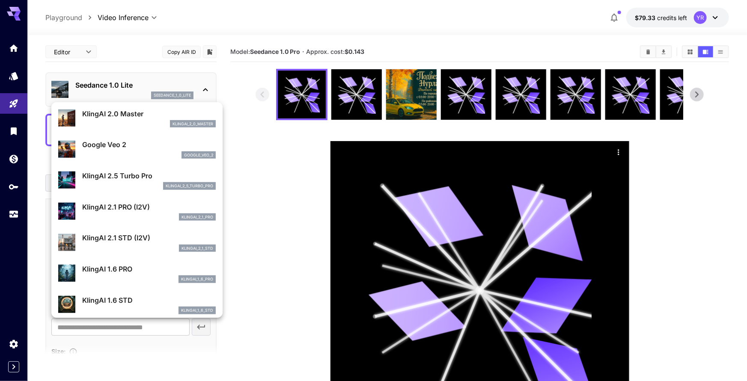
scroll to position [347, 0]
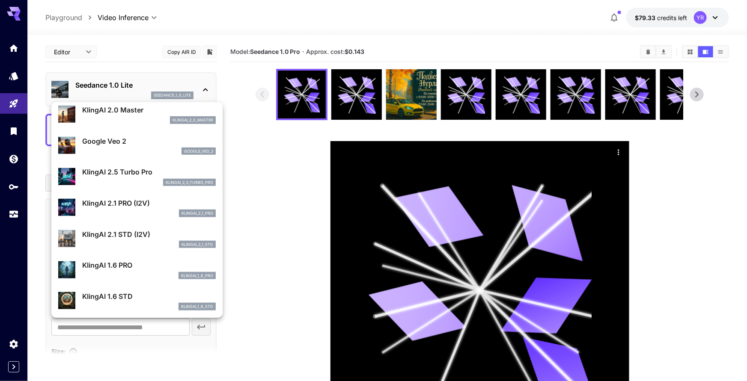
click at [128, 213] on div "klingai_2_1_pro" at bounding box center [149, 214] width 134 height 8
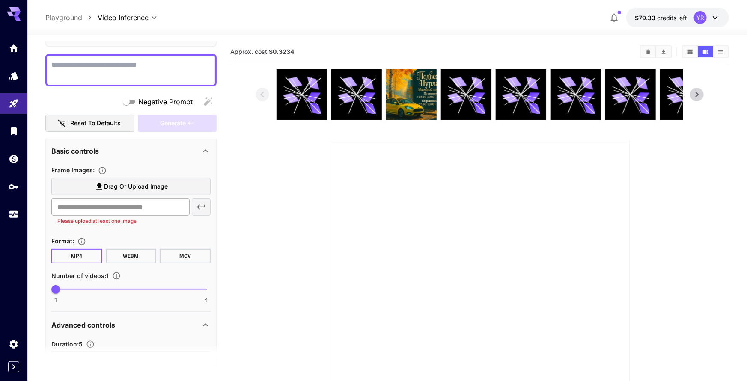
scroll to position [62, 0]
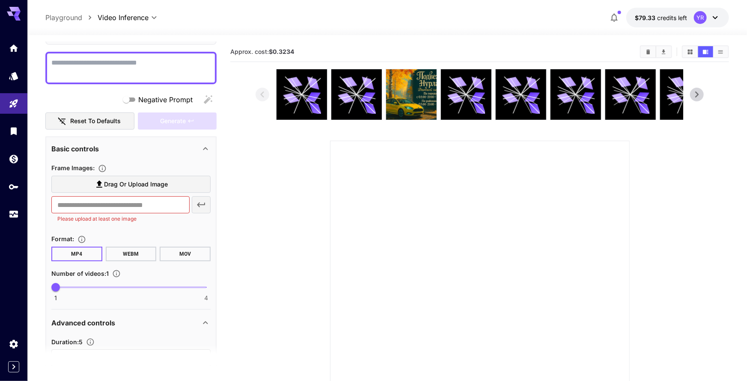
click at [134, 187] on span "Drag or upload image" at bounding box center [136, 184] width 64 height 11
click at [0, 0] on input "Drag or upload image" at bounding box center [0, 0] width 0 height 0
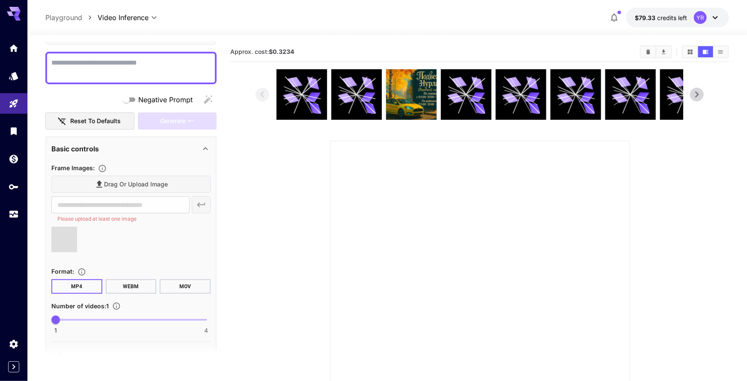
click at [131, 78] on div at bounding box center [130, 68] width 171 height 33
type input "**********"
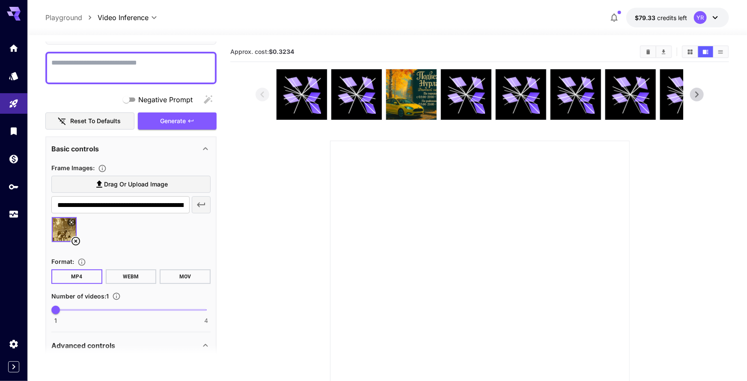
click at [131, 74] on textarea "Negative Prompt" at bounding box center [130, 68] width 159 height 21
type textarea "*"
type textarea "**********"
click at [171, 122] on div "Generate" at bounding box center [177, 122] width 79 height 18
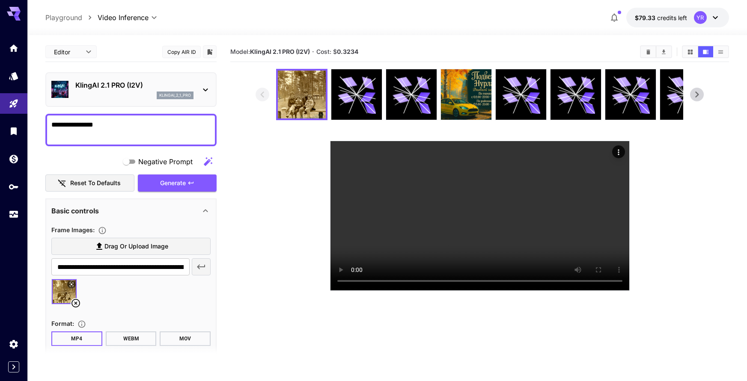
click at [458, 192] on video at bounding box center [479, 215] width 299 height 149
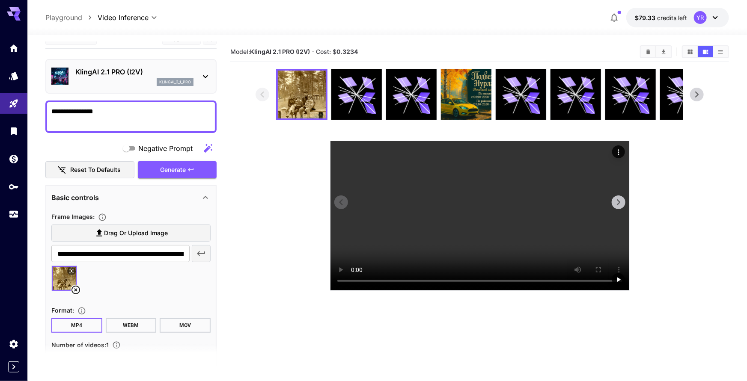
click at [484, 188] on video at bounding box center [479, 215] width 299 height 149
click at [132, 88] on div "KlingAI 2.1 PRO (I2V) klingai_2_1_pro" at bounding box center [130, 76] width 159 height 26
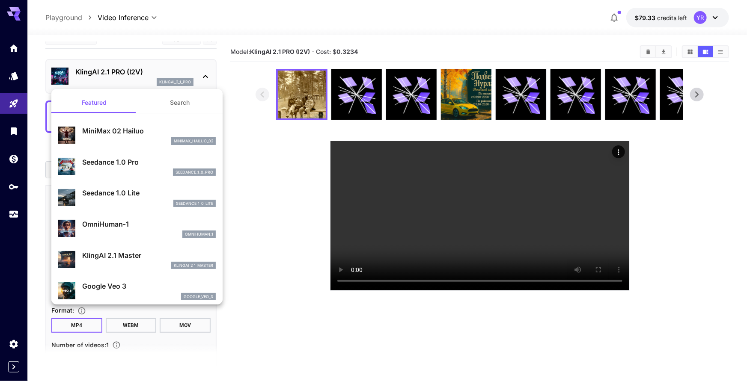
click at [134, 167] on div "Seedance 1.0 Pro seedance_1_0_pro" at bounding box center [149, 166] width 134 height 19
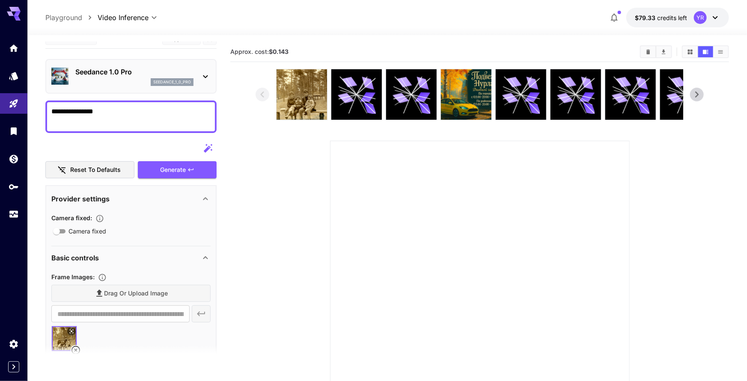
click at [168, 174] on div "Generate" at bounding box center [177, 170] width 79 height 18
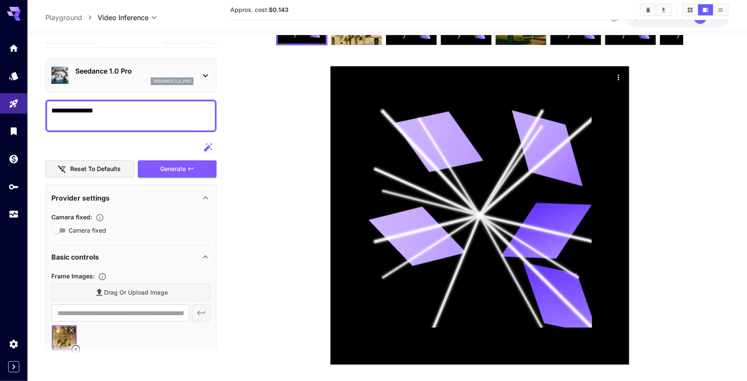
scroll to position [134, 0]
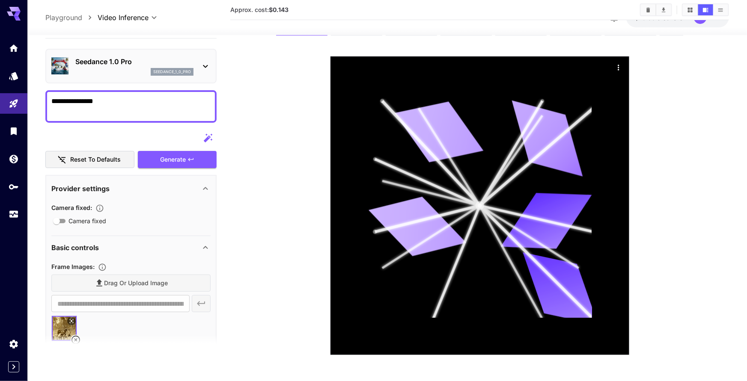
click at [193, 151] on div "Generate" at bounding box center [177, 160] width 79 height 18
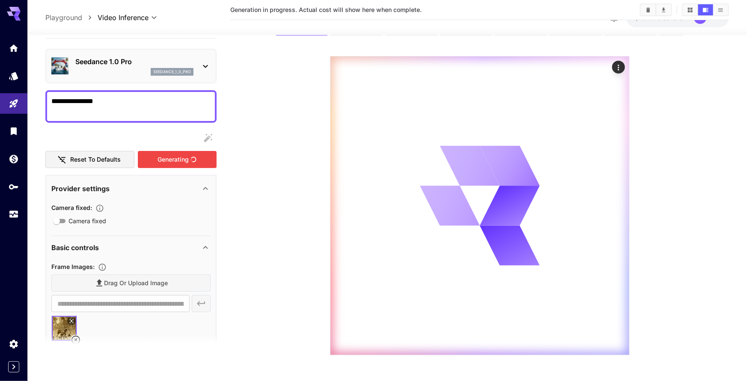
scroll to position [85, 0]
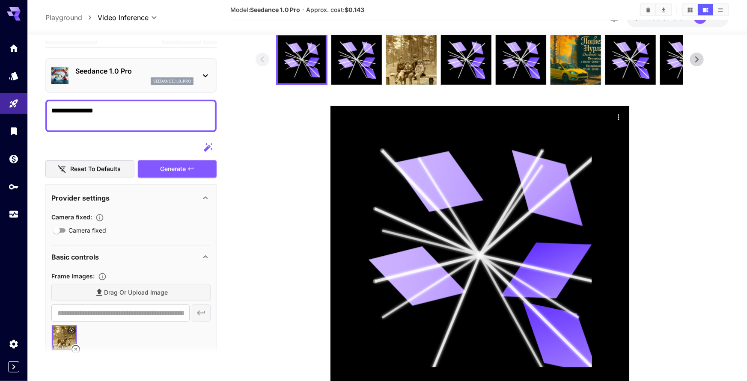
click at [174, 129] on div "**********" at bounding box center [130, 116] width 171 height 33
click at [169, 119] on textarea "**********" at bounding box center [131, 116] width 160 height 21
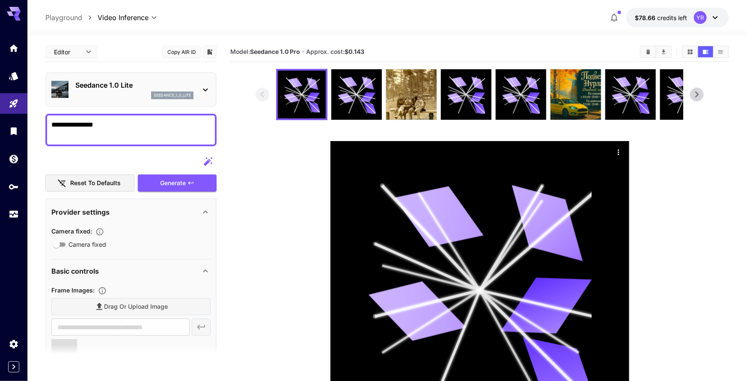
type input "**********"
drag, startPoint x: 194, startPoint y: 184, endPoint x: 200, endPoint y: 186, distance: 6.0
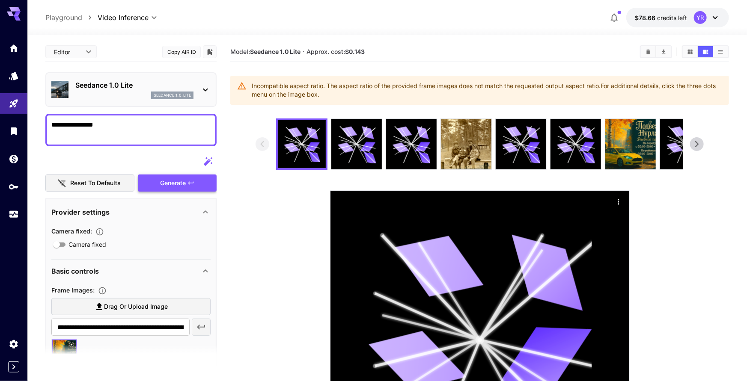
click at [715, 18] on icon at bounding box center [715, 17] width 5 height 3
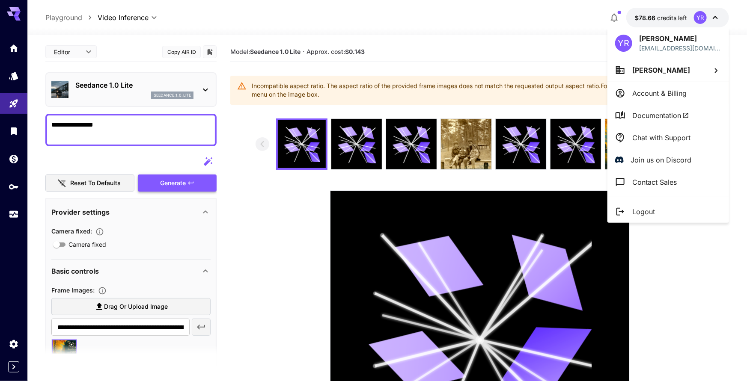
click at [662, 135] on p "Chat with Support" at bounding box center [661, 138] width 58 height 10
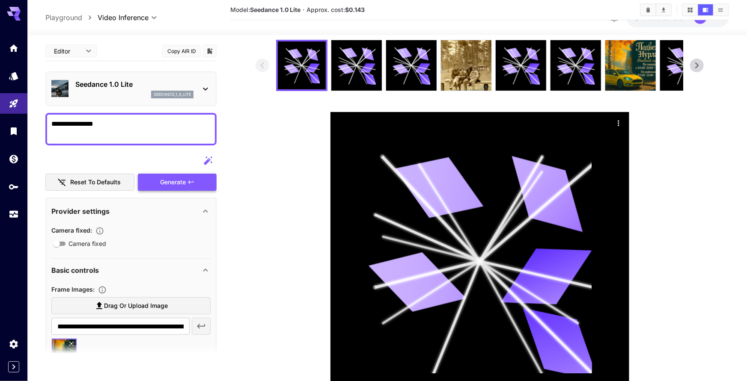
scroll to position [80, 0]
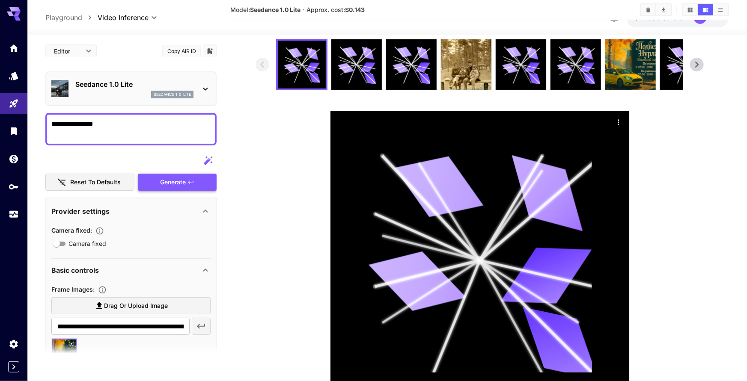
click at [175, 191] on div "**********" at bounding box center [130, 361] width 171 height 641
click at [177, 187] on div "**********" at bounding box center [130, 361] width 171 height 641
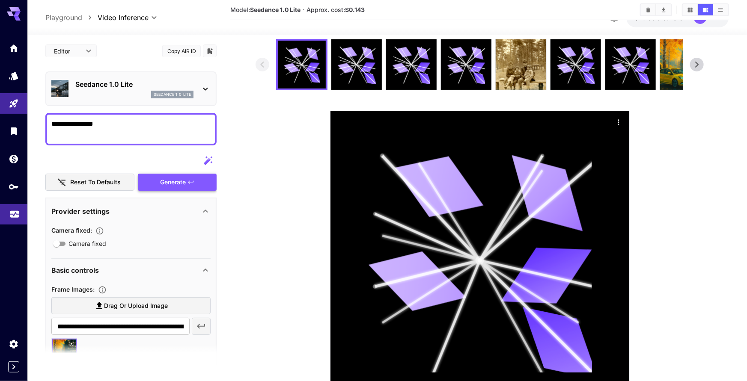
click at [20, 213] on link at bounding box center [13, 214] width 27 height 21
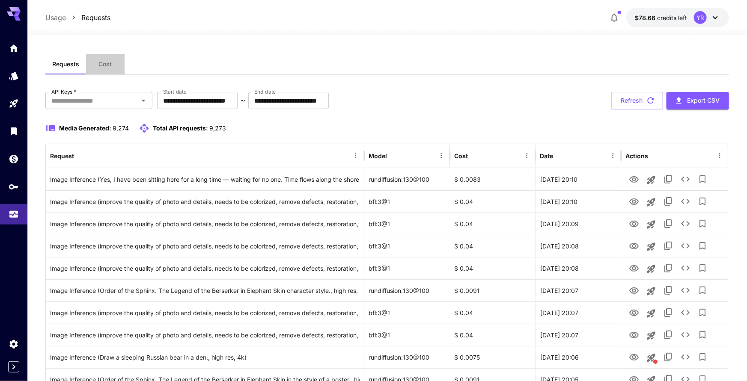
click at [106, 69] on button "Cost" at bounding box center [105, 64] width 39 height 21
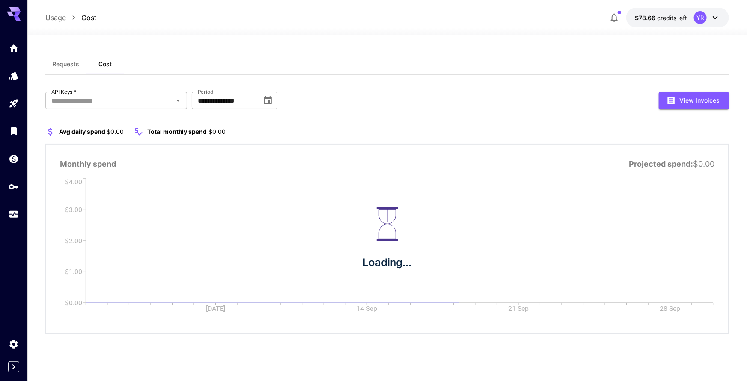
click at [68, 69] on button "Requests" at bounding box center [65, 64] width 41 height 21
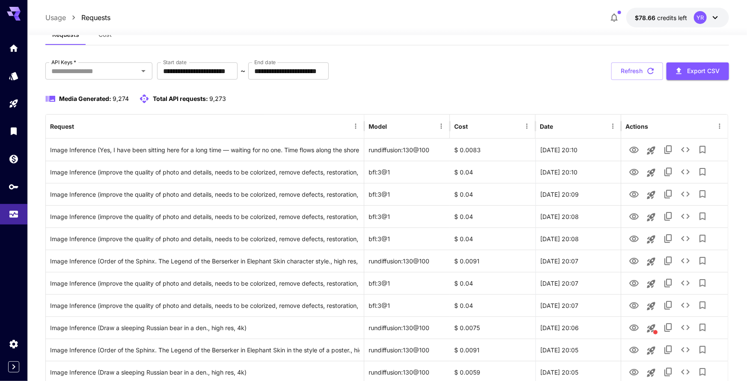
scroll to position [30, 0]
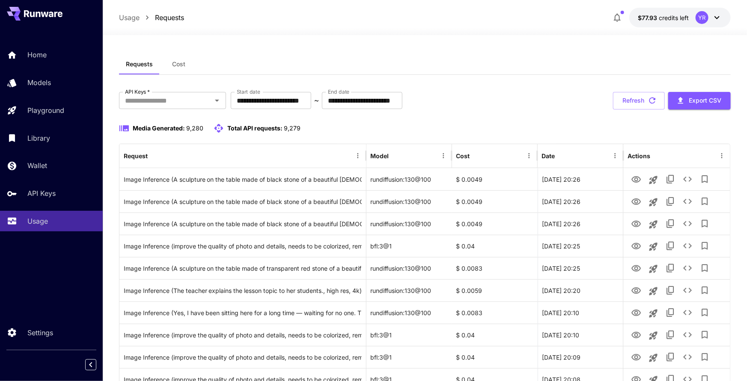
scroll to position [30, 0]
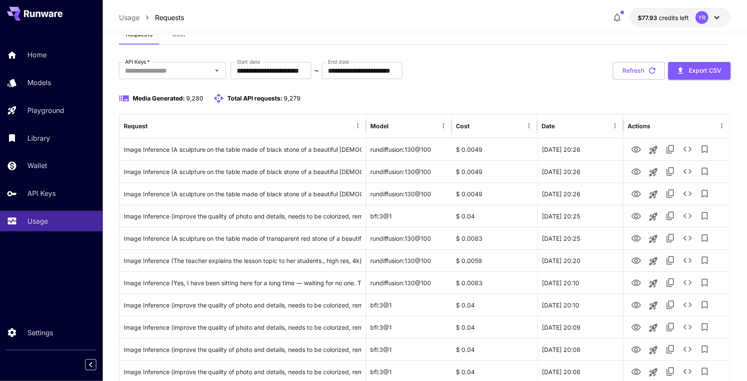
click at [709, 24] on div "YR" at bounding box center [709, 17] width 27 height 13
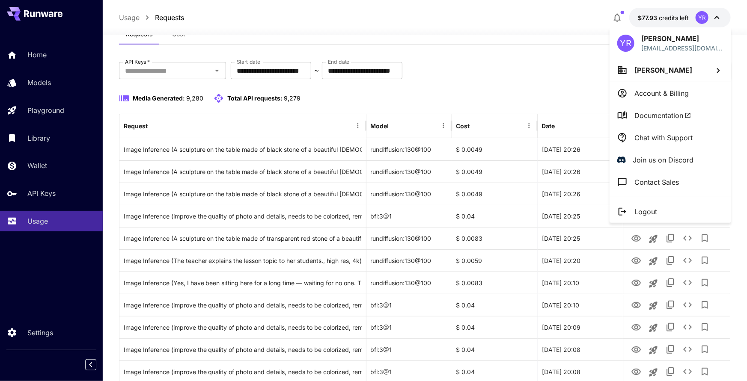
click at [666, 136] on p "Chat with Support" at bounding box center [663, 138] width 58 height 10
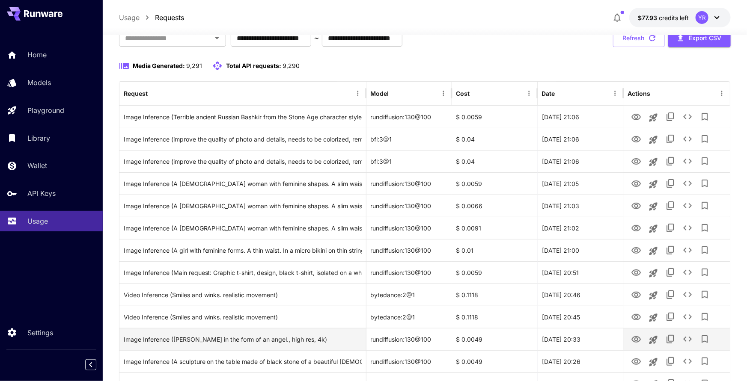
scroll to position [63, 0]
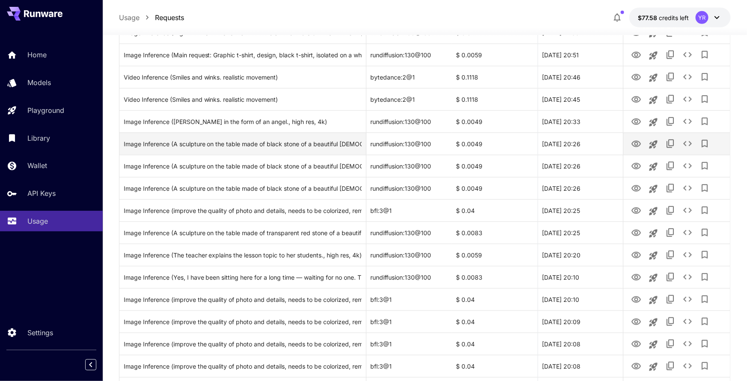
scroll to position [278, 0]
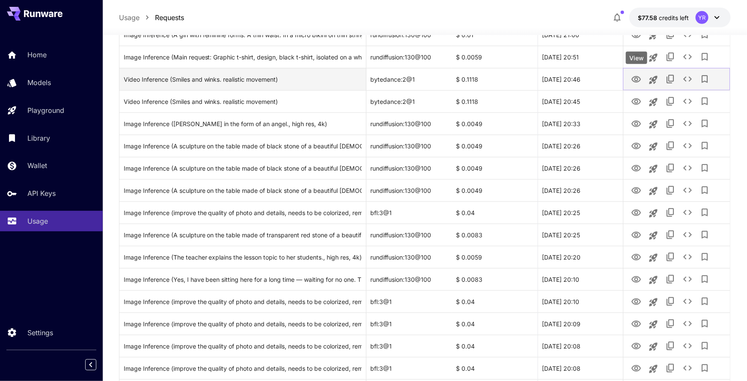
click at [640, 80] on icon "View" at bounding box center [636, 79] width 10 height 10
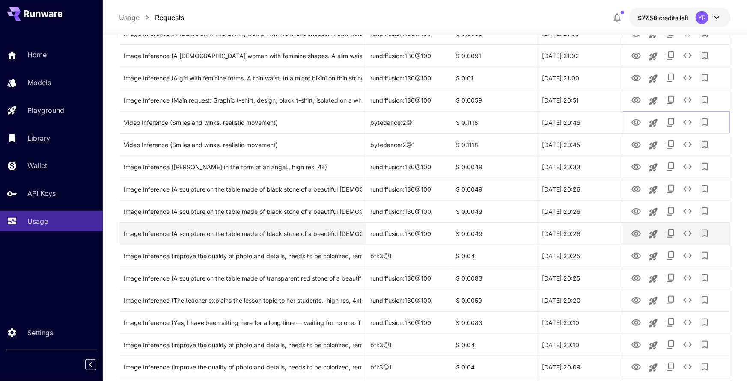
scroll to position [244, 0]
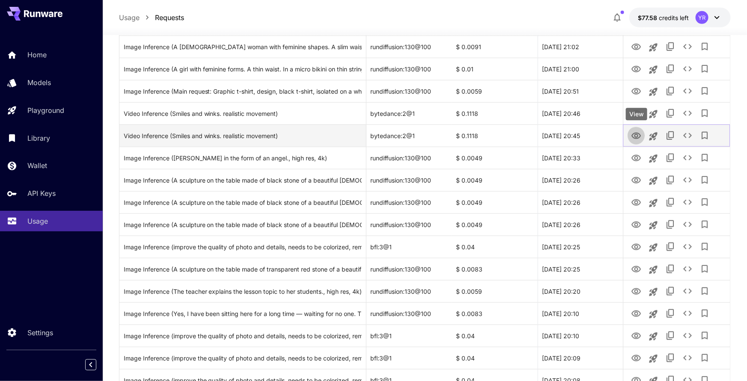
click at [631, 137] on icon "View" at bounding box center [636, 136] width 10 height 10
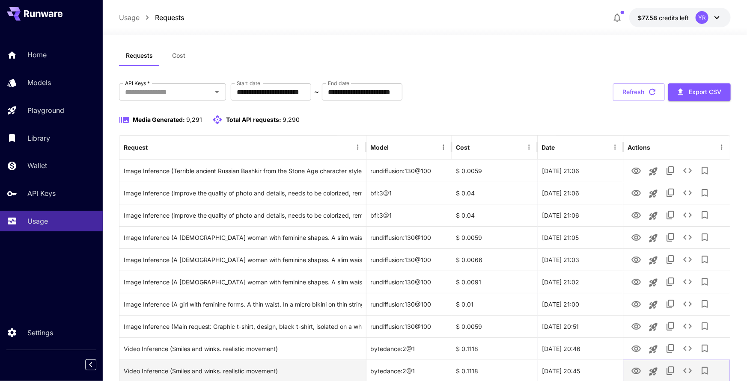
scroll to position [0, 0]
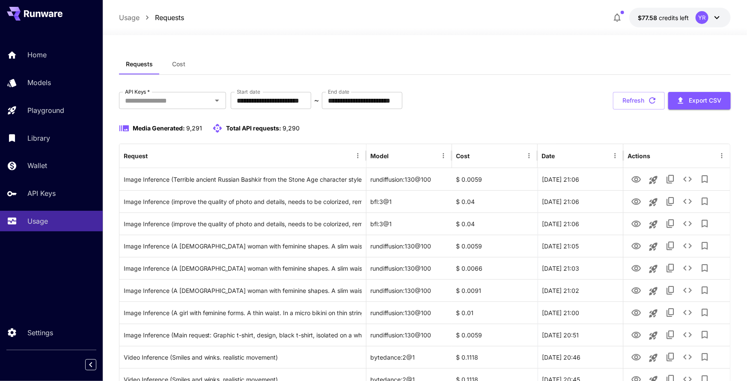
click at [713, 20] on icon at bounding box center [717, 17] width 10 height 10
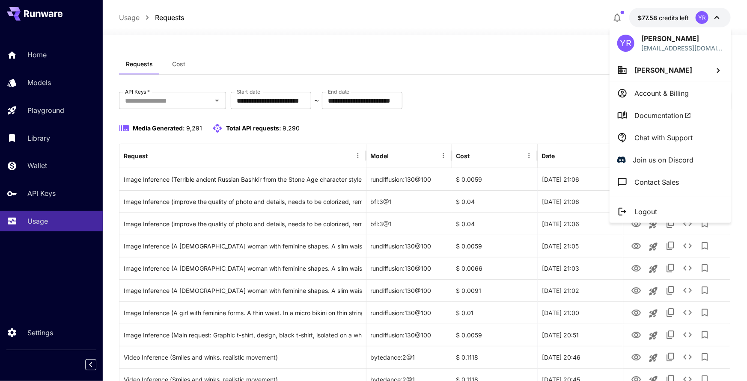
click at [655, 135] on p "Chat with Support" at bounding box center [663, 138] width 58 height 10
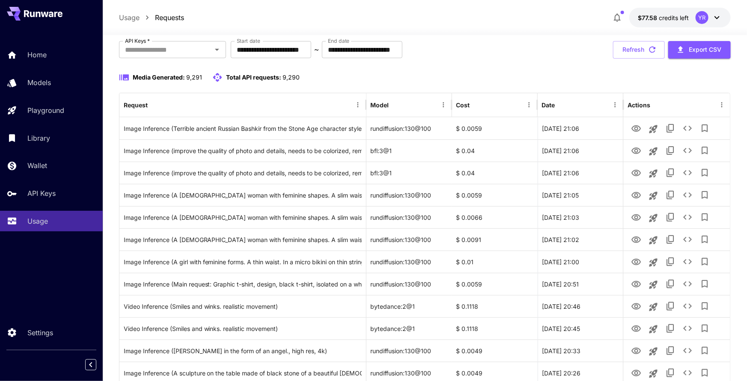
scroll to position [51, 0]
click at [76, 224] on div "Usage" at bounding box center [61, 221] width 68 height 10
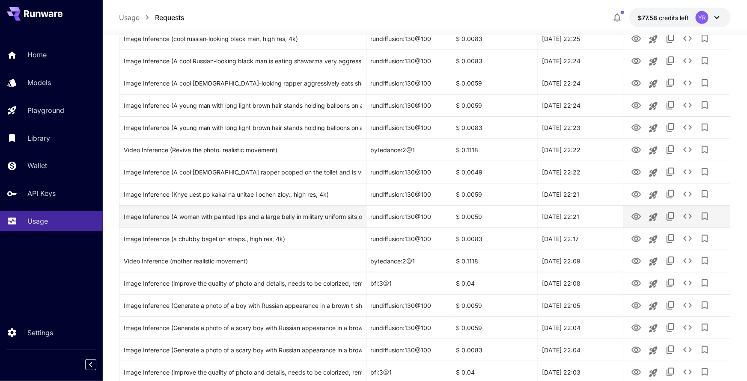
scroll to position [0, 0]
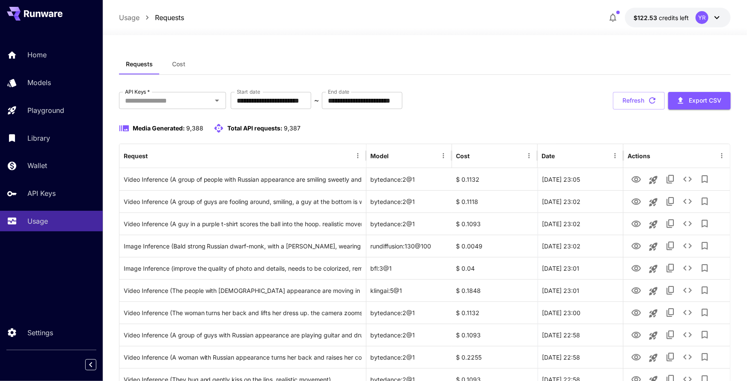
click at [708, 20] on div "YR" at bounding box center [709, 17] width 27 height 13
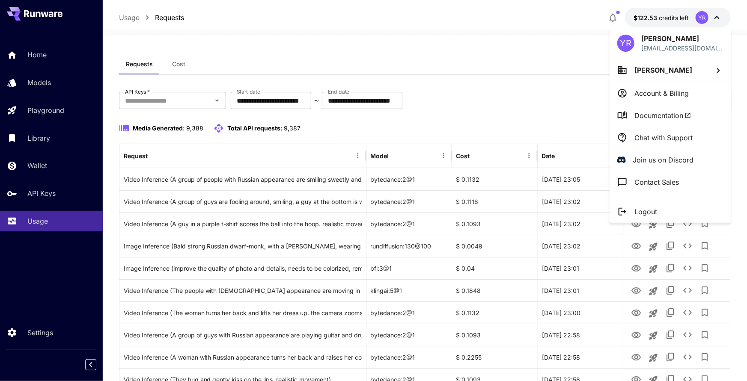
click at [651, 134] on p "Chat with Support" at bounding box center [663, 138] width 58 height 10
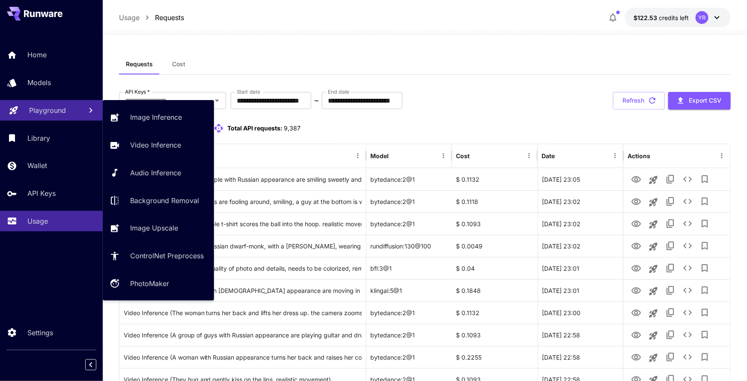
click at [69, 119] on link "Playground" at bounding box center [51, 110] width 103 height 21
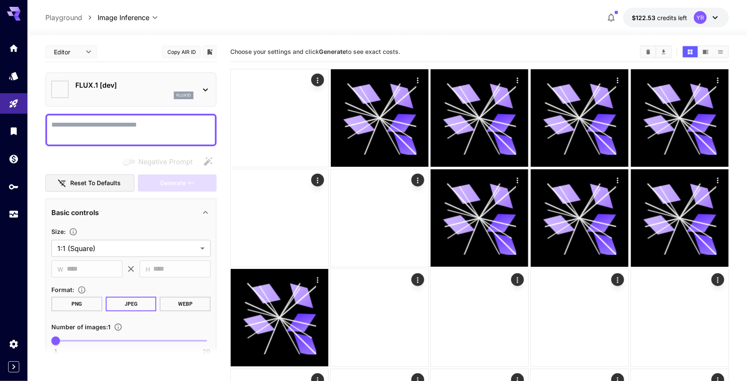
type input "**********"
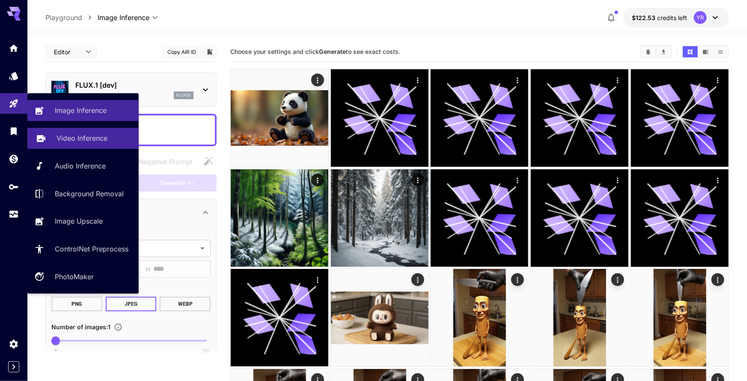
click at [74, 140] on p "Video Inference" at bounding box center [82, 138] width 51 height 10
type input "**********"
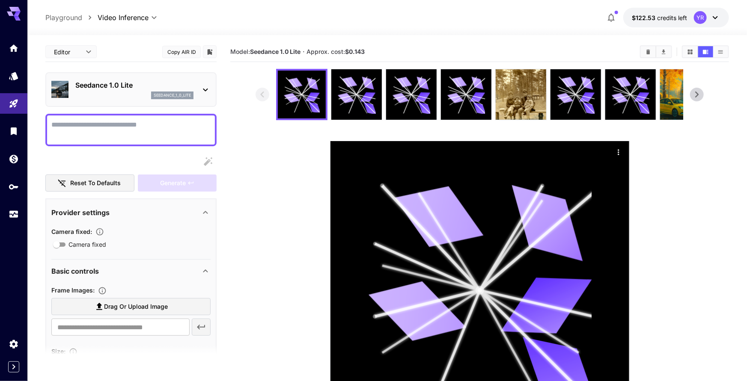
click at [114, 299] on label "Drag or upload image" at bounding box center [130, 307] width 159 height 18
click at [0, 0] on input "Drag or upload image" at bounding box center [0, 0] width 0 height 0
type input "**********"
click at [131, 95] on div "seedance_1_0_lite" at bounding box center [134, 96] width 118 height 8
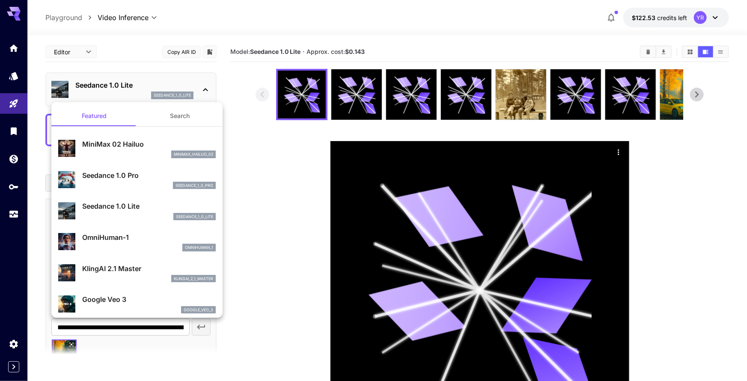
click at [133, 177] on p "Seedance 1.0 Pro" at bounding box center [149, 175] width 134 height 10
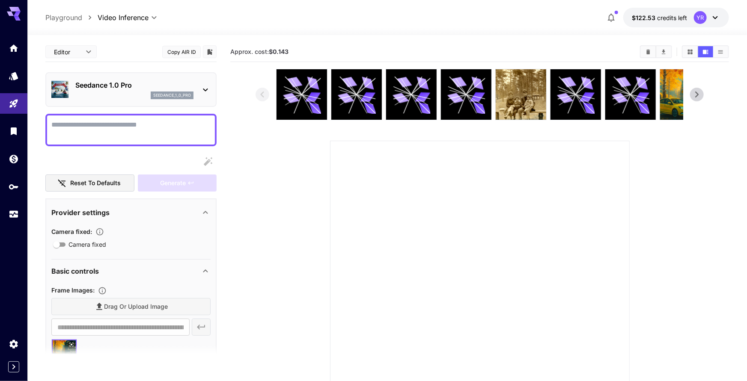
click at [145, 135] on textarea "Camera fixed" at bounding box center [130, 130] width 159 height 21
type textarea "*"
type textarea "******"
click at [158, 184] on div "Generate" at bounding box center [177, 184] width 79 height 18
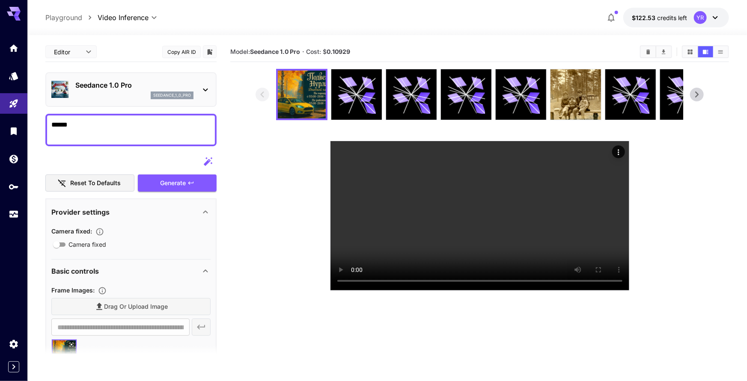
scroll to position [12, 0]
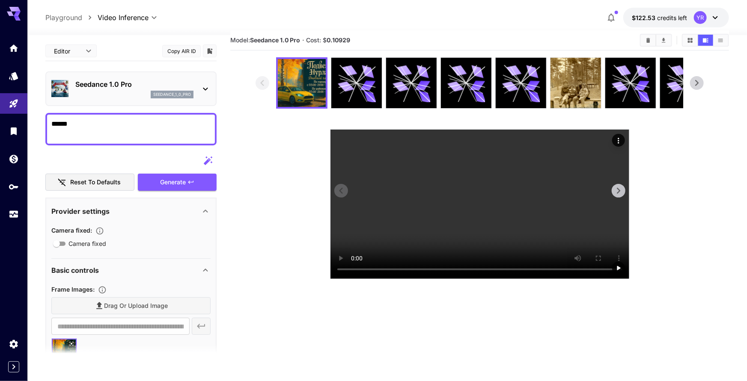
click at [439, 220] on video at bounding box center [479, 204] width 299 height 149
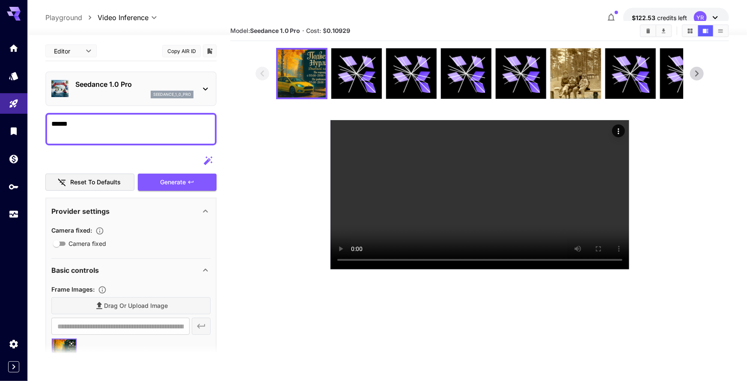
scroll to position [23, 0]
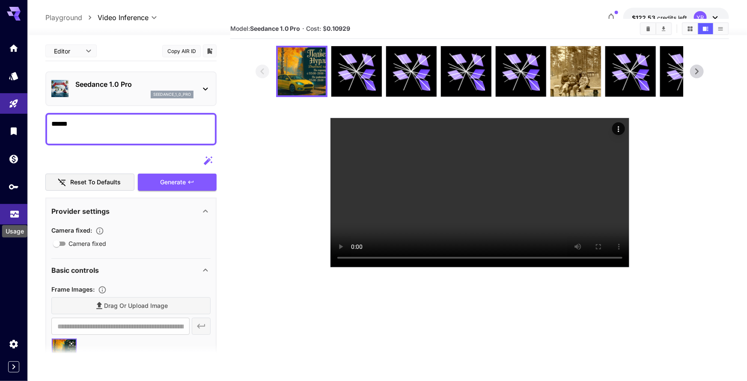
click at [18, 217] on icon "Usage" at bounding box center [14, 212] width 10 height 10
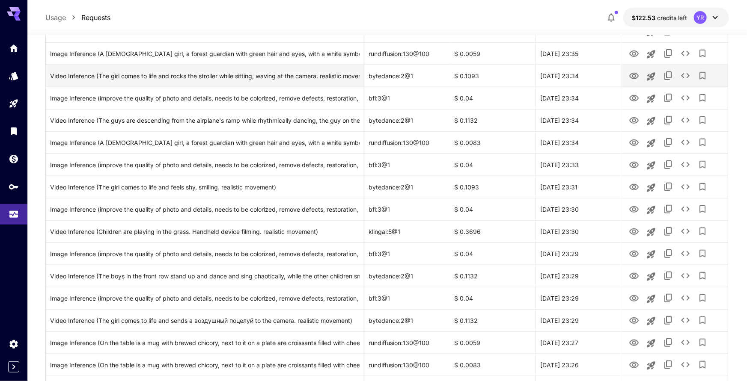
scroll to position [194, 0]
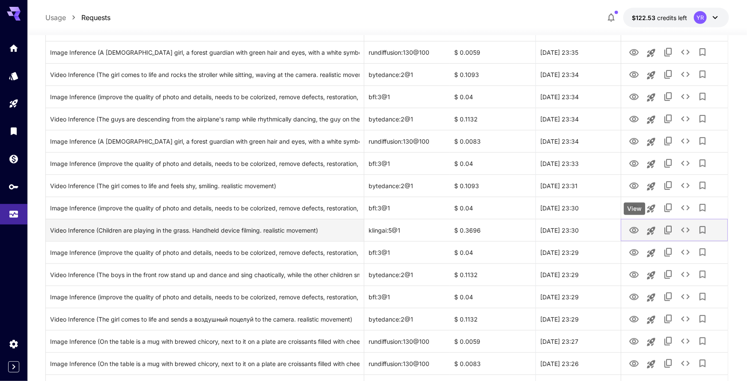
click at [634, 230] on icon "View" at bounding box center [634, 231] width 10 height 10
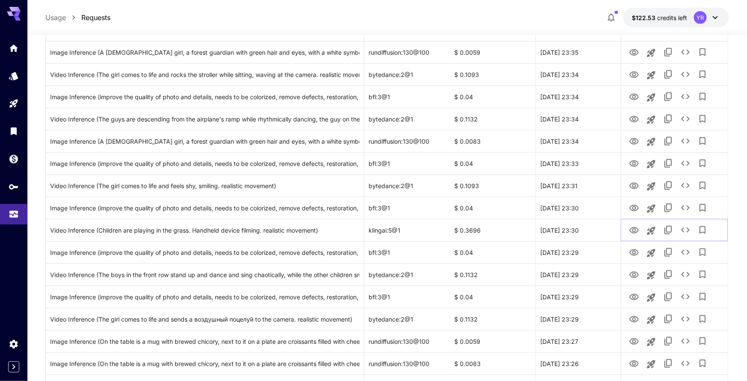
scroll to position [0, 0]
